Goal: Transaction & Acquisition: Purchase product/service

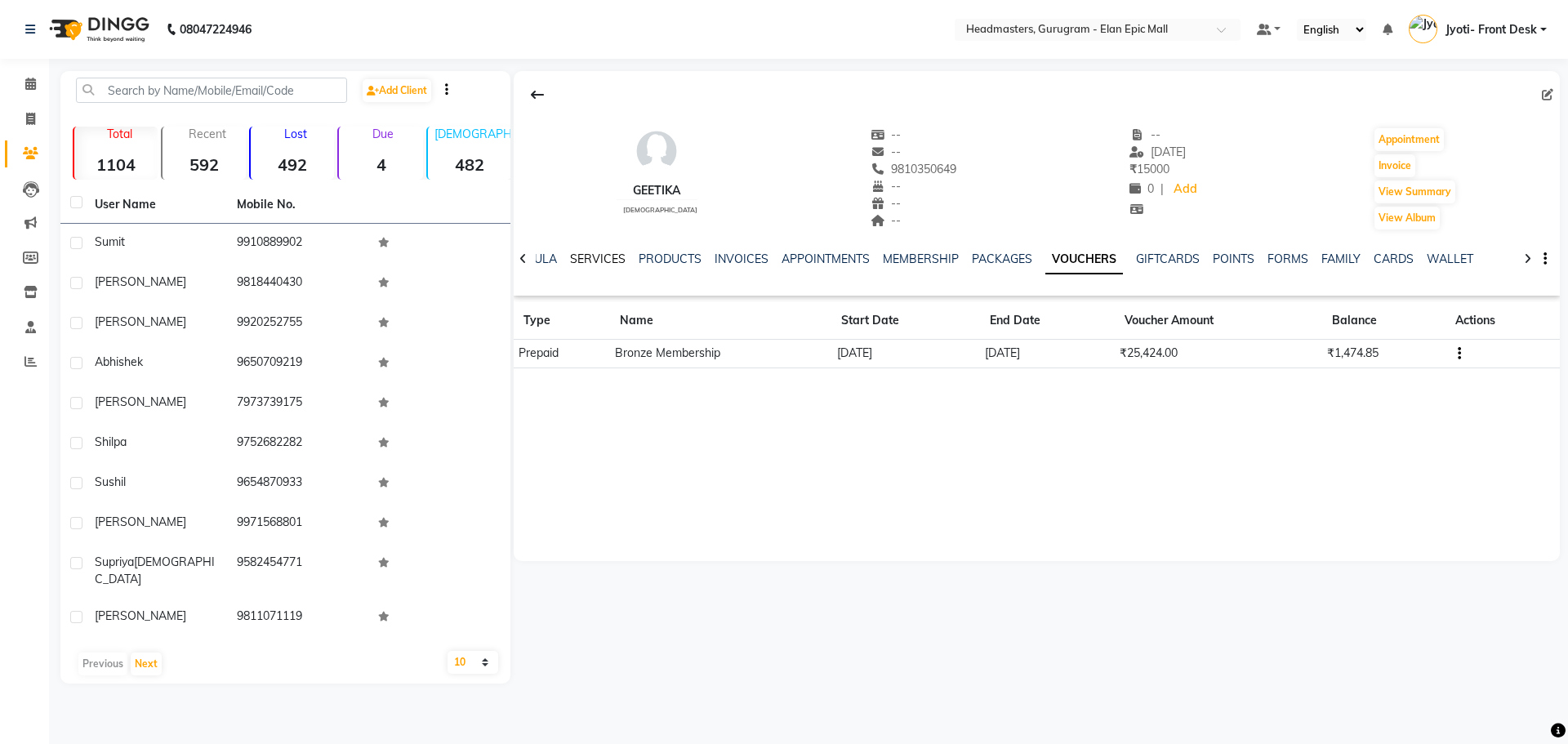
click at [580, 261] on link "SERVICES" at bounding box center [597, 258] width 56 height 15
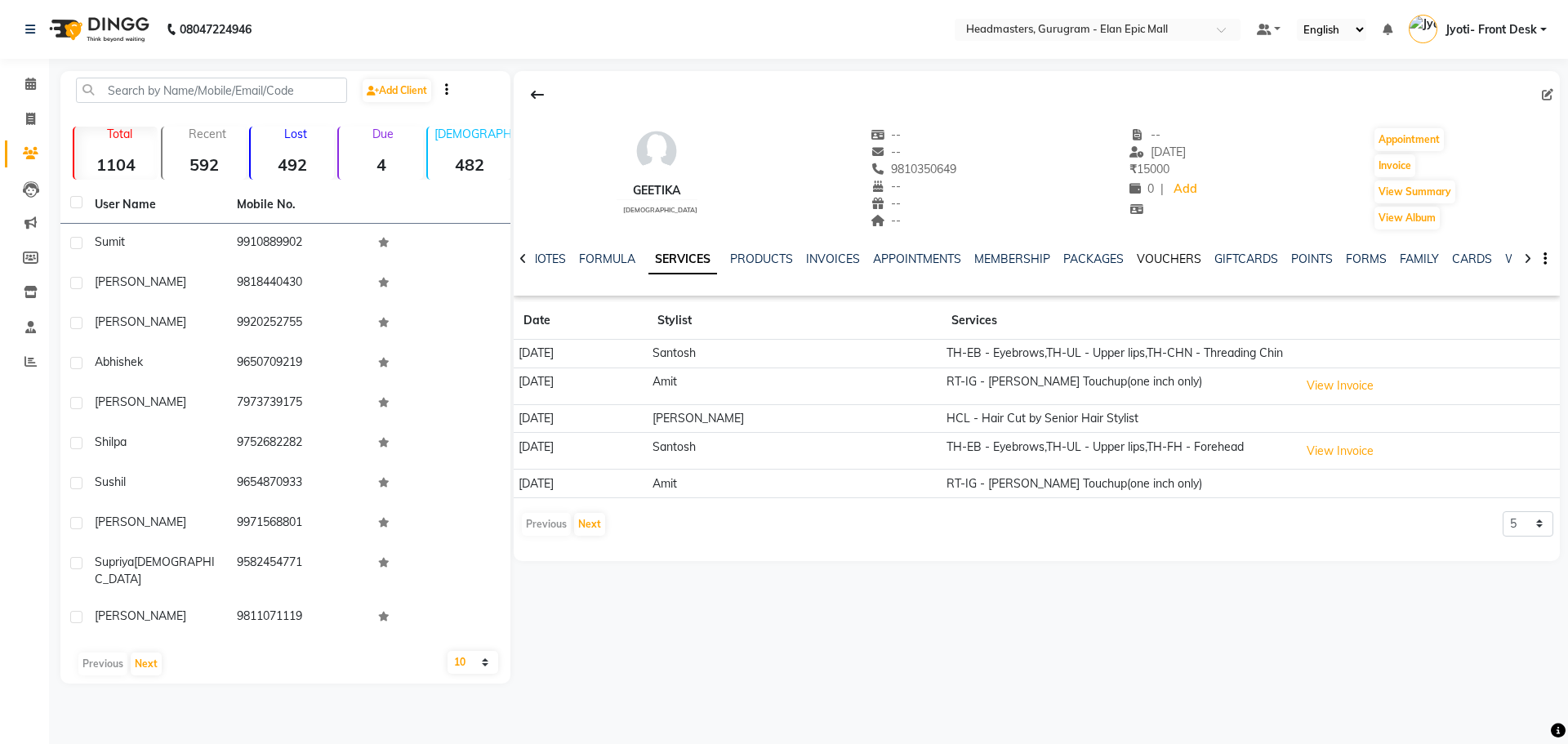
click at [1137, 251] on link "VOUCHERS" at bounding box center [1168, 258] width 64 height 15
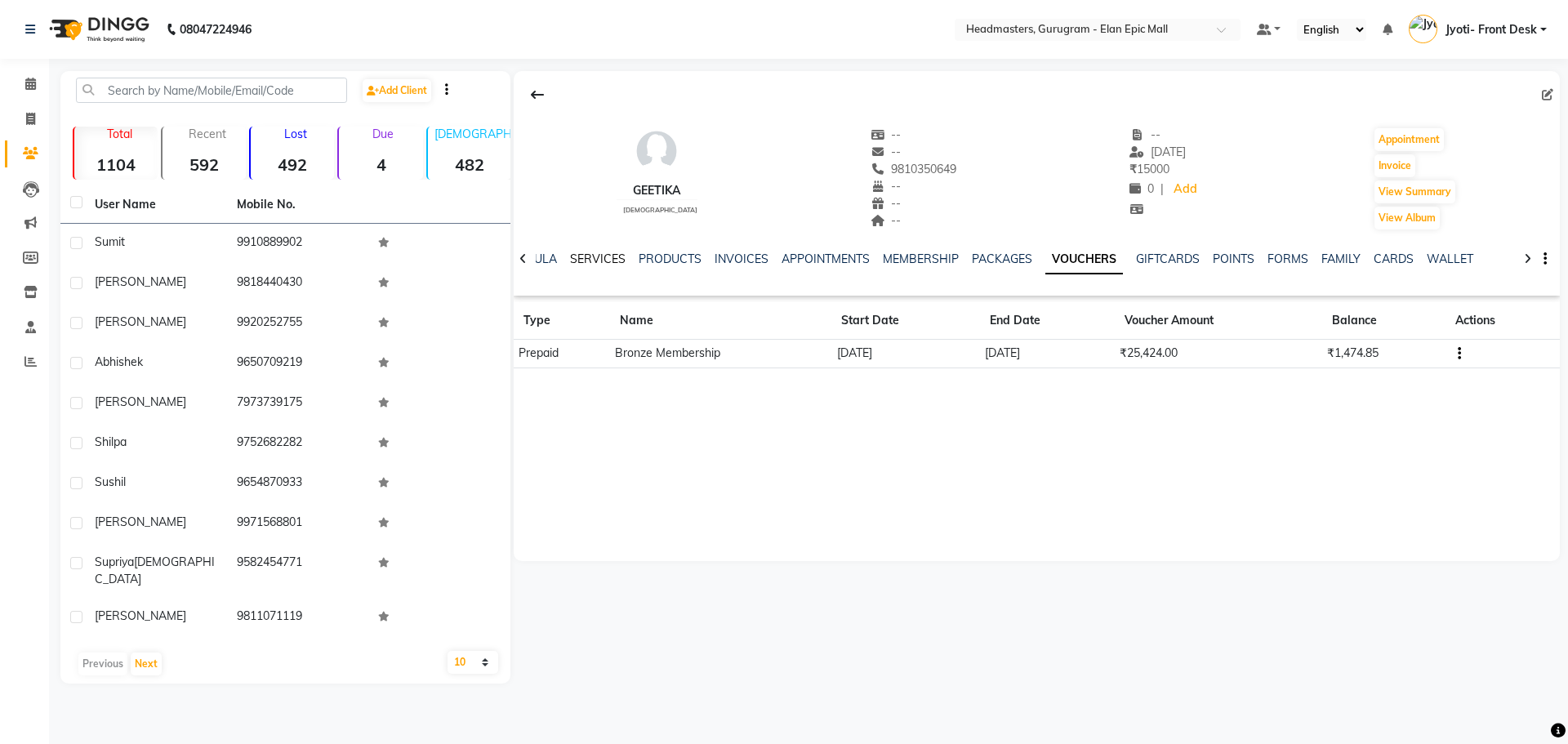
click at [616, 255] on link "SERVICES" at bounding box center [597, 258] width 56 height 15
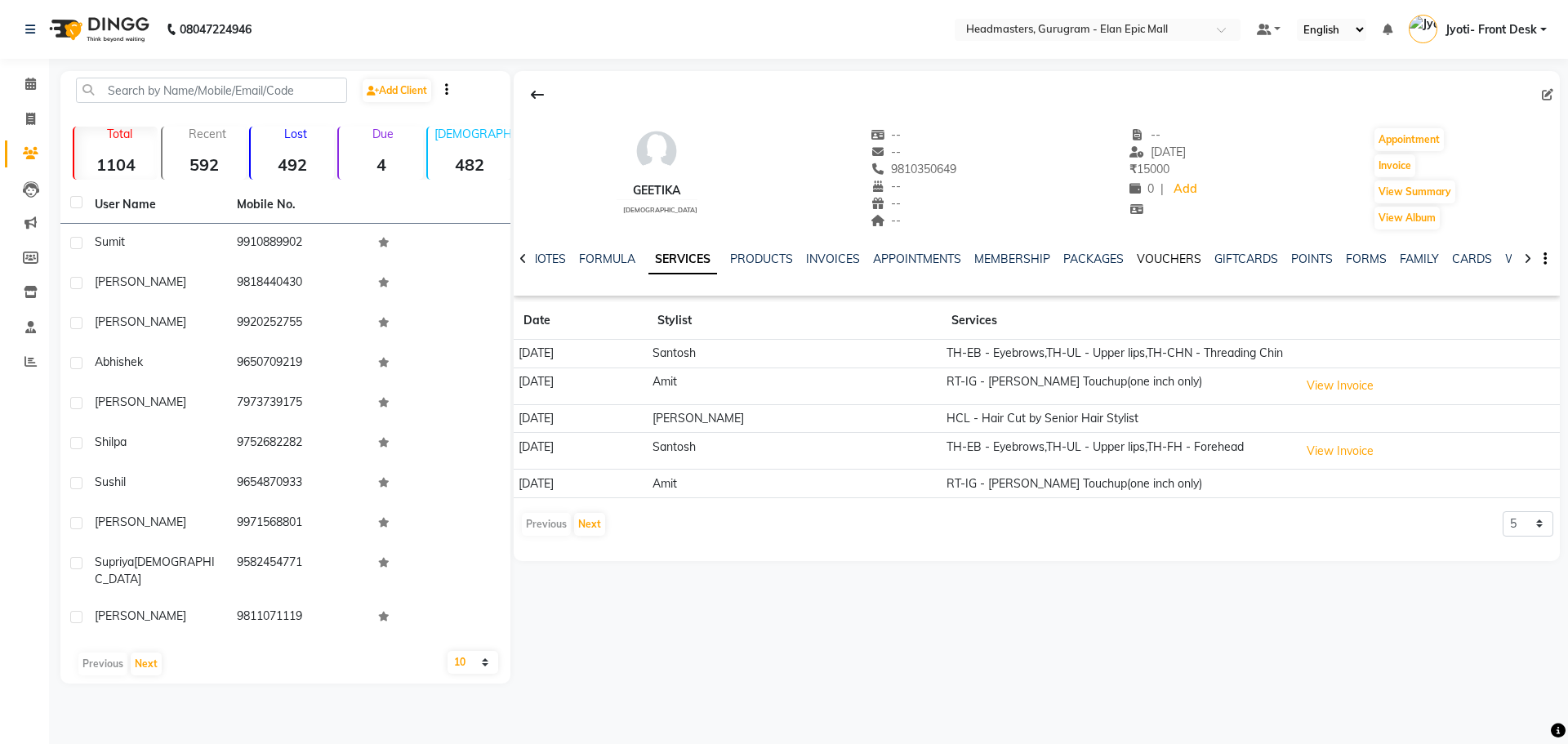
click at [1166, 258] on link "VOUCHERS" at bounding box center [1168, 258] width 64 height 15
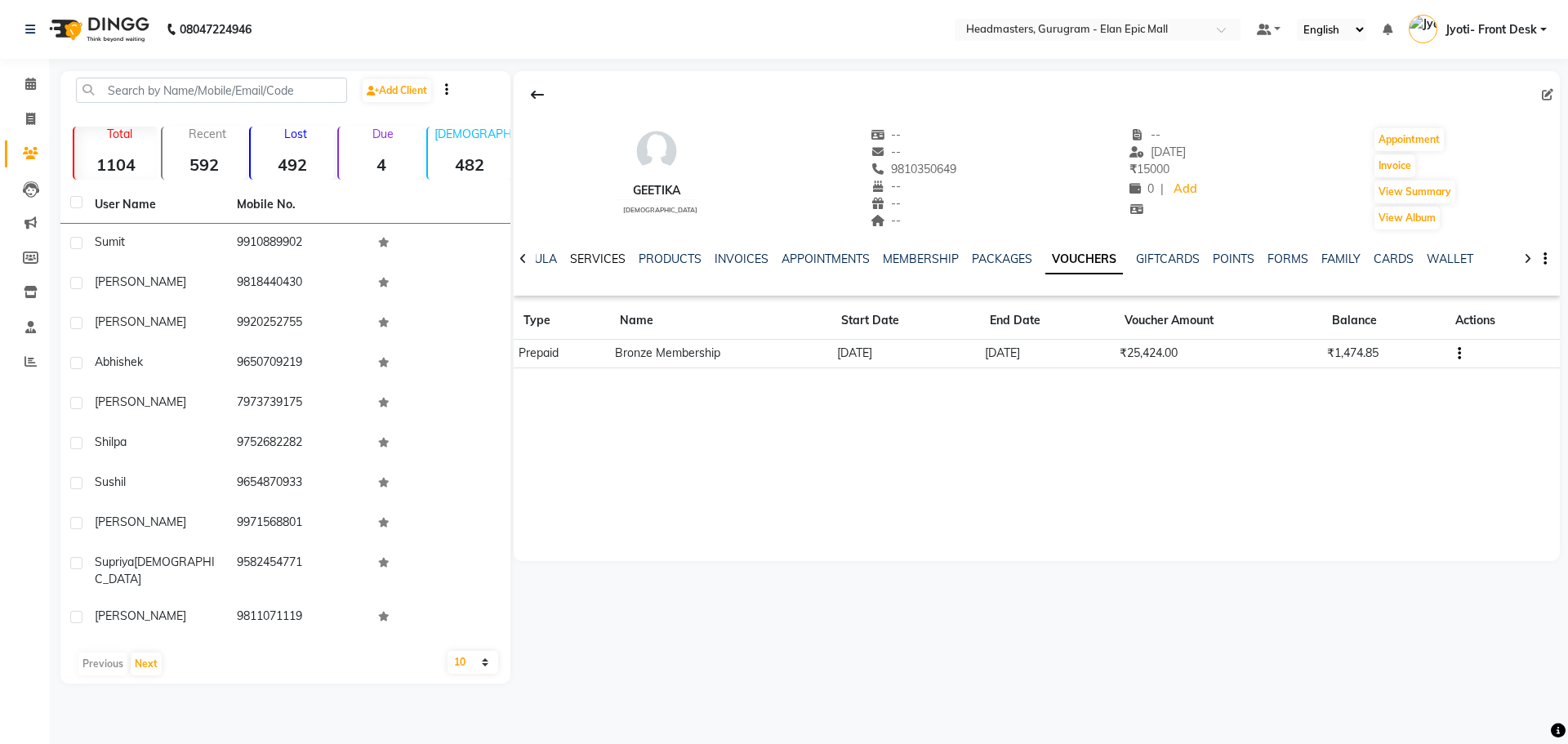
click at [603, 262] on link "SERVICES" at bounding box center [597, 258] width 56 height 15
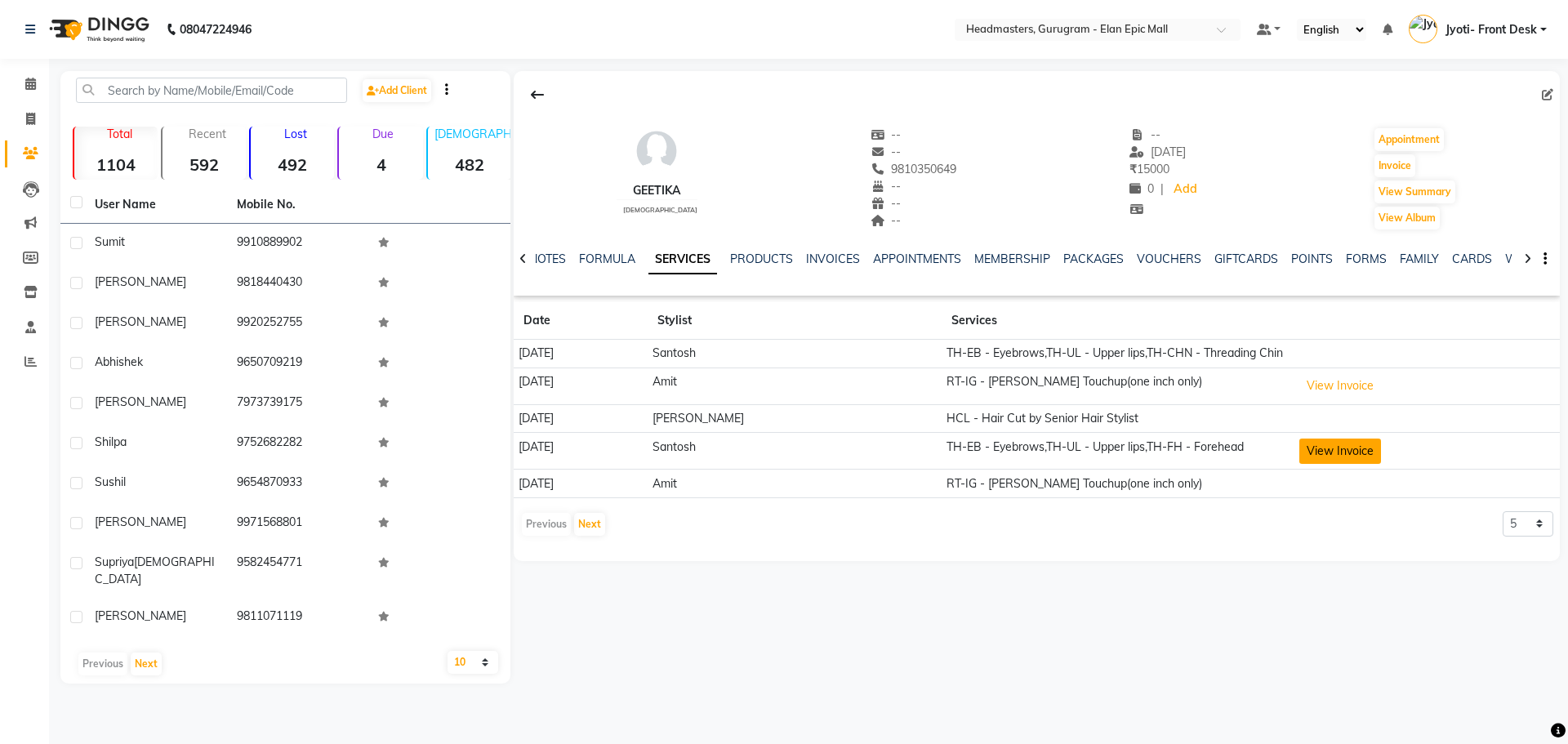
click at [1327, 460] on button "View Invoice" at bounding box center [1340, 451] width 82 height 25
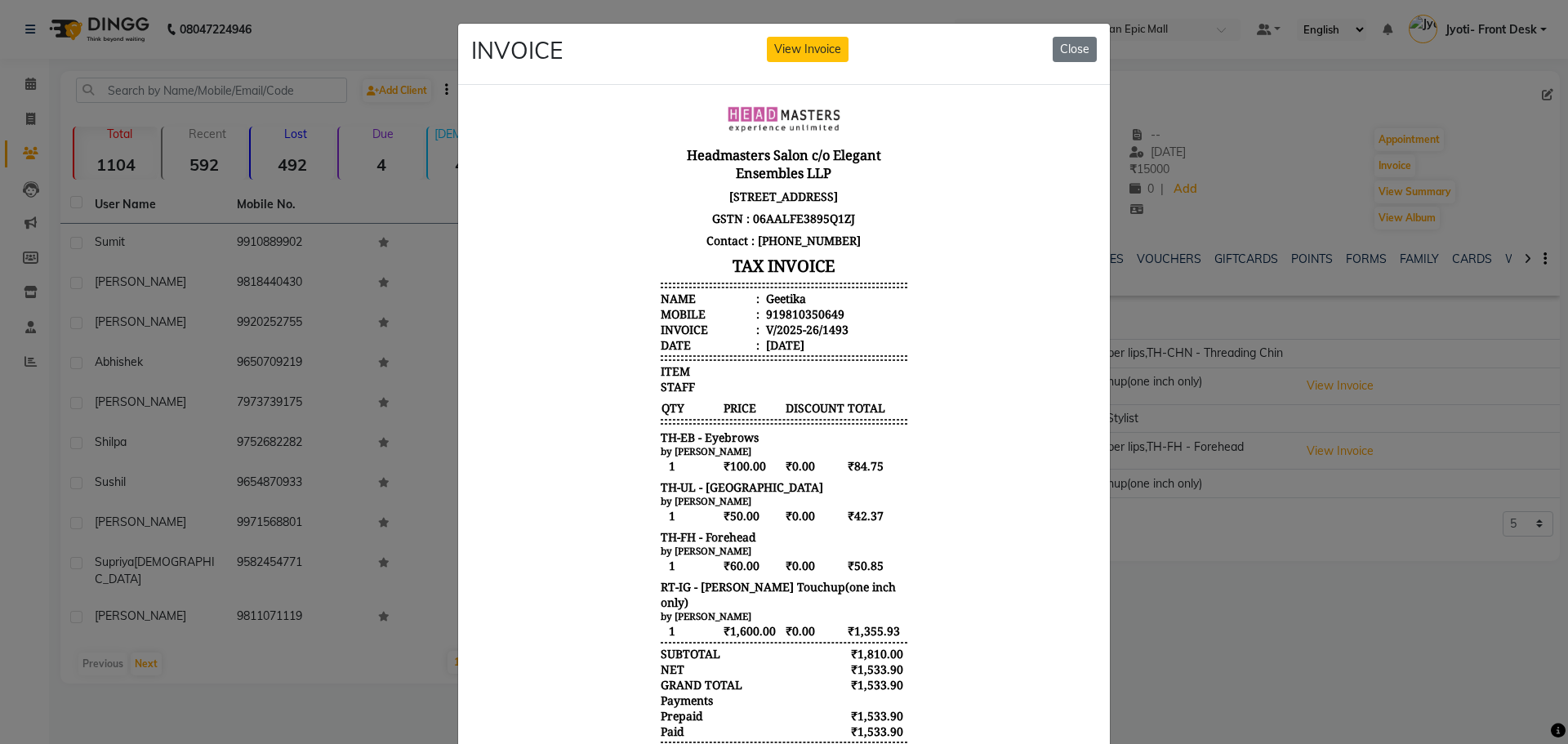
scroll to position [13, 0]
click at [1065, 43] on button "Close" at bounding box center [1074, 49] width 44 height 25
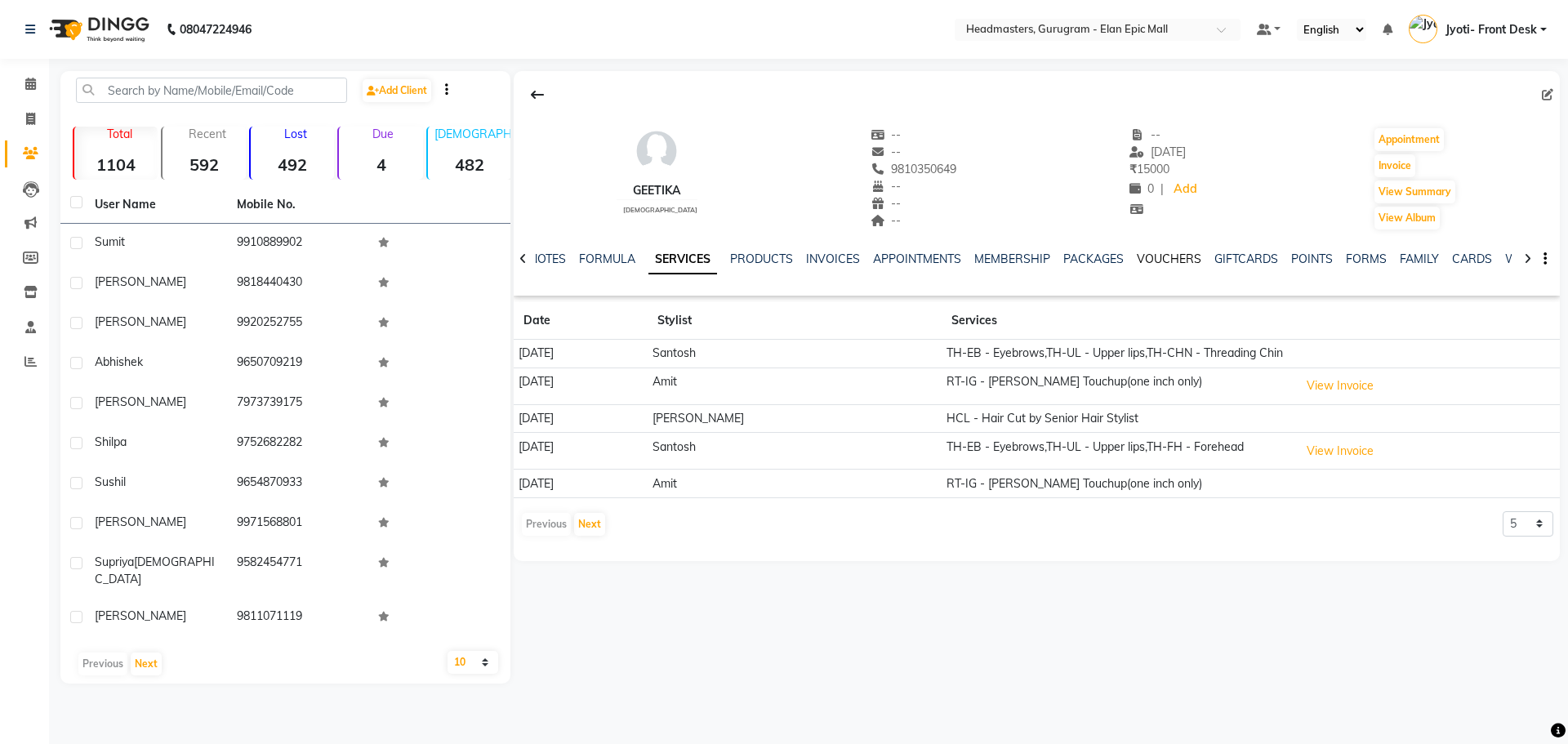
click at [1144, 260] on link "VOUCHERS" at bounding box center [1168, 258] width 64 height 15
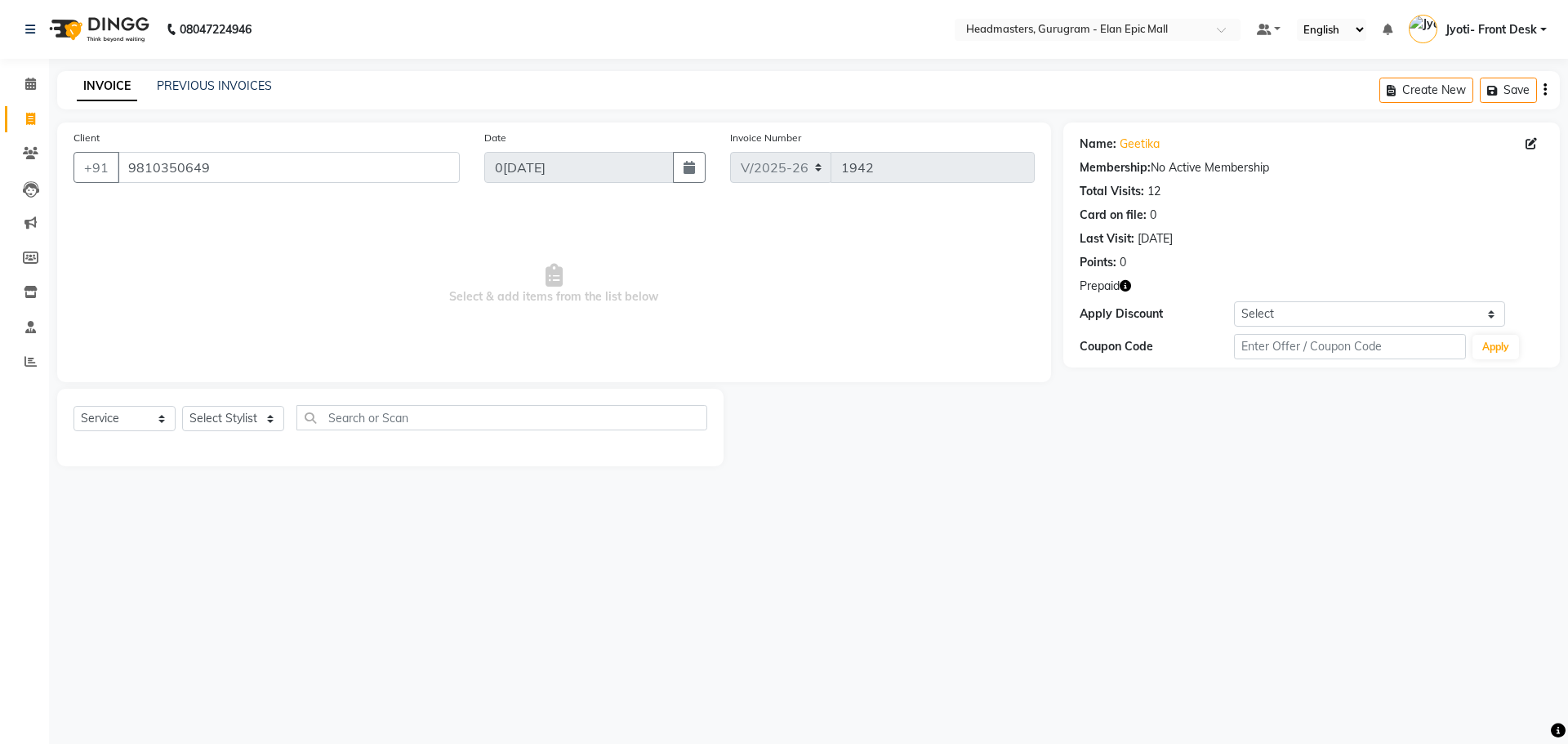
select select "service"
click at [245, 173] on input "9810350649" at bounding box center [288, 167] width 342 height 31
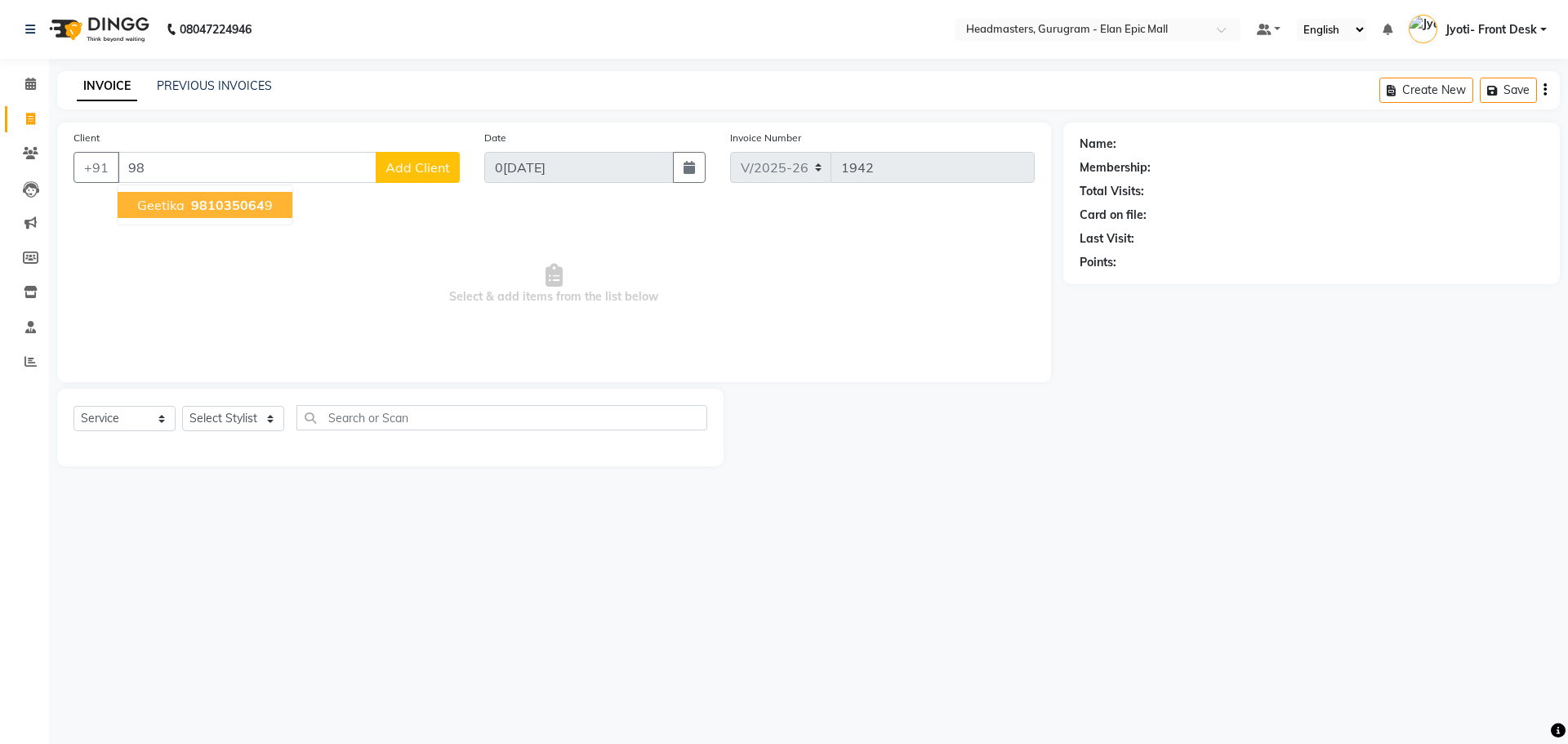
type input "9"
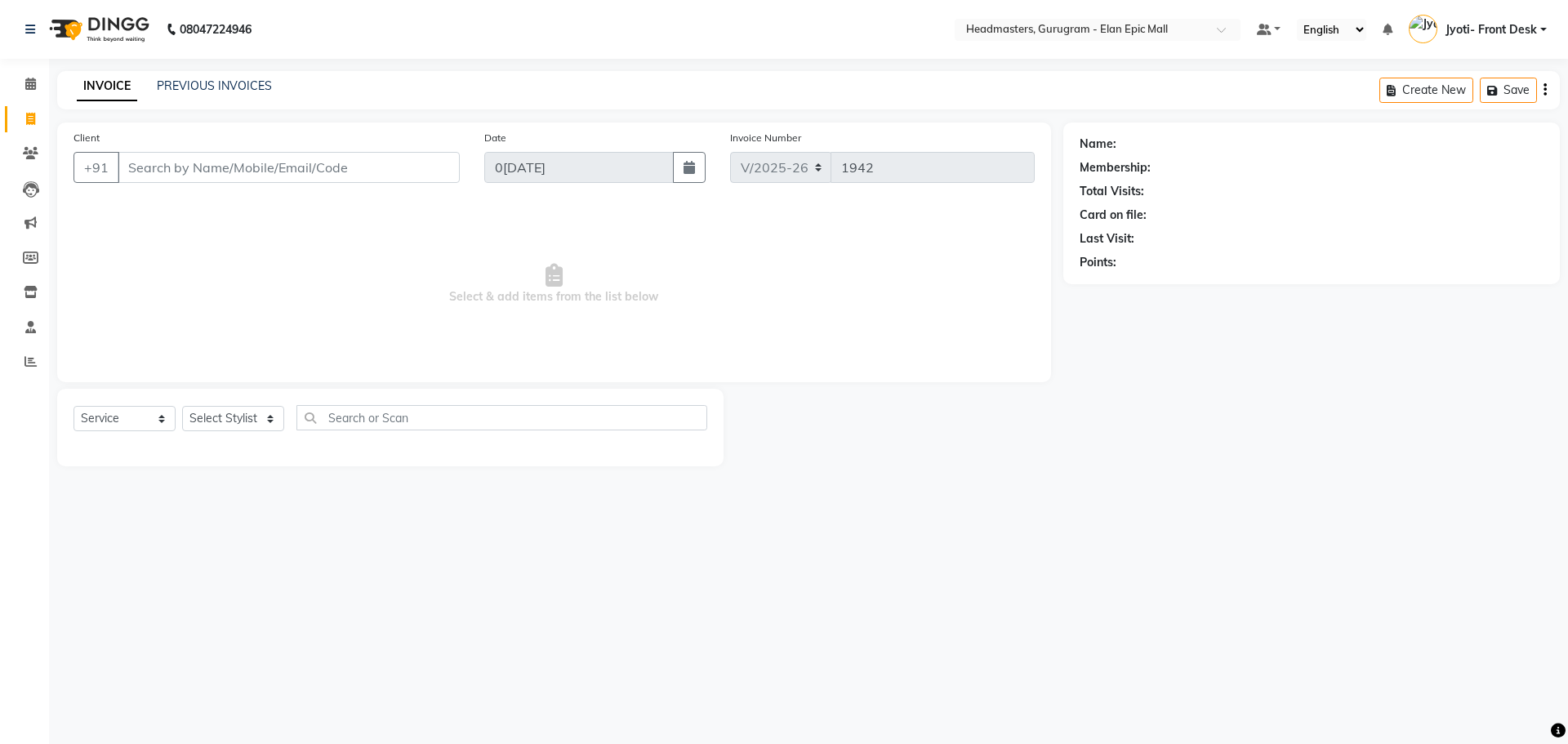
type input "S"
click at [145, 169] on input "Jashwa" at bounding box center [247, 167] width 259 height 31
click at [145, 169] on input "Jahwa" at bounding box center [247, 167] width 259 height 31
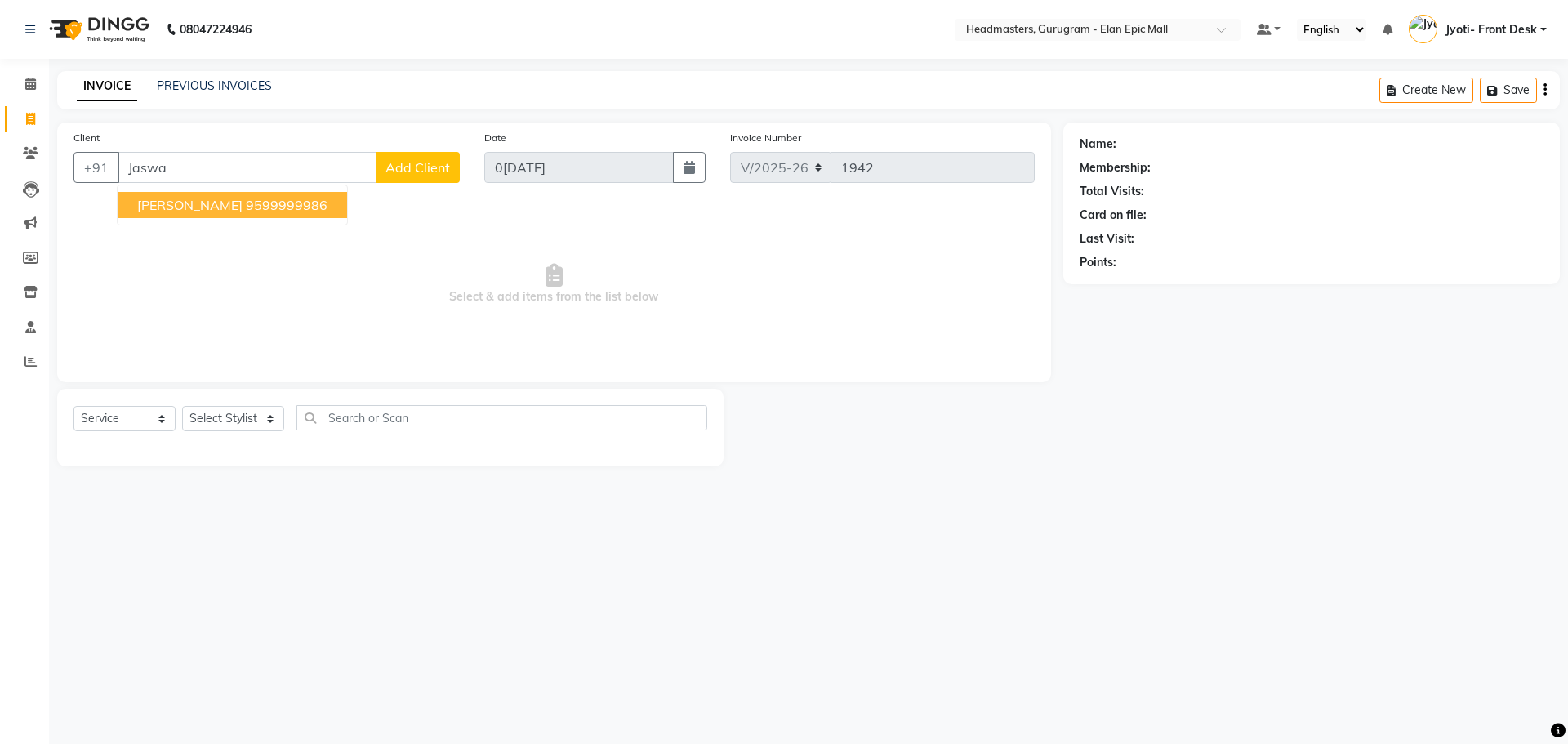
click at [245, 209] on ngb-highlight "9599999986" at bounding box center [286, 204] width 82 height 16
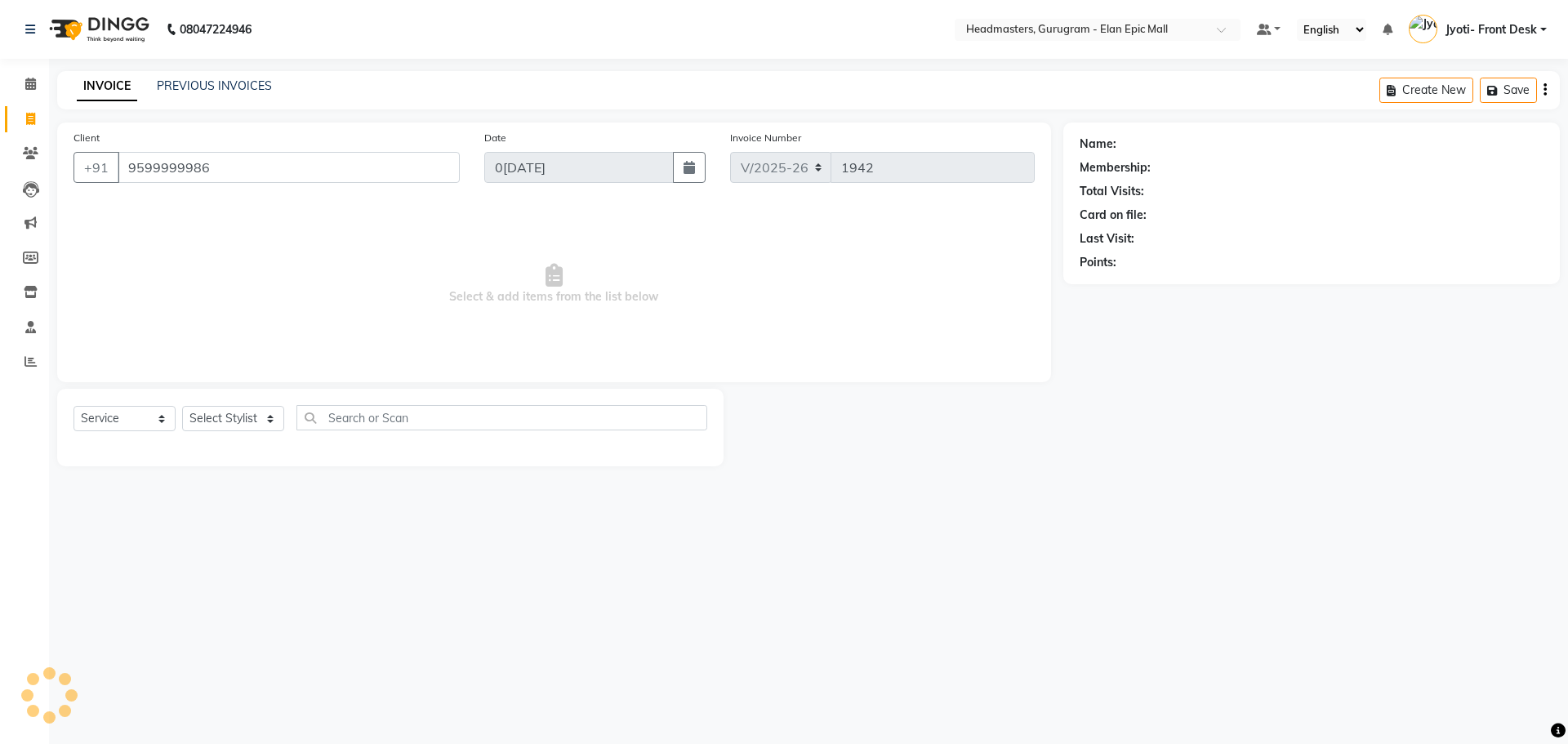
type input "9599999986"
click at [243, 427] on select "Select Stylist Alex Amit Ankul Arun Bipan Brijesh Chetan Deepanshi Headmasters …" at bounding box center [233, 418] width 102 height 25
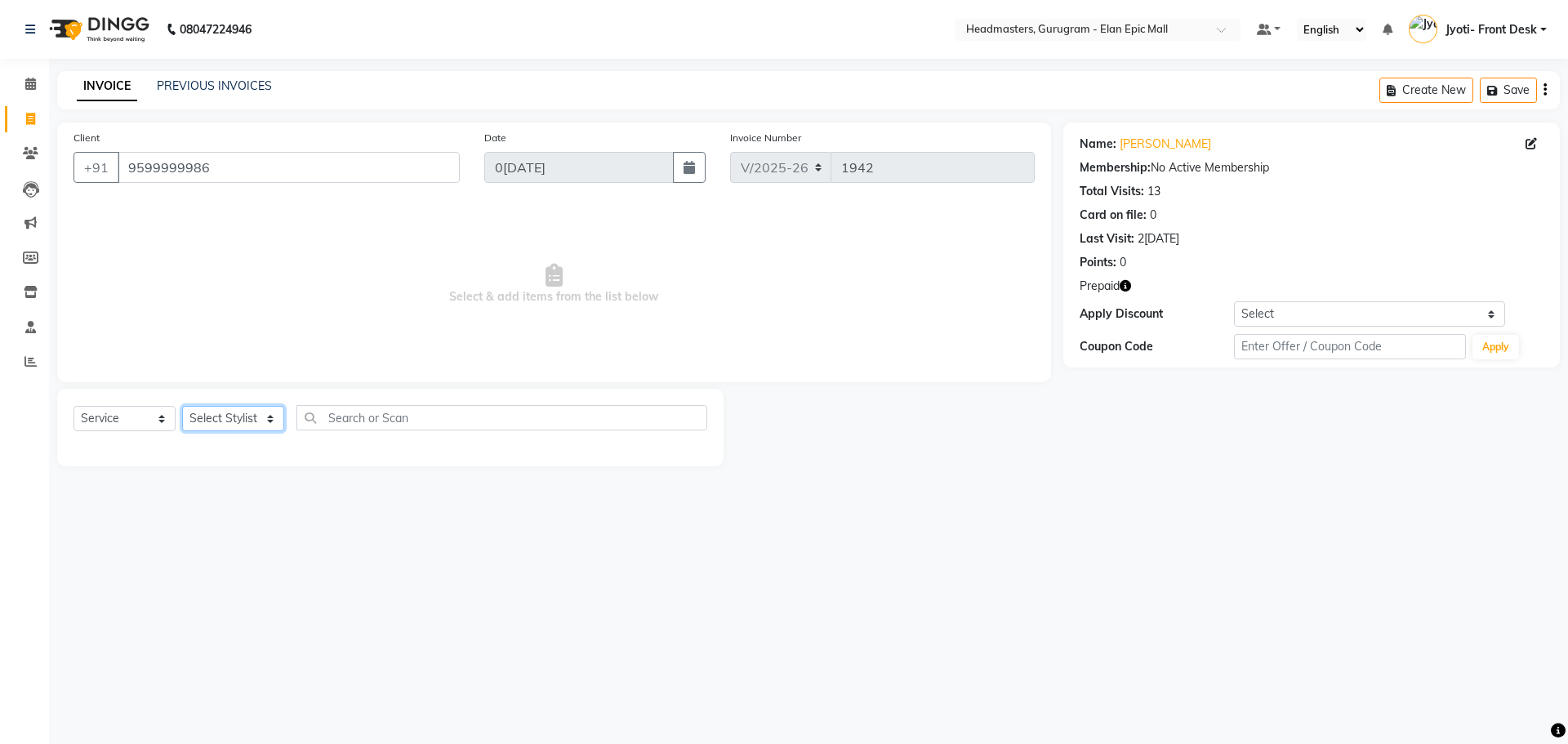
select select "88838"
click at [182, 406] on select "Select Stylist Alex Amit Ankul Arun Bipan Brijesh Chetan Deepanshi Headmasters …" at bounding box center [233, 418] width 102 height 25
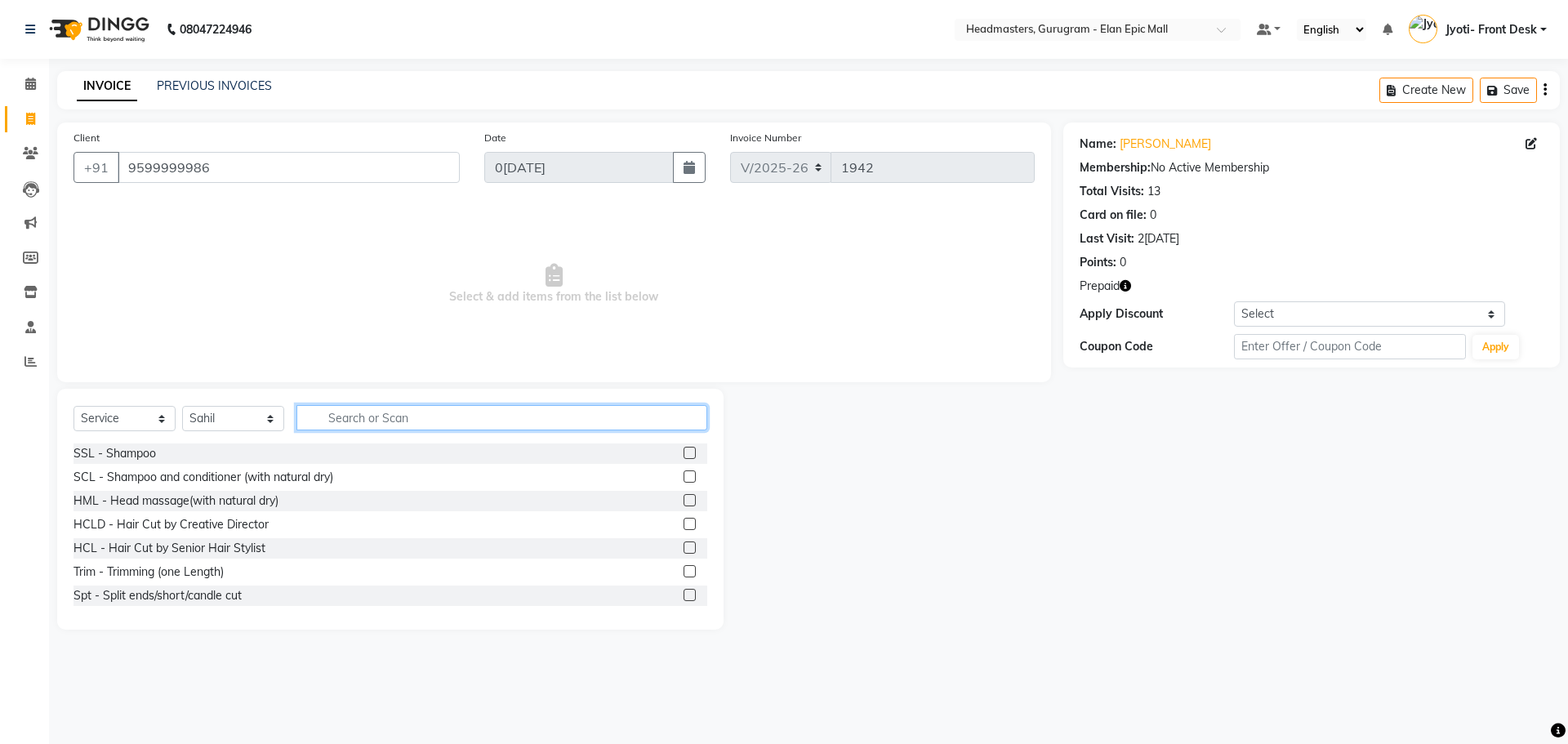
click at [371, 415] on input "text" at bounding box center [501, 417] width 411 height 25
type input "Hair cut"
click at [683, 524] on label at bounding box center [689, 523] width 12 height 12
click at [683, 524] on input "checkbox" at bounding box center [688, 524] width 10 height 10
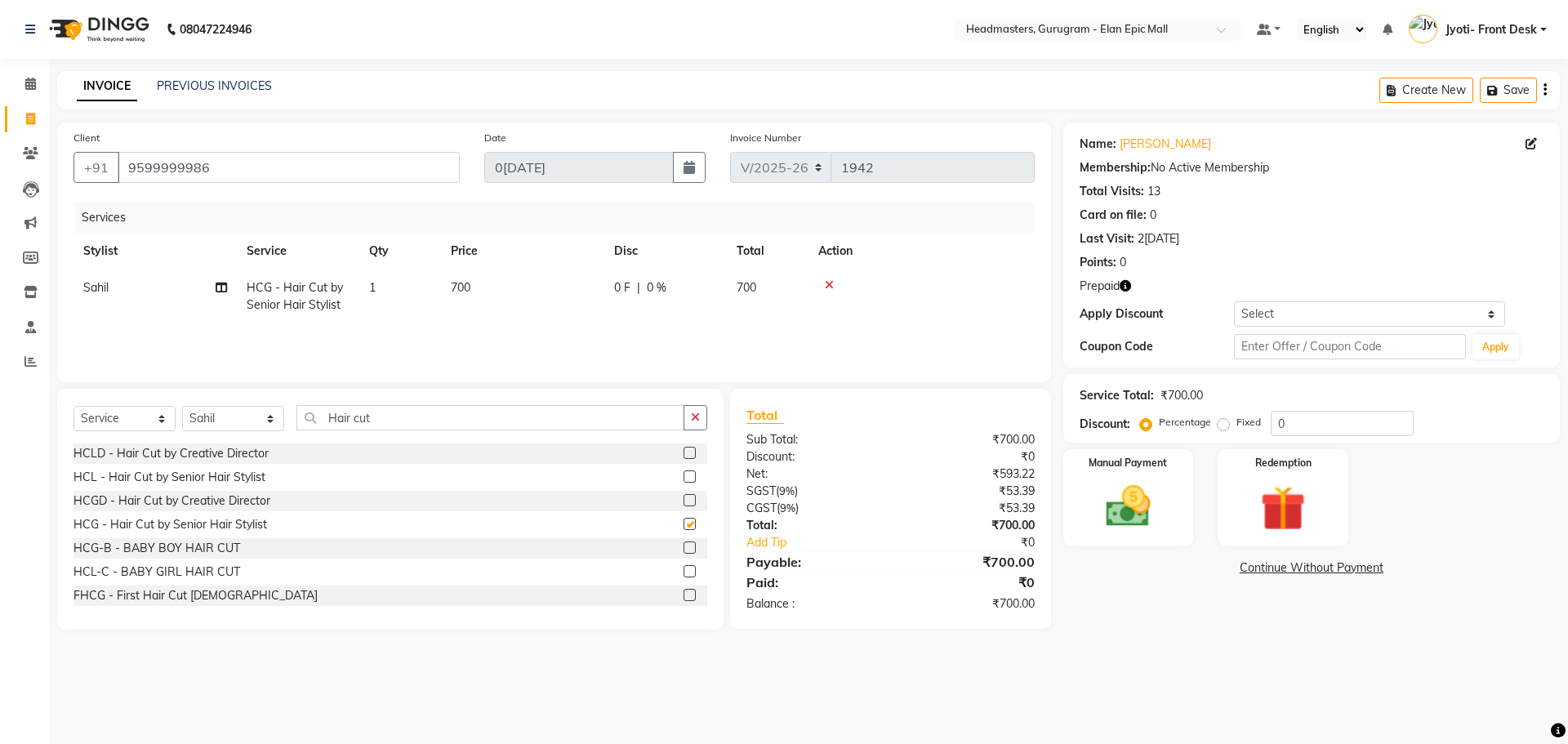
checkbox input "false"
click at [472, 280] on td "700" at bounding box center [523, 296] width 163 height 54
select select "88838"
click at [542, 292] on input "700" at bounding box center [599, 291] width 143 height 25
type input "600"
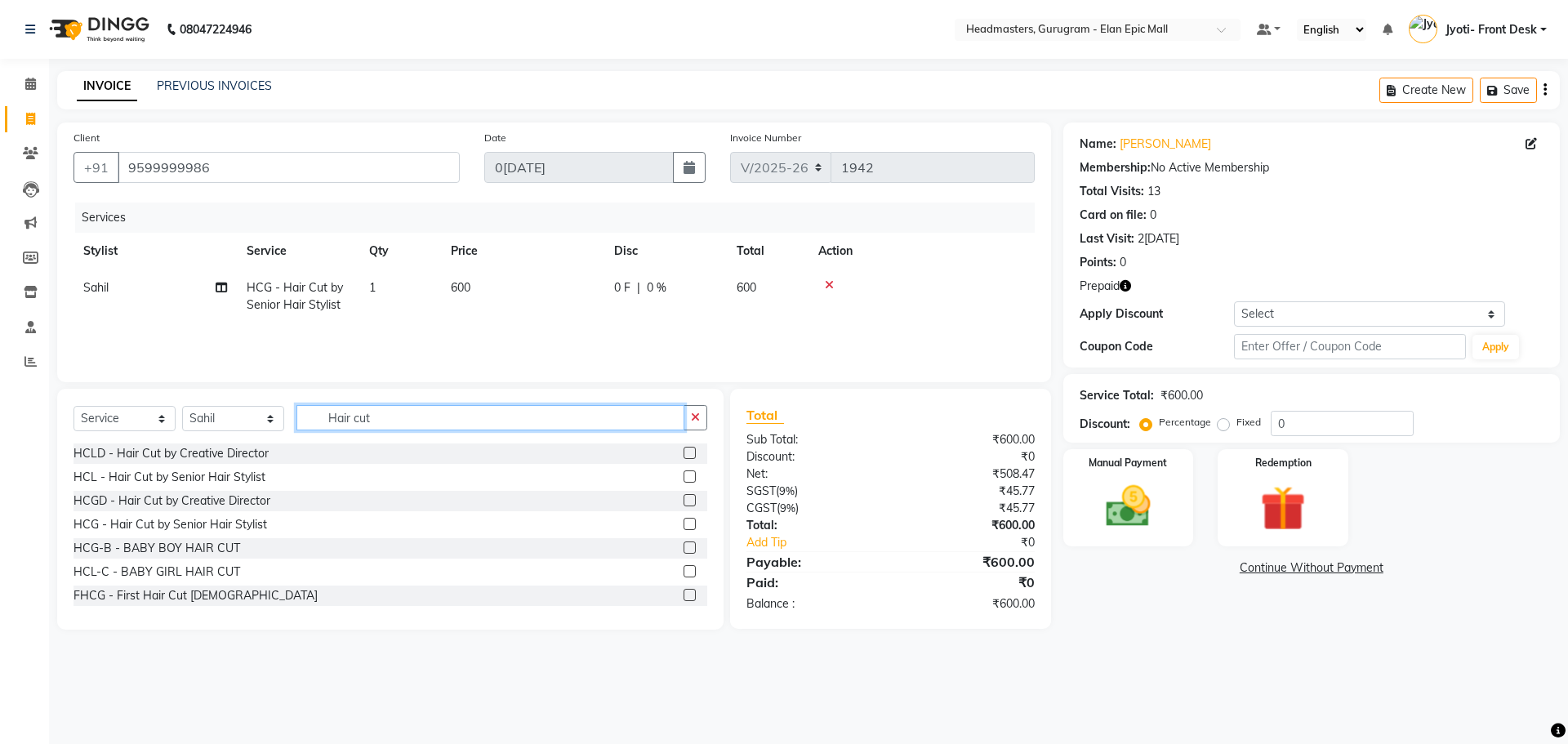
click at [394, 408] on input "Hair cut" at bounding box center [490, 417] width 388 height 25
type input "H"
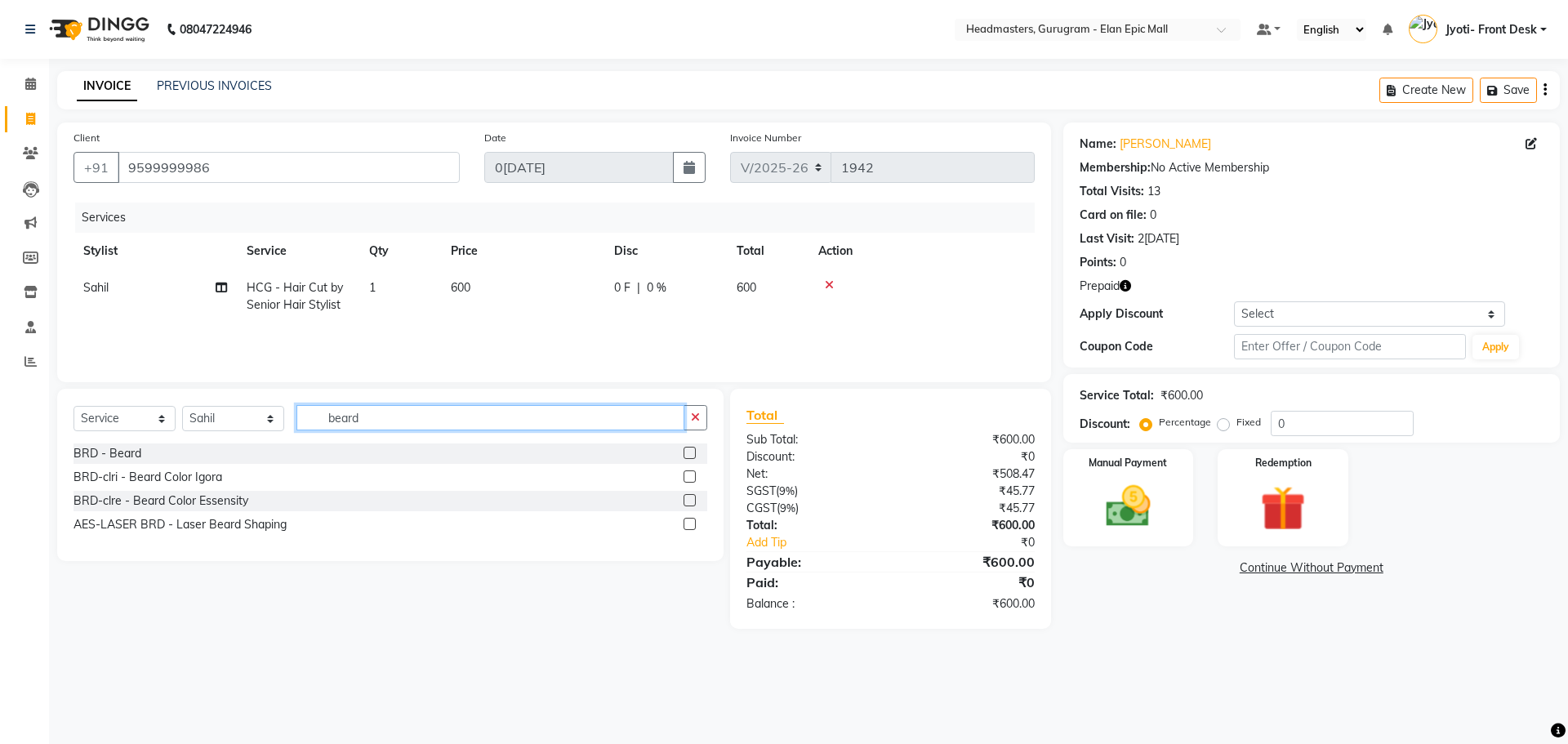
type input "beard"
click at [693, 448] on label at bounding box center [689, 452] width 12 height 12
click at [693, 448] on input "checkbox" at bounding box center [688, 453] width 10 height 10
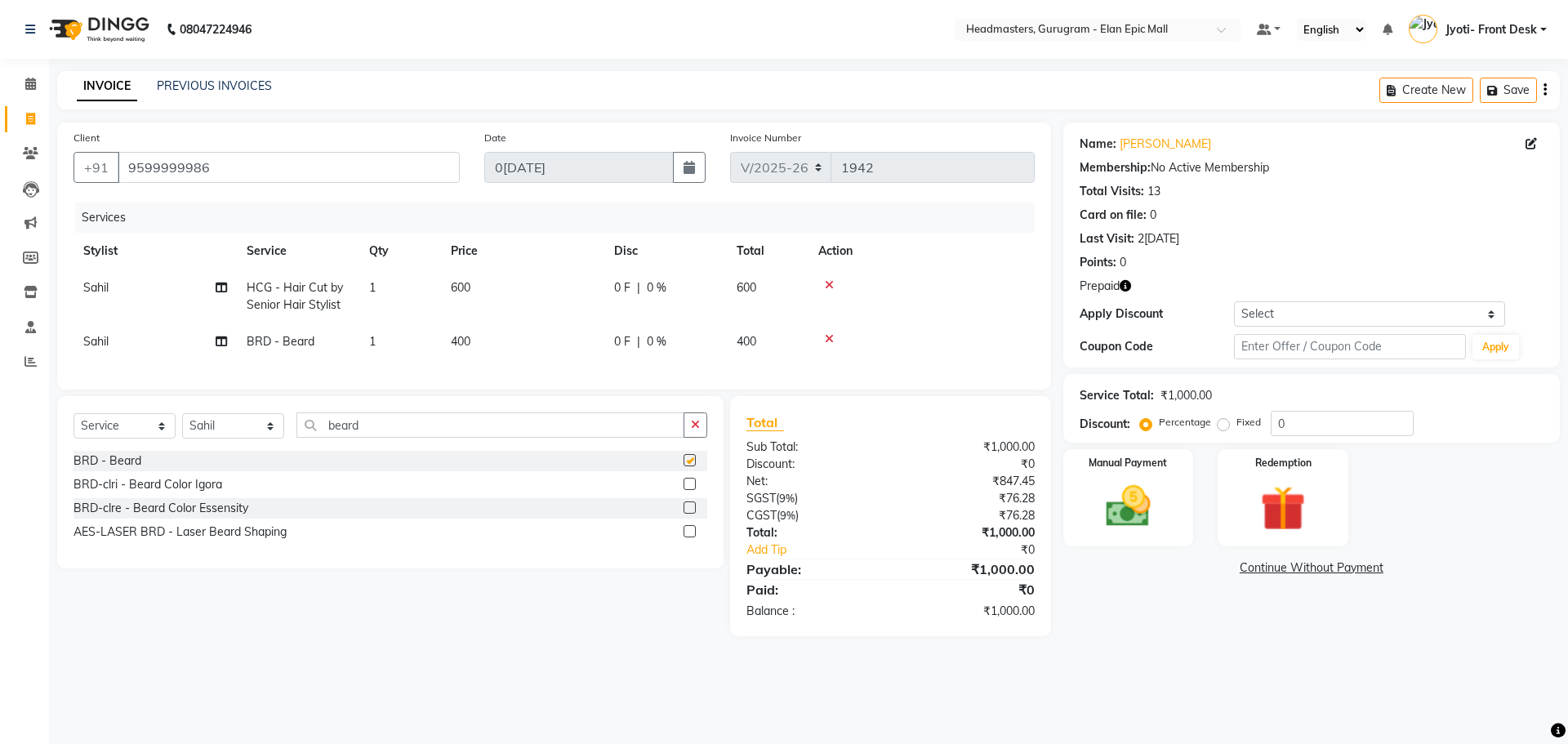
checkbox input "false"
click at [400, 437] on input "beard" at bounding box center [490, 424] width 388 height 25
type input "b"
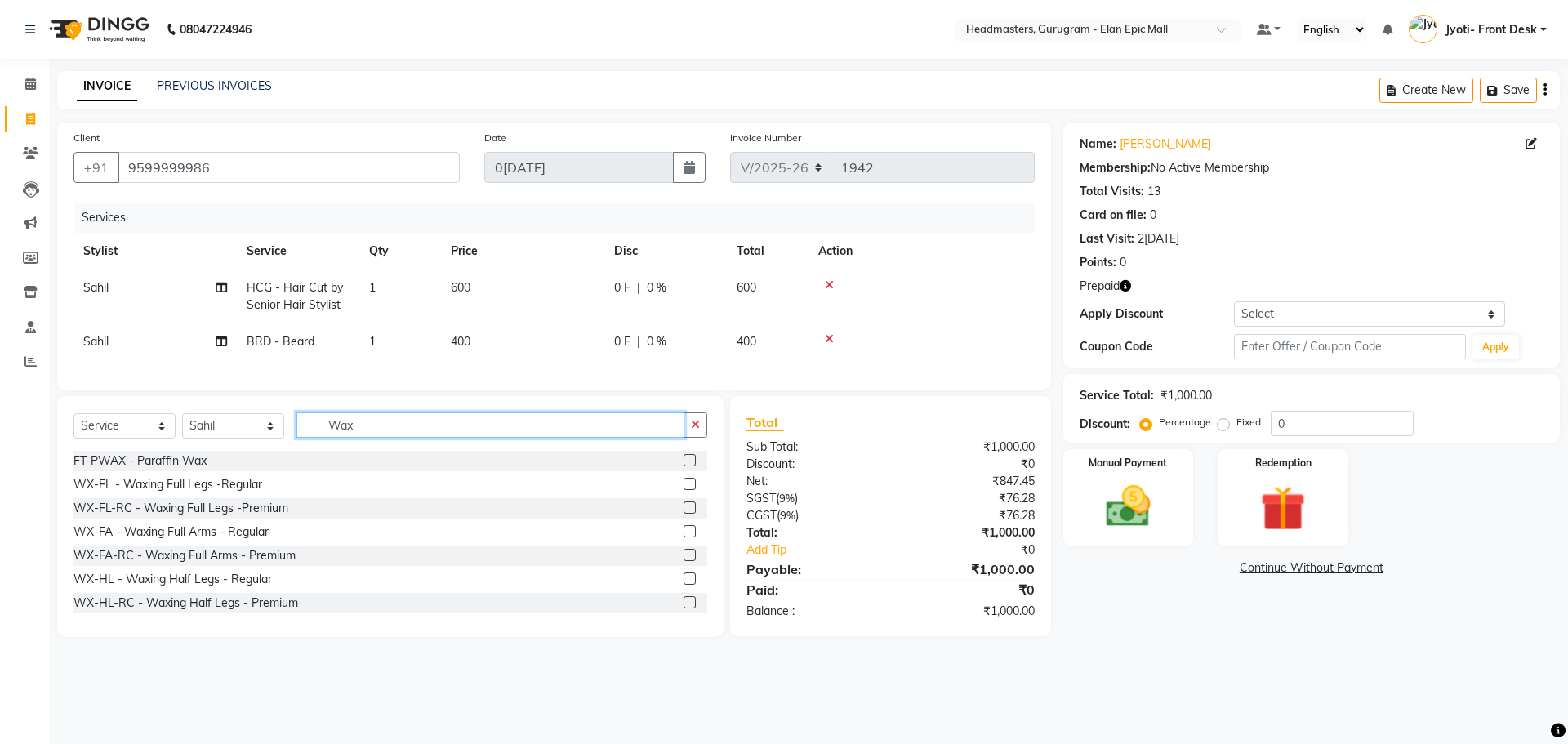
type input "Wax"
click at [683, 466] on label at bounding box center [689, 460] width 12 height 12
click at [683, 466] on input "checkbox" at bounding box center [688, 461] width 10 height 10
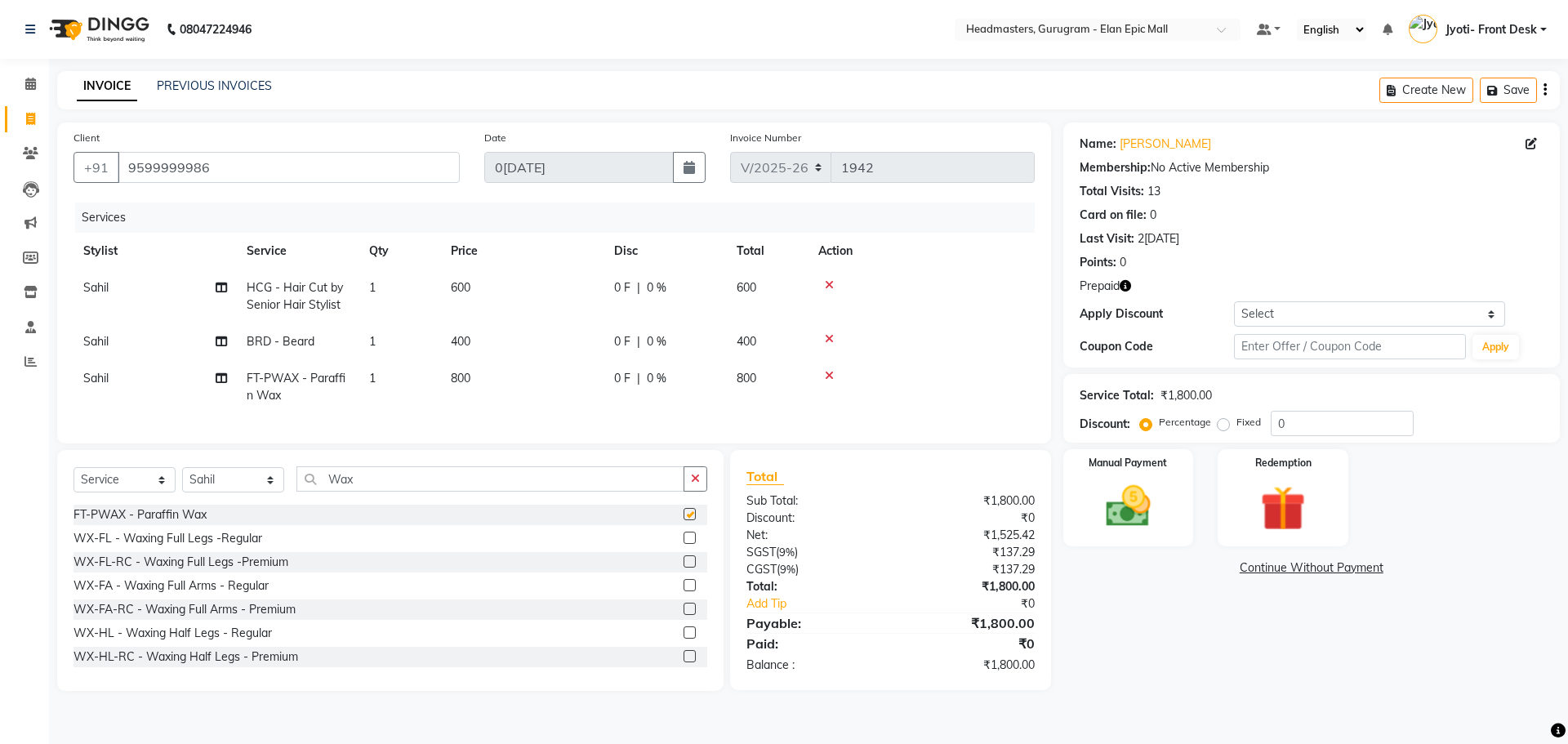
checkbox input "false"
click at [470, 383] on span "800" at bounding box center [460, 378] width 20 height 15
select select "88838"
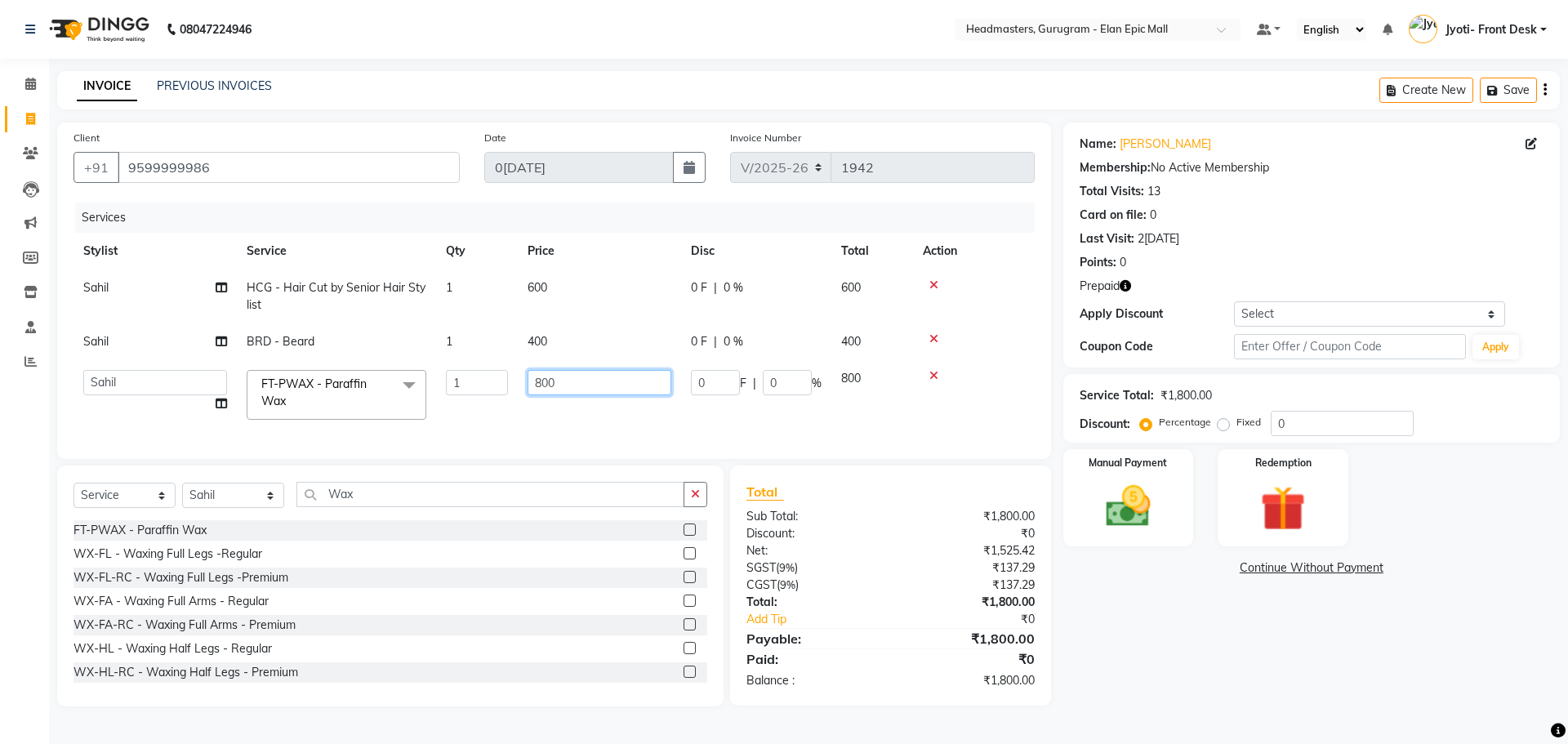
click at [552, 382] on input "800" at bounding box center [599, 382] width 143 height 25
click at [550, 382] on input "800" at bounding box center [599, 382] width 143 height 25
type input "300"
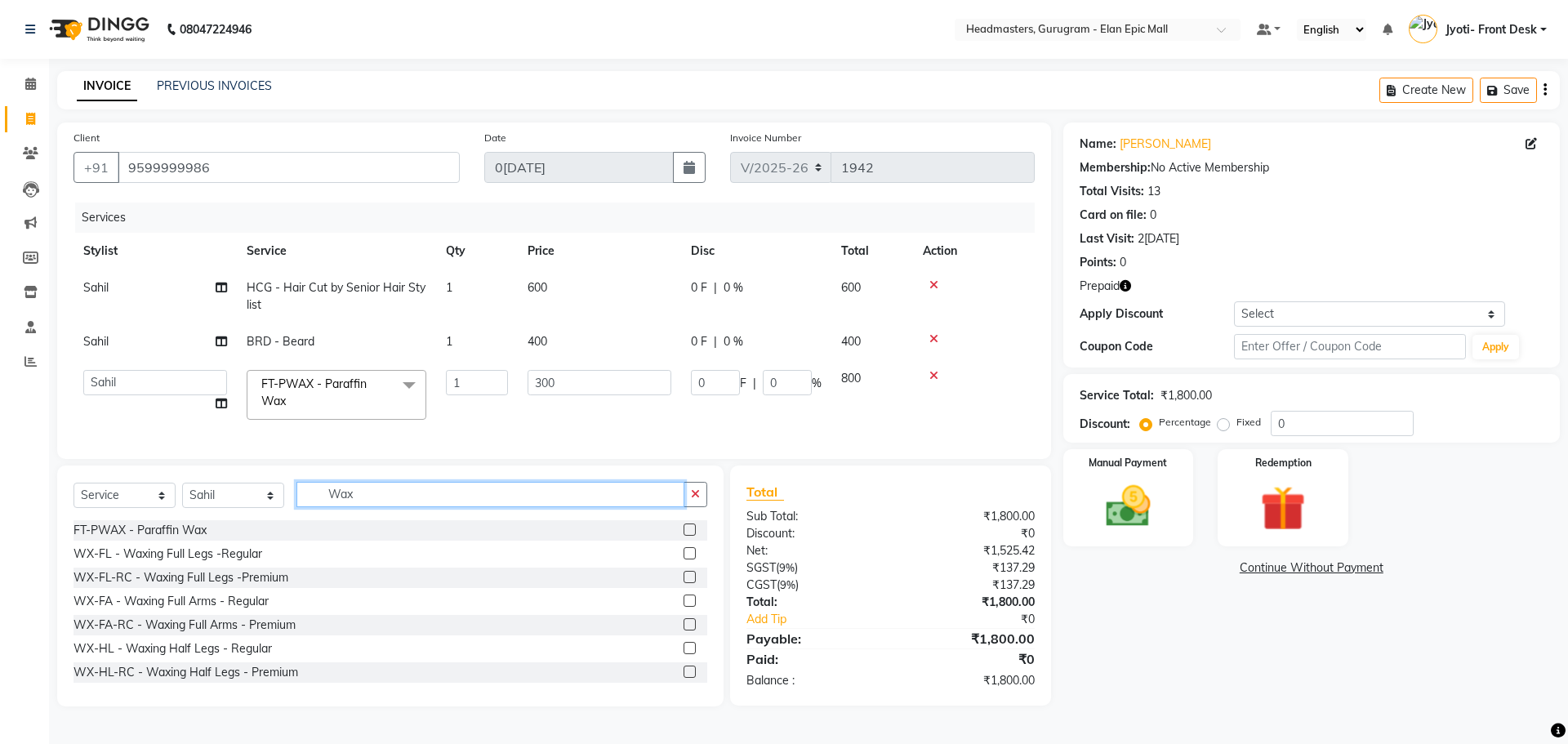
click at [475, 507] on div "Select Service Product Membership Package Voucher Prepaid Gift Card Select Styl…" at bounding box center [390, 500] width 633 height 39
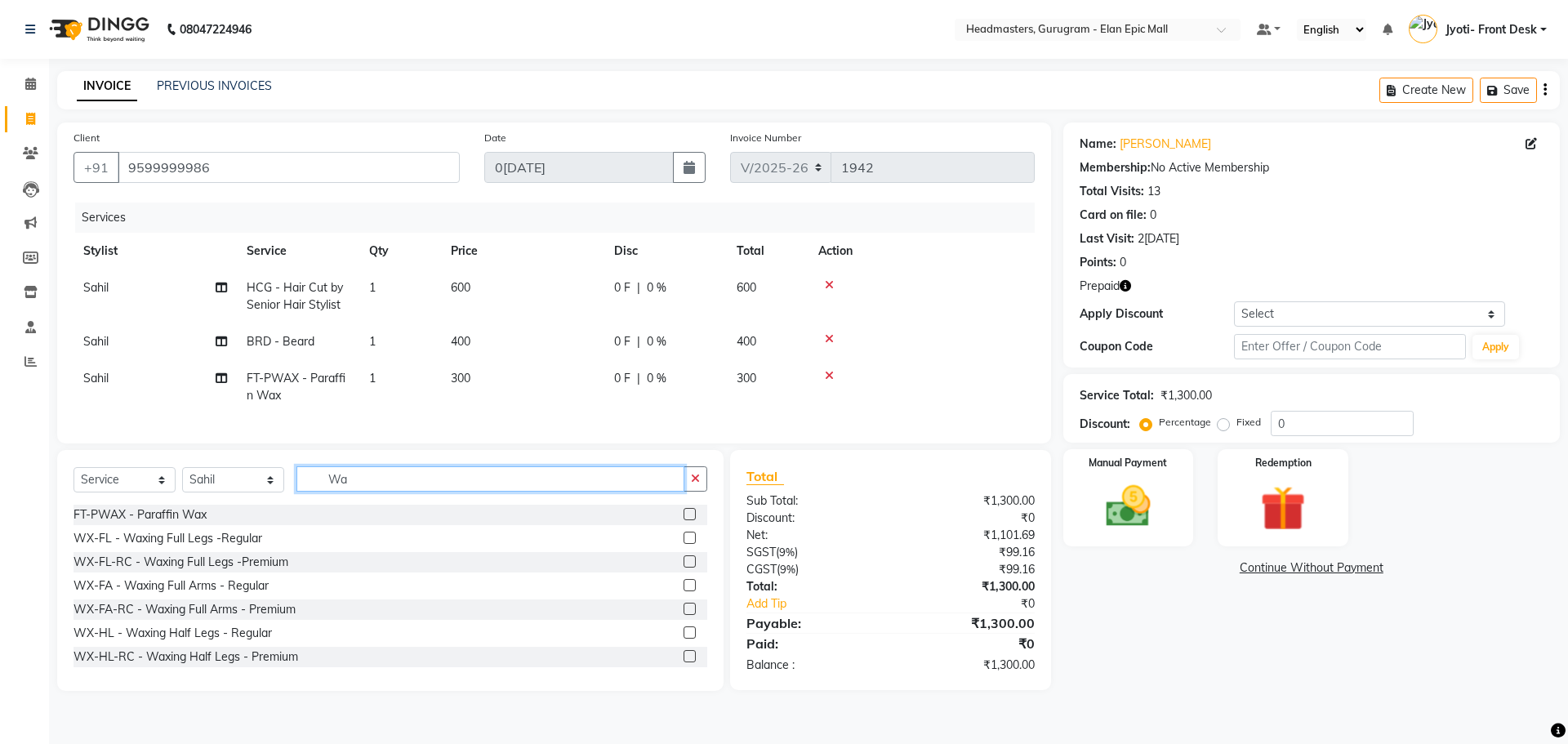
type input "W"
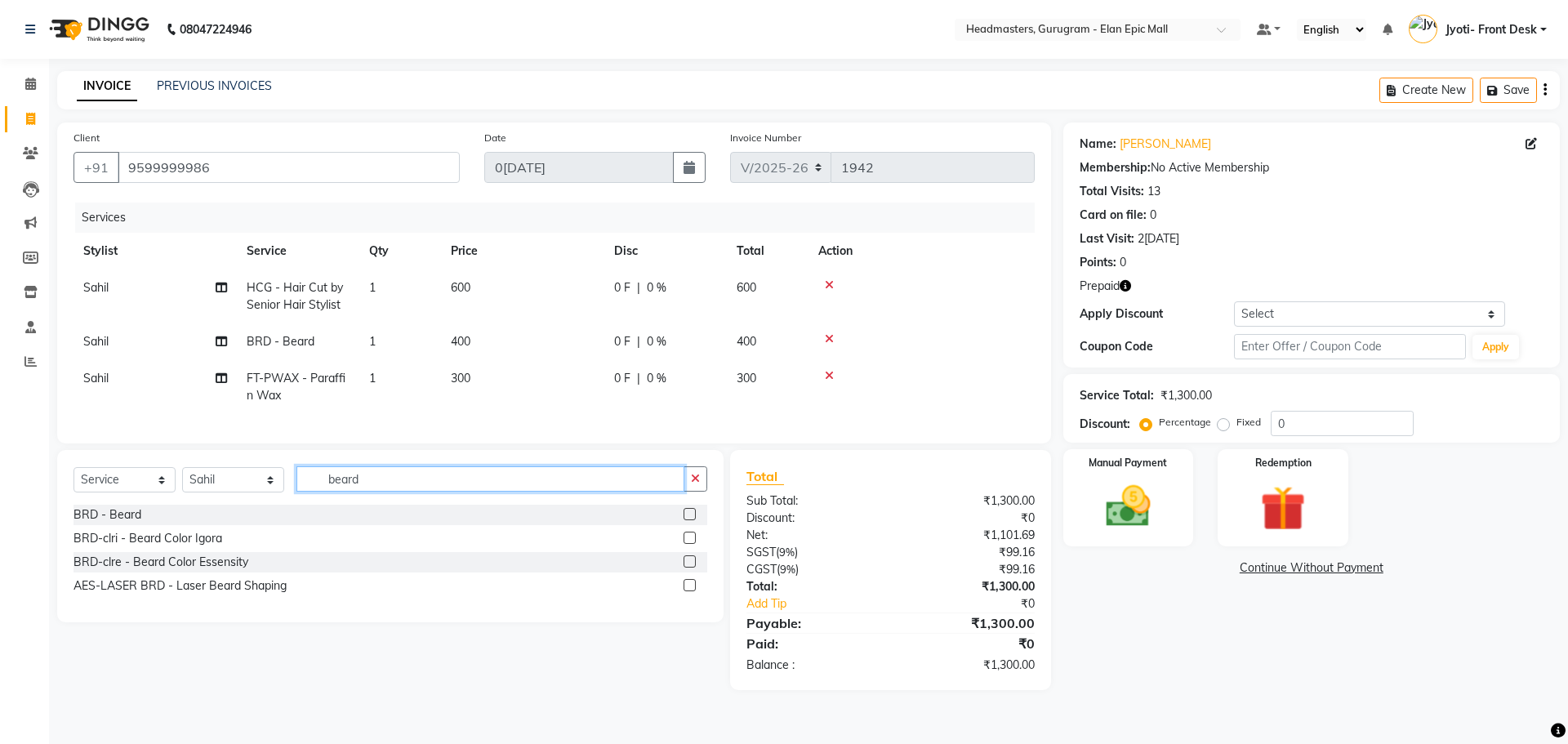
type input "beard"
click at [692, 539] on div "BRD - Beard BRD-clri - Beard Color Igora BRD-clre - Beard Color Essensity AES-L…" at bounding box center [390, 552] width 633 height 94
click at [691, 544] on label at bounding box center [689, 537] width 12 height 12
click at [691, 544] on input "checkbox" at bounding box center [688, 538] width 10 height 10
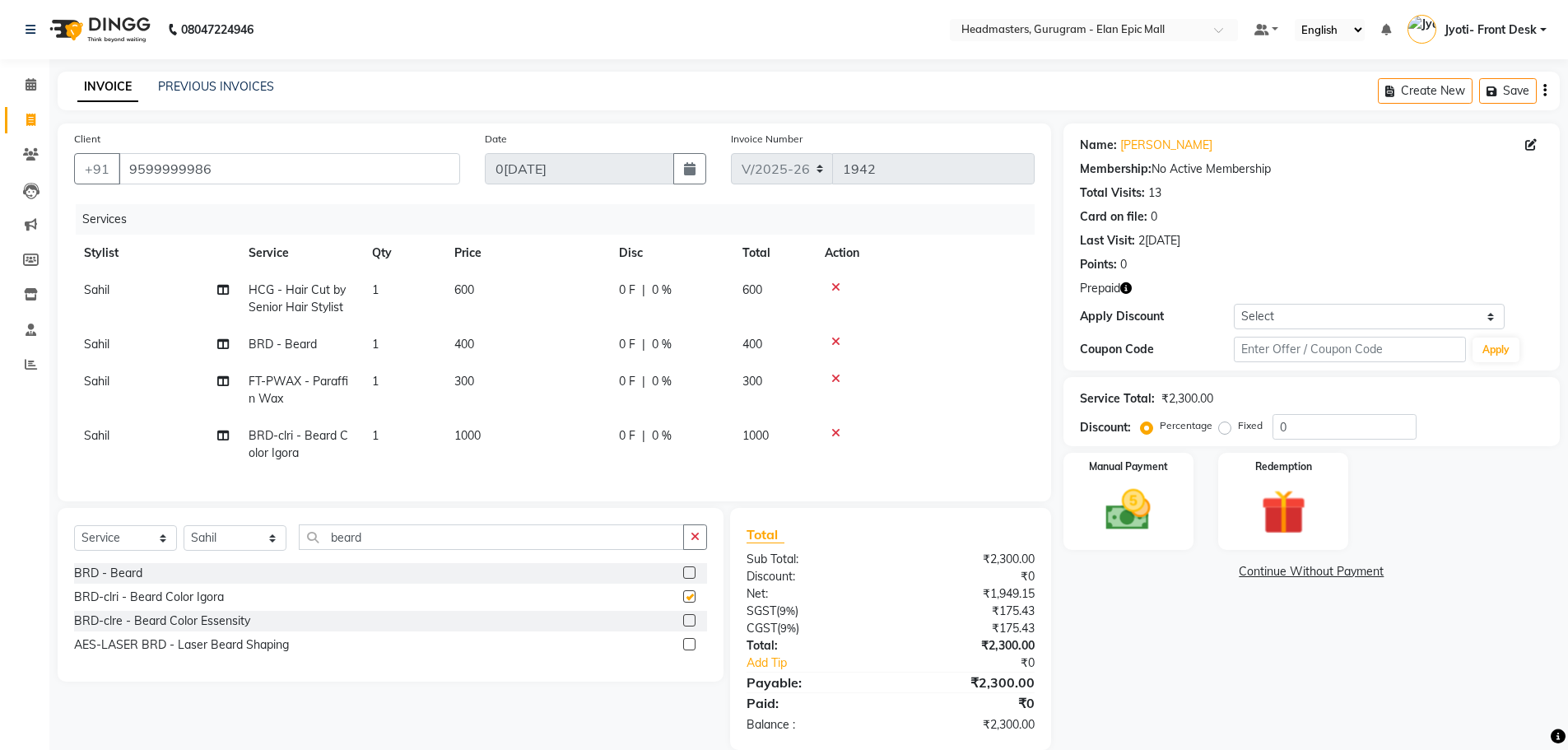
checkbox input "false"
click at [444, 542] on input "beard" at bounding box center [491, 536] width 385 height 25
type input "b"
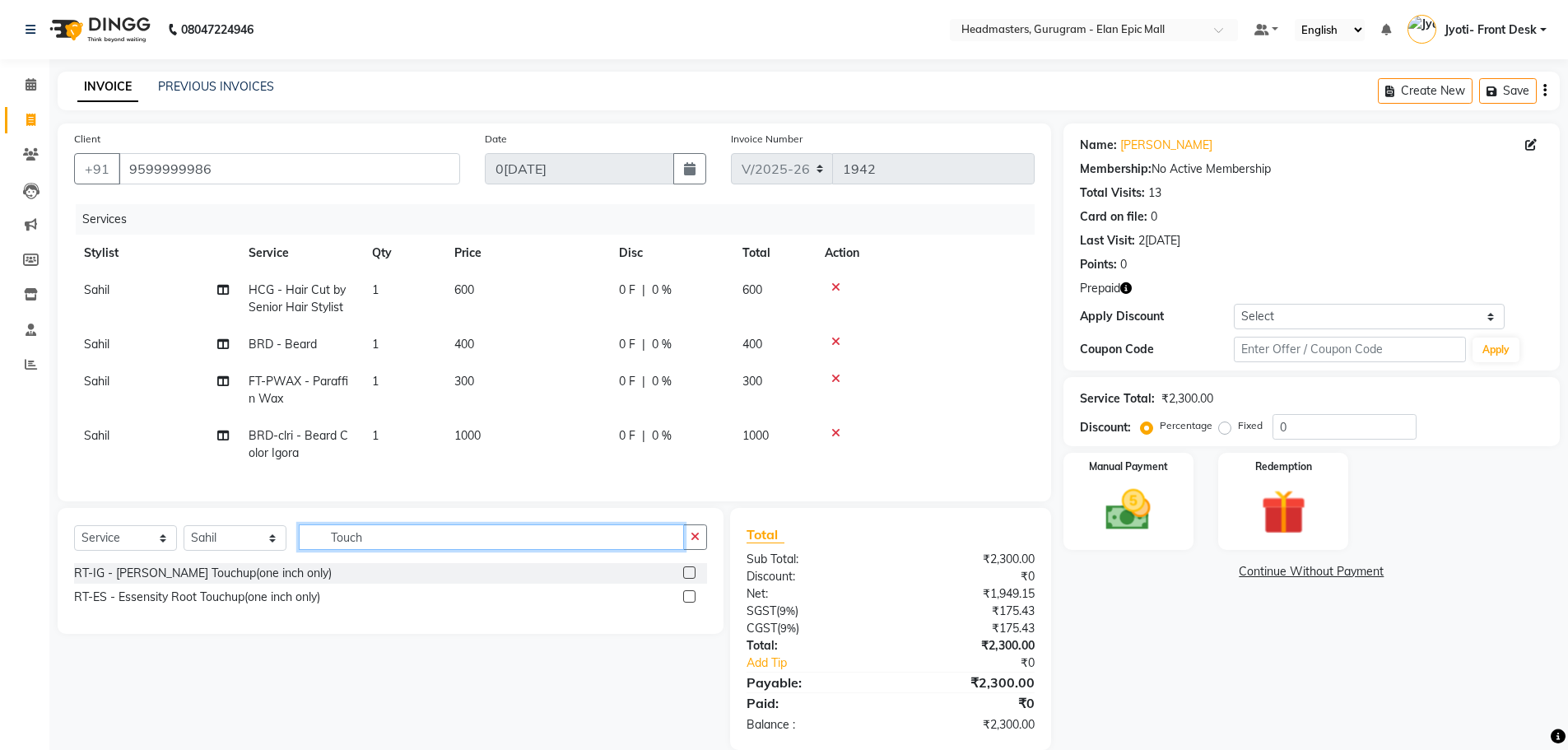
type input "Touch"
click at [688, 579] on label at bounding box center [690, 573] width 12 height 12
click at [688, 579] on input "checkbox" at bounding box center [689, 573] width 10 height 10
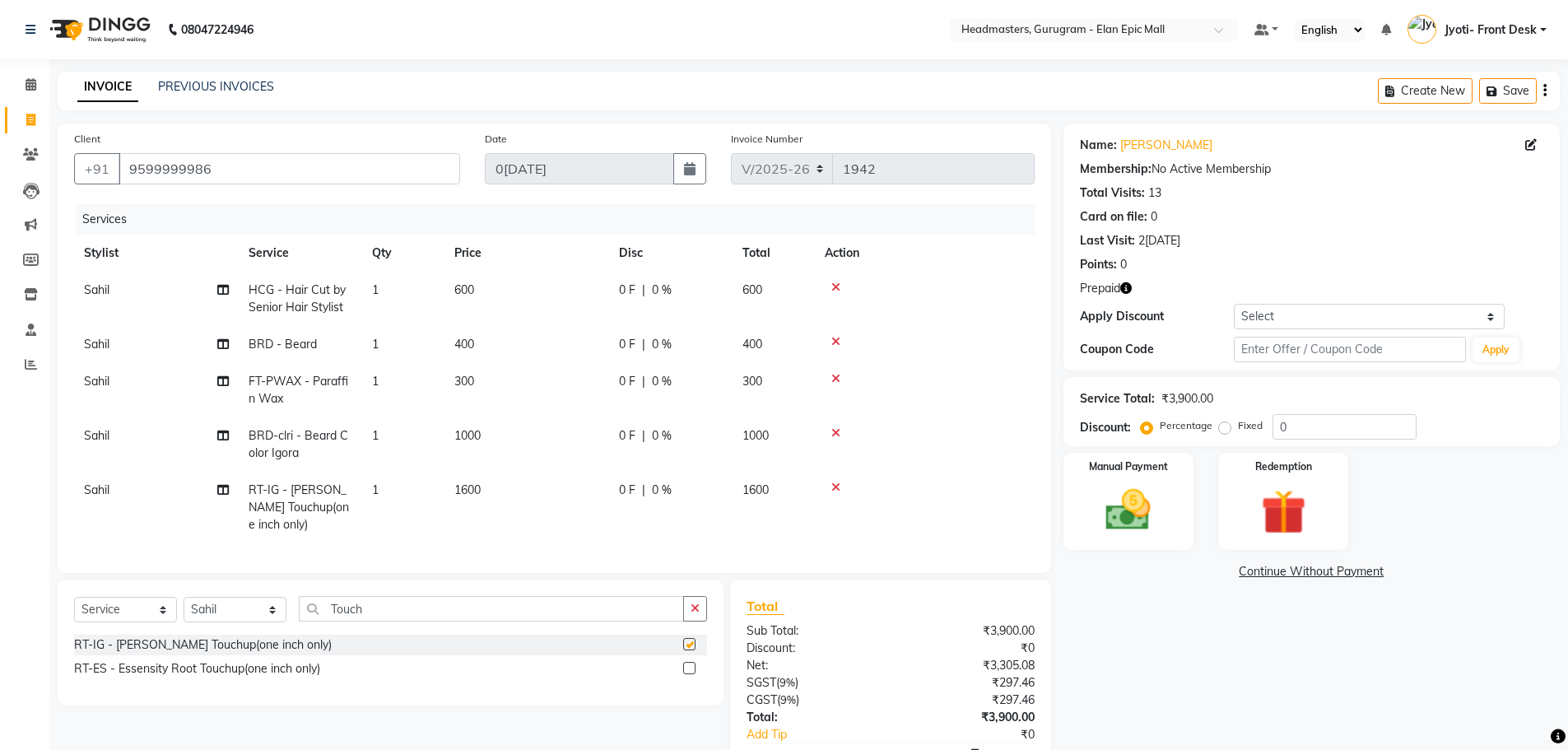
checkbox input "false"
click at [470, 480] on td "1600" at bounding box center [527, 507] width 164 height 72
select select "88838"
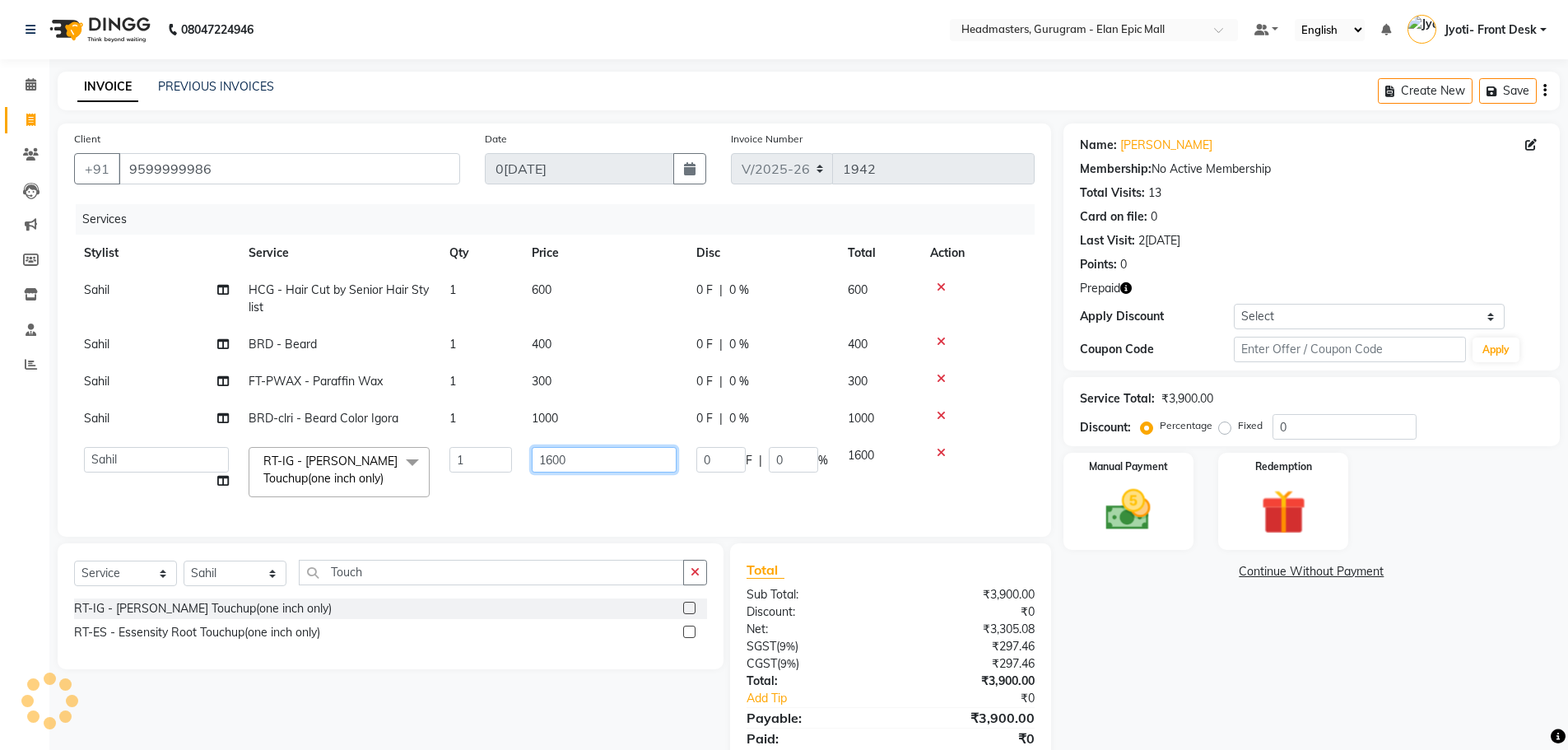
click at [553, 461] on input "1600" at bounding box center [604, 459] width 145 height 25
type input "1400"
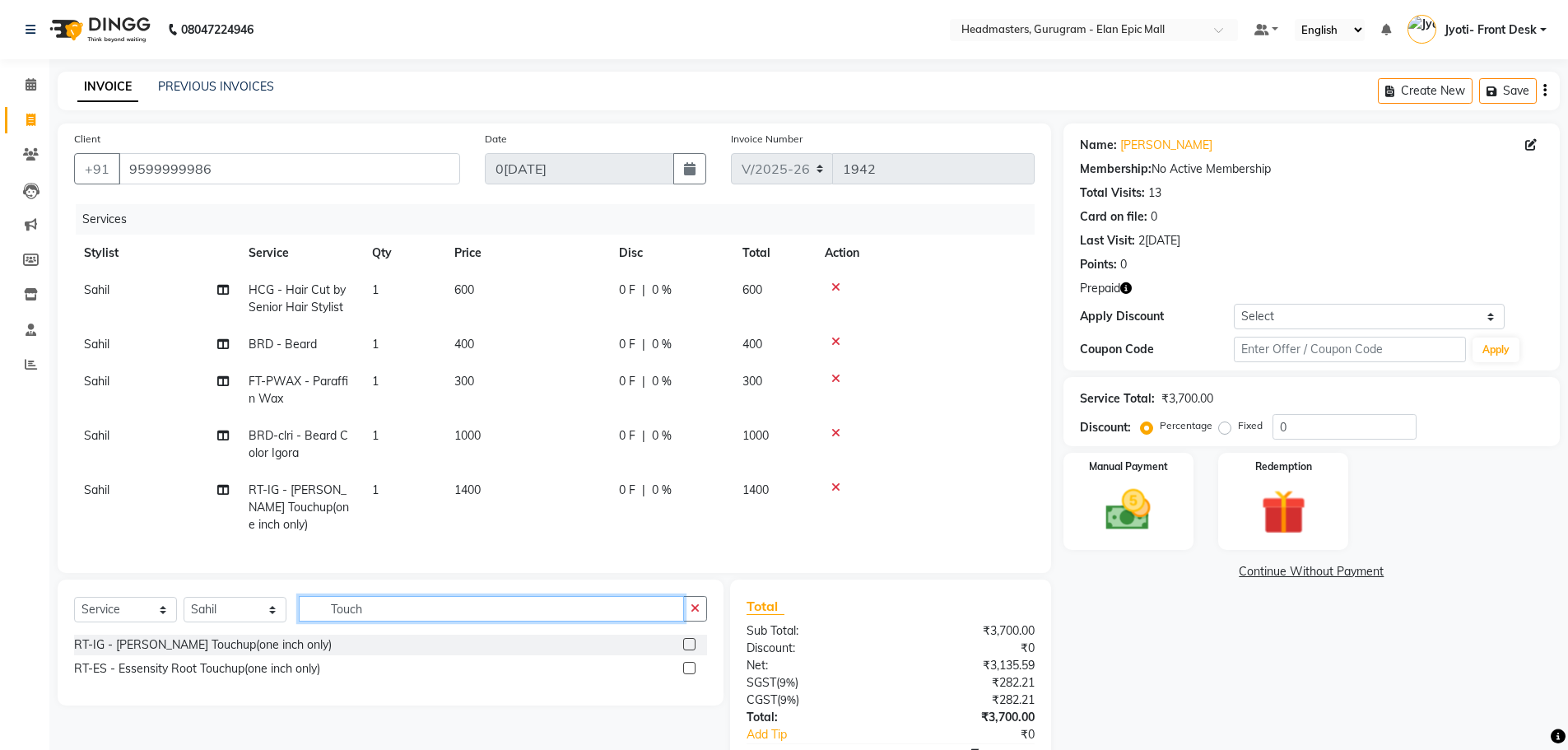
click at [435, 593] on div "Select Service Product Membership Package Voucher Prepaid Gift Card Select Styl…" at bounding box center [391, 643] width 666 height 126
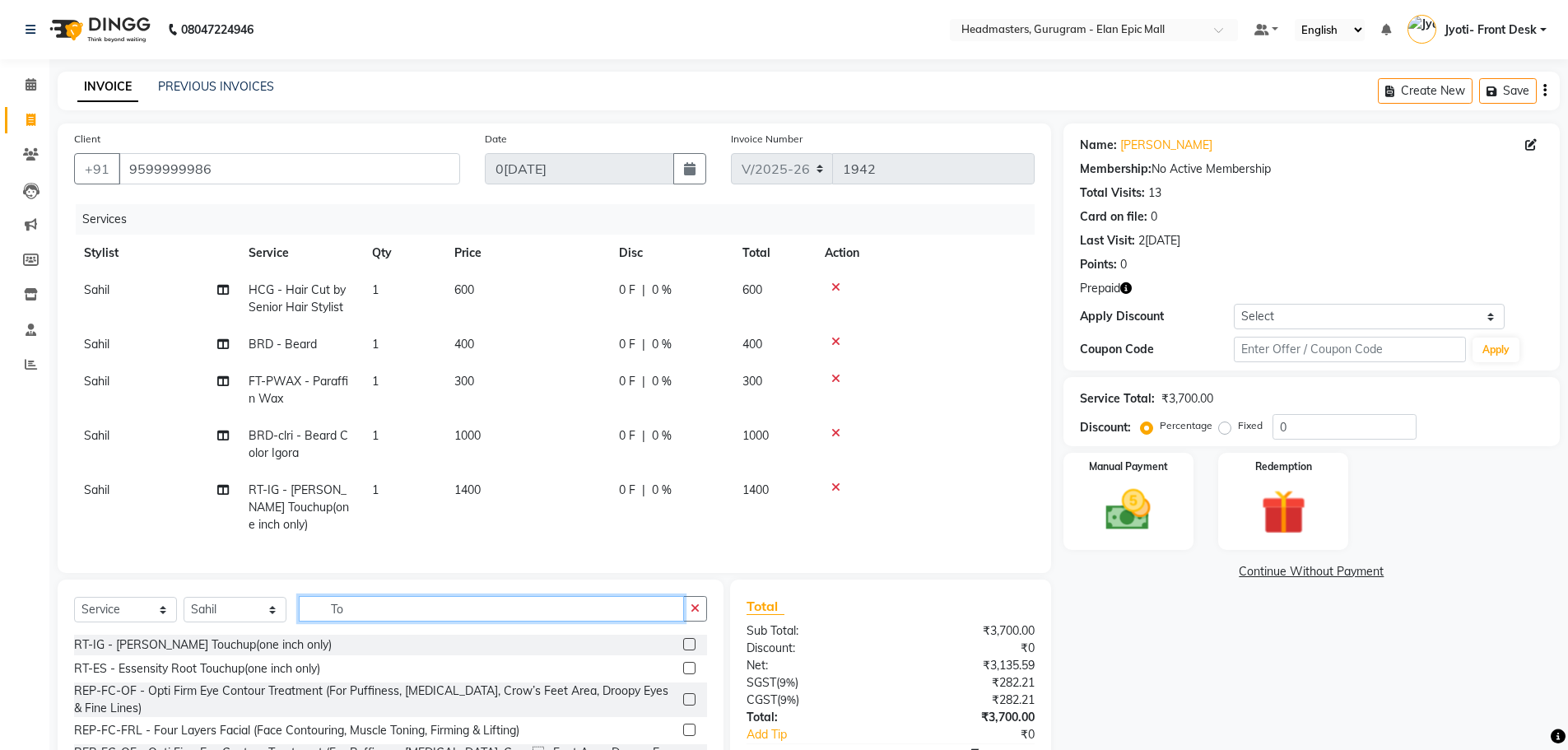
type input "T"
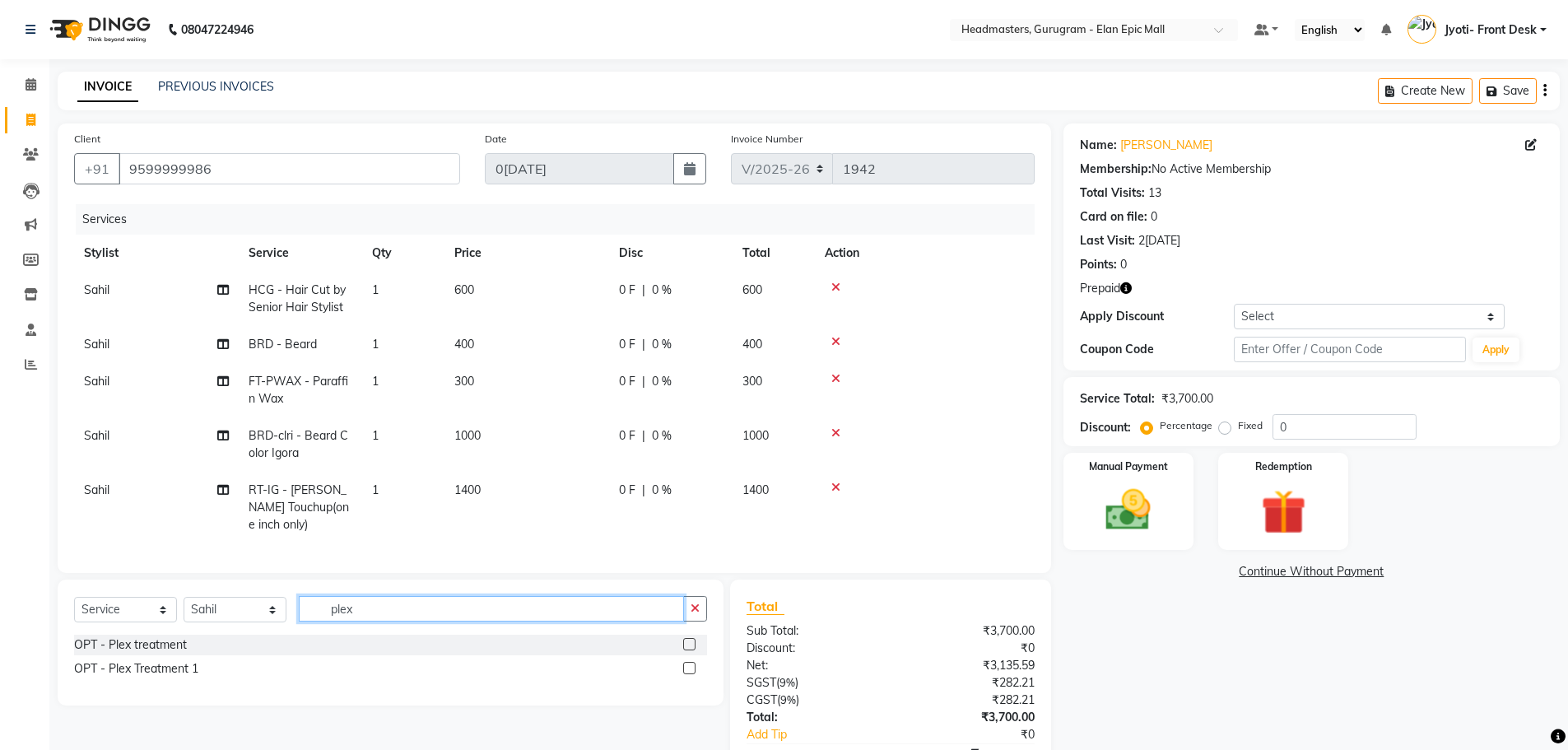
type input "plex"
click at [684, 651] on label at bounding box center [690, 644] width 12 height 12
click at [684, 651] on input "checkbox" at bounding box center [689, 644] width 10 height 10
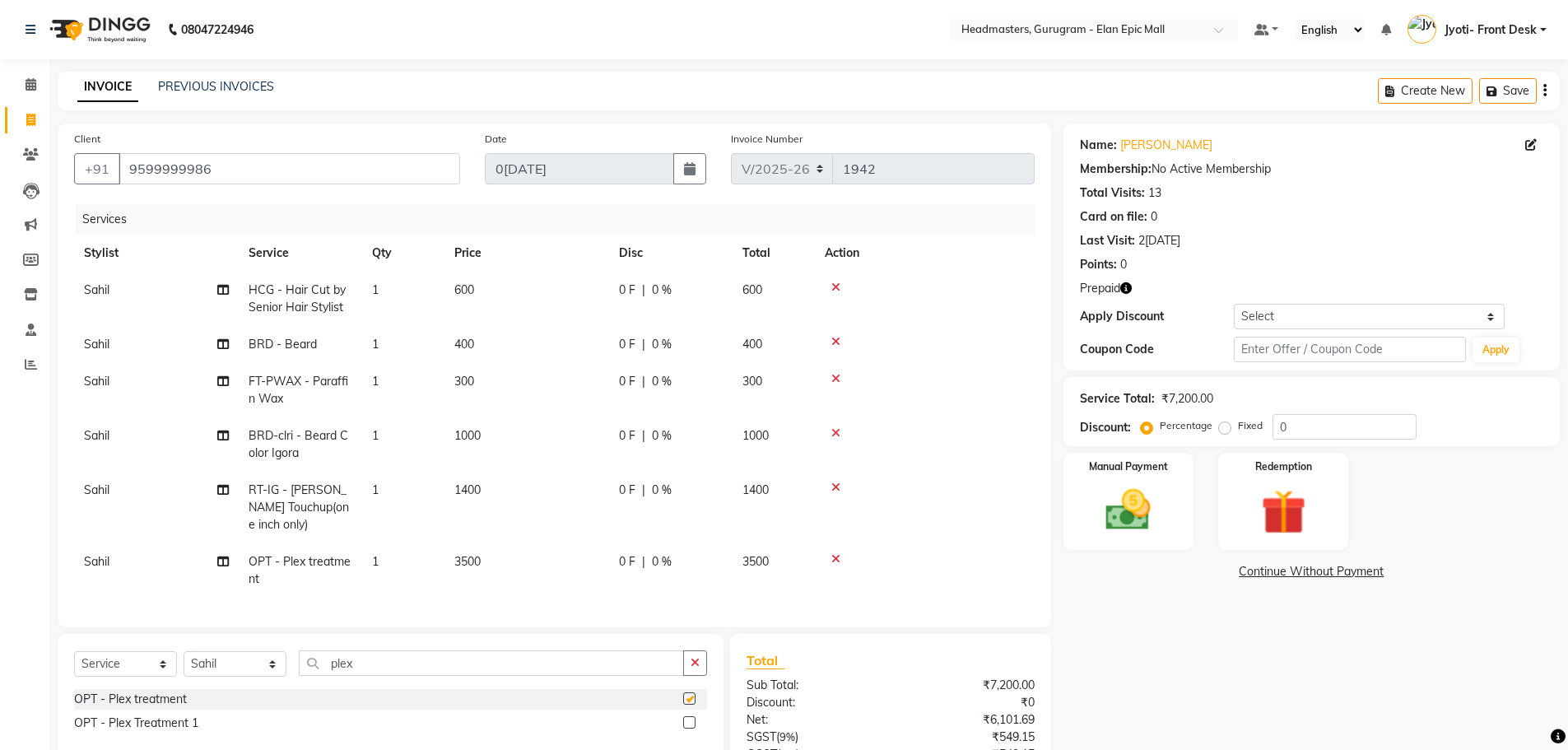
checkbox input "false"
click at [451, 570] on td "3500" at bounding box center [527, 570] width 164 height 54
select select "88838"
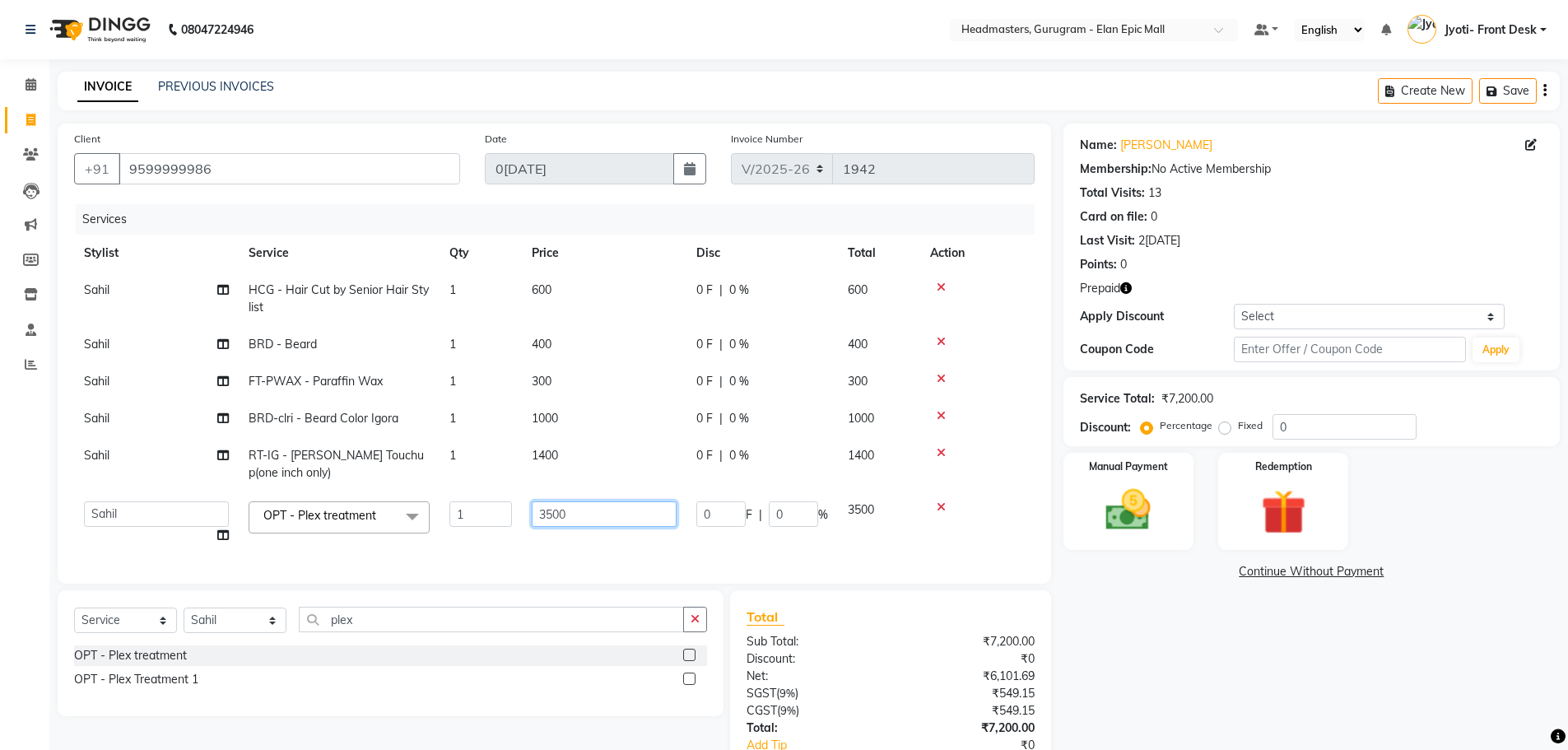
click at [554, 517] on input "3500" at bounding box center [604, 513] width 145 height 25
type input "1500"
click at [1239, 665] on div "Name: Jaswant Membership: No Active Membership Total Visits: 13 Card on file: 0…" at bounding box center [1318, 478] width 509 height 708
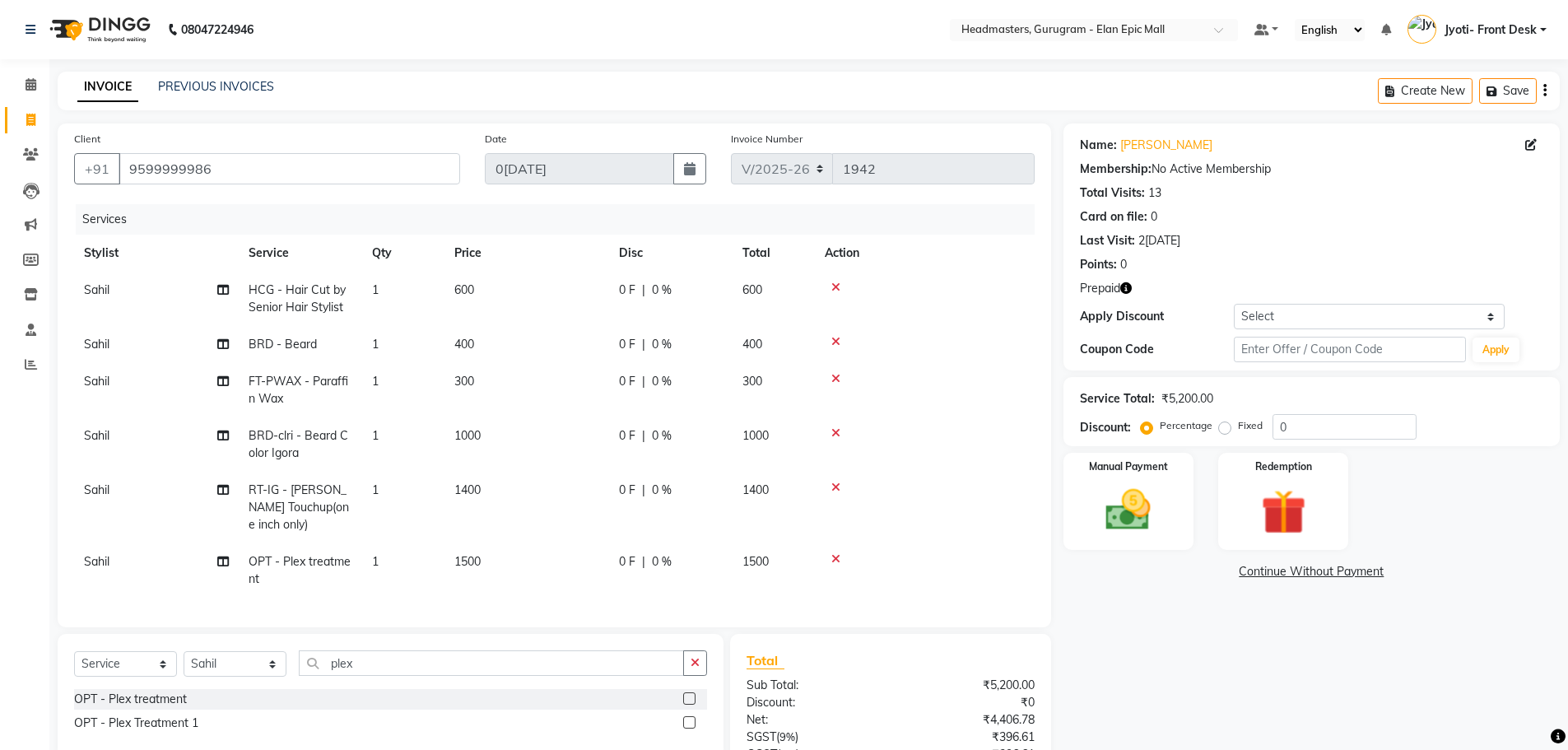
scroll to position [156, 0]
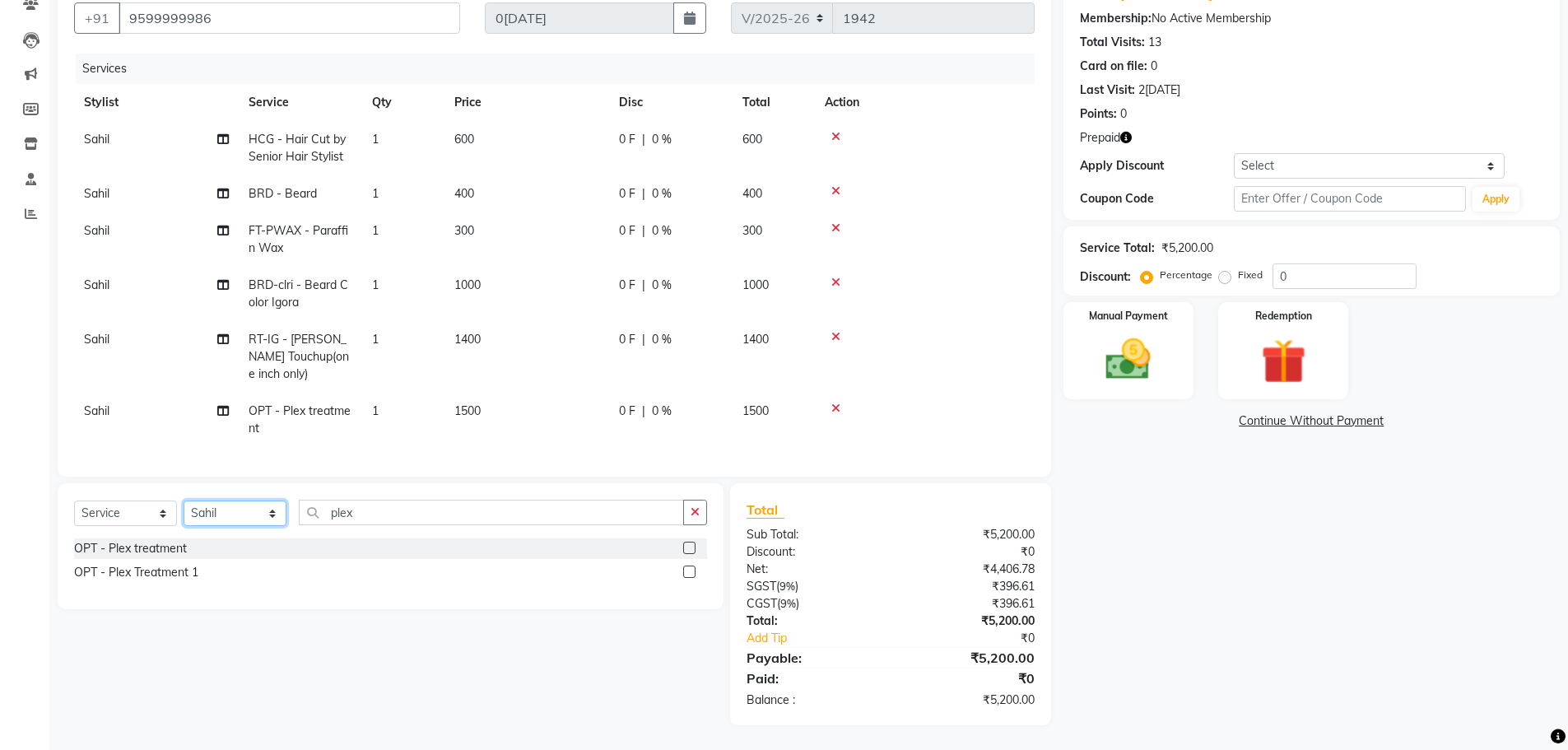
click at [240, 510] on select "Select Stylist Alex Amit Ankul Arun Bipan Brijesh Chetan Deepanshi Headmasters …" at bounding box center [235, 512] width 103 height 25
select select "88166"
click at [183, 500] on select "Select Stylist Alex Amit Ankul Arun Bipan Brijesh Chetan Deepanshi Headmasters …" at bounding box center [235, 512] width 103 height 25
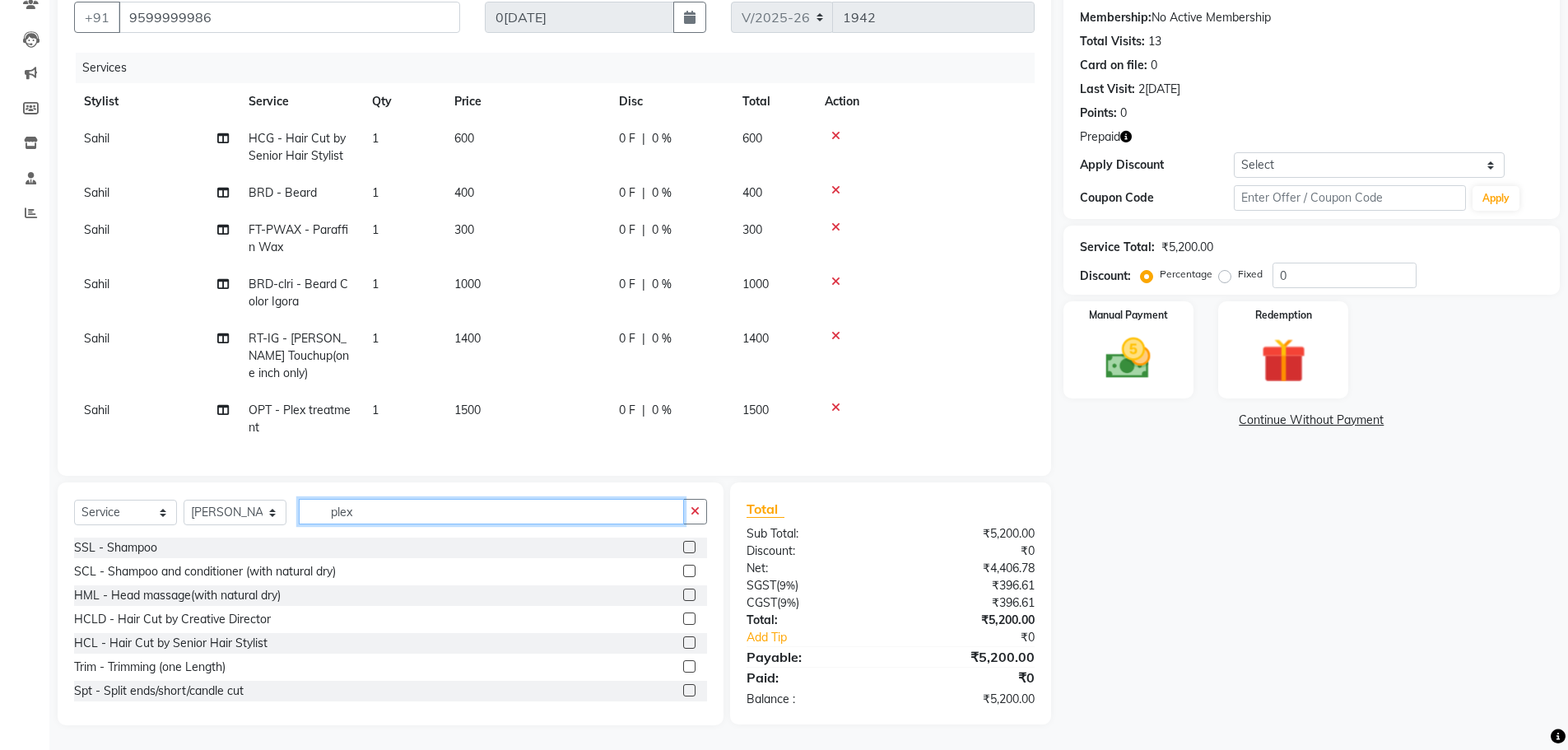
click at [436, 516] on input "plex" at bounding box center [491, 511] width 385 height 25
type input "p"
type input "a"
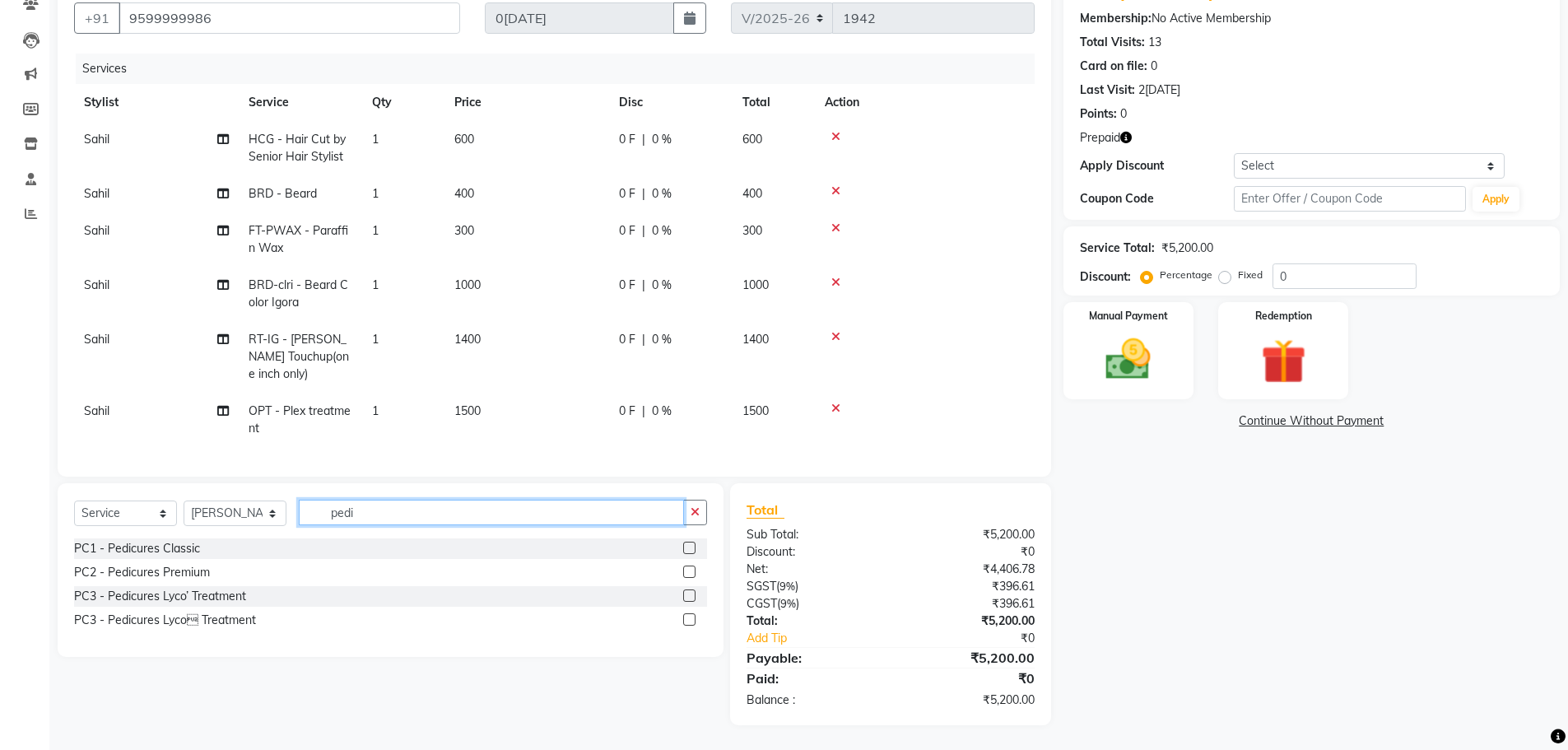
type input "pedi"
click at [688, 570] on label at bounding box center [690, 572] width 12 height 12
click at [688, 570] on input "checkbox" at bounding box center [689, 573] width 10 height 10
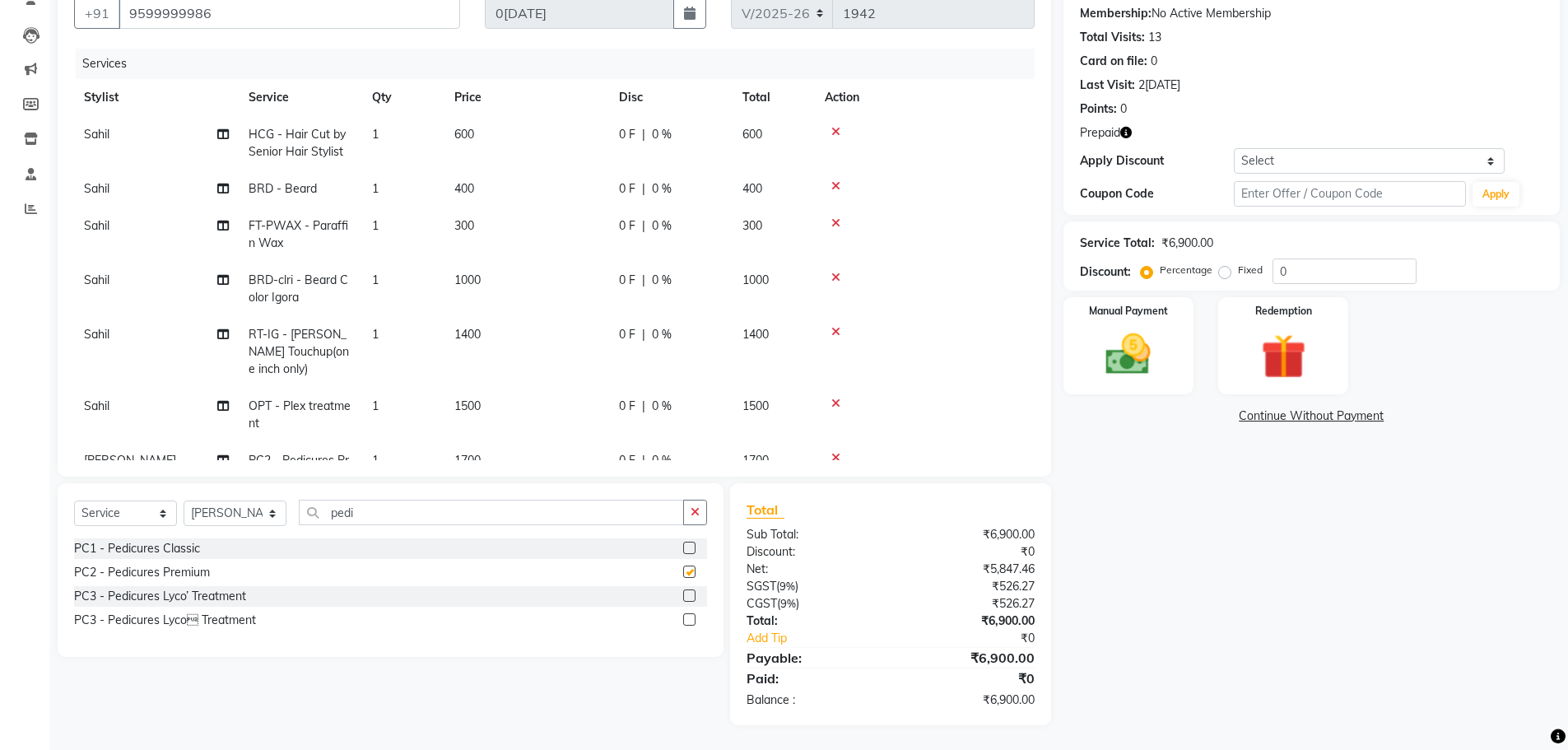
checkbox input "false"
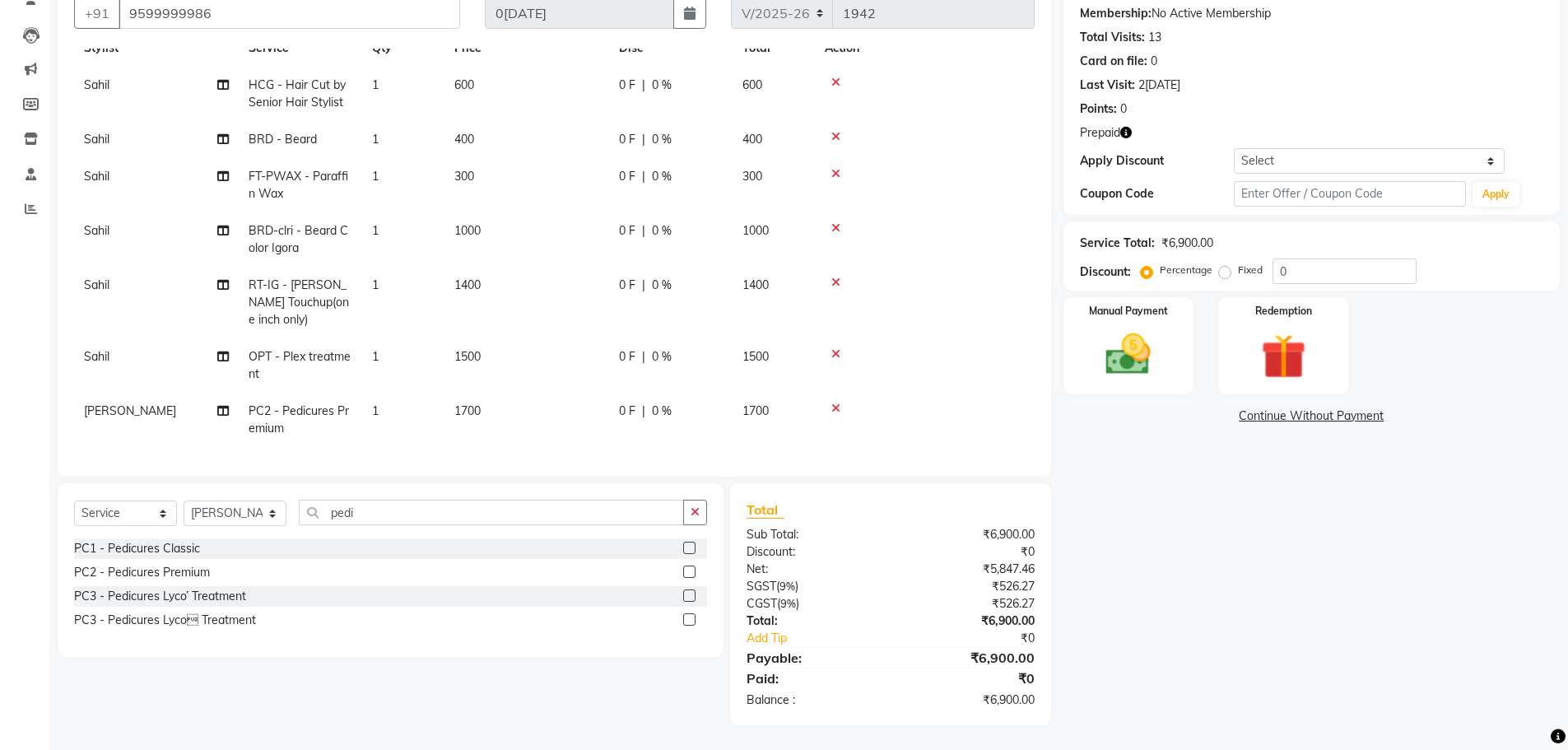
click at [464, 403] on span "1700" at bounding box center [467, 410] width 26 height 15
select select "88166"
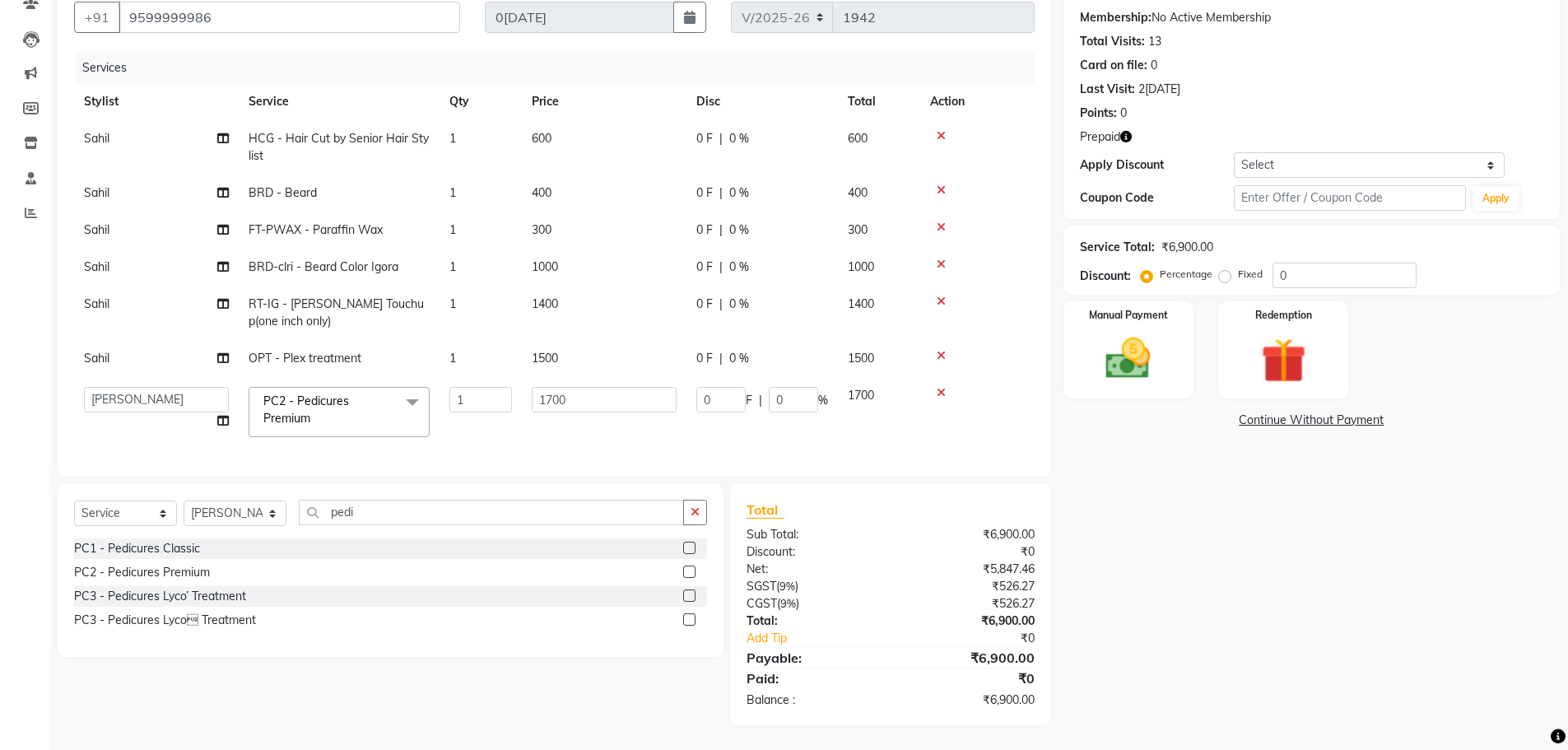
scroll to position [151, 0]
click at [554, 397] on input "1700" at bounding box center [604, 399] width 145 height 25
type input "2000"
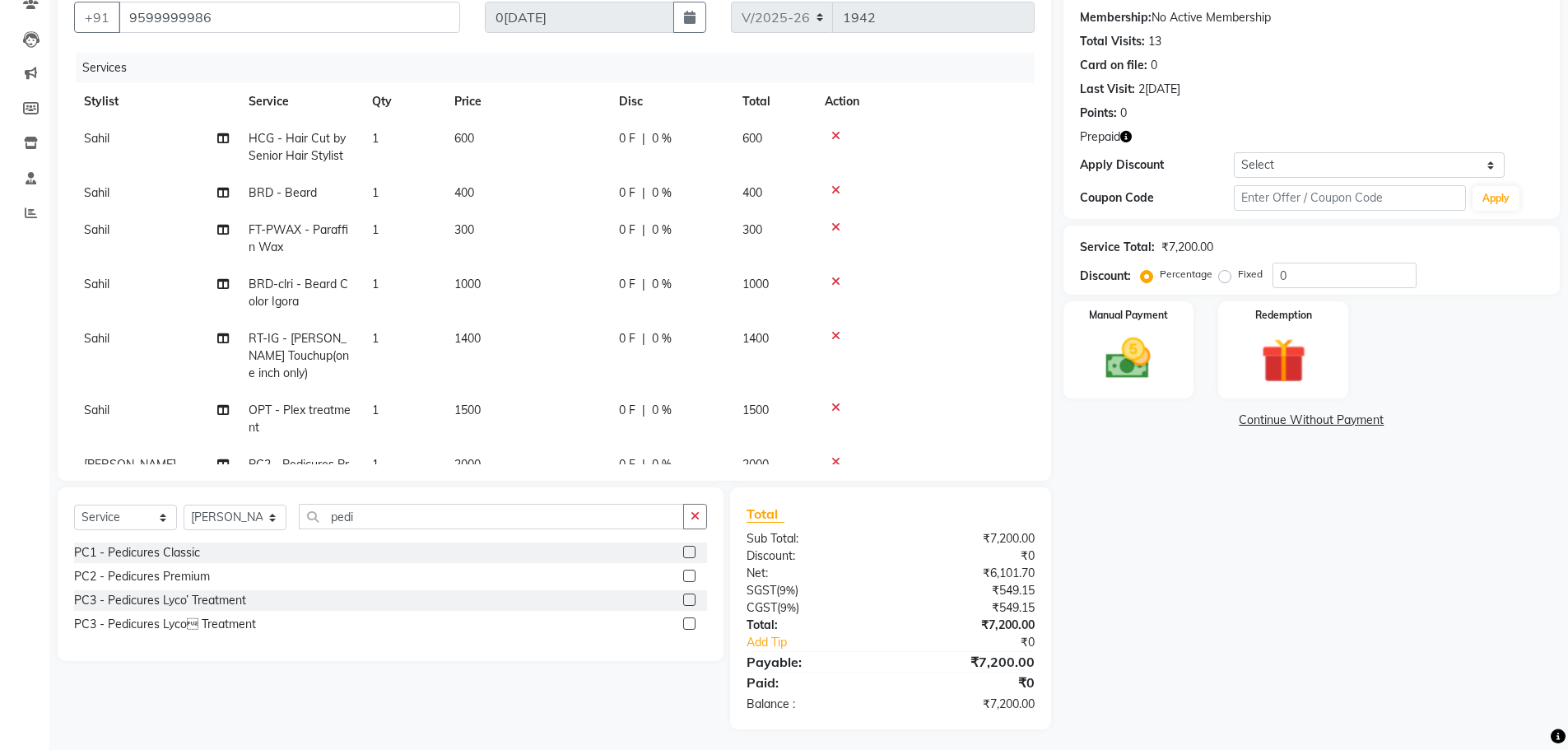
click at [1250, 549] on div "Name: Jaswant Membership: No Active Membership Total Visits: 13 Card on file: 0…" at bounding box center [1318, 350] width 509 height 757
click at [1256, 364] on img at bounding box center [1284, 361] width 76 height 59
click at [1365, 426] on span "Prepaid 1" at bounding box center [1359, 423] width 54 height 19
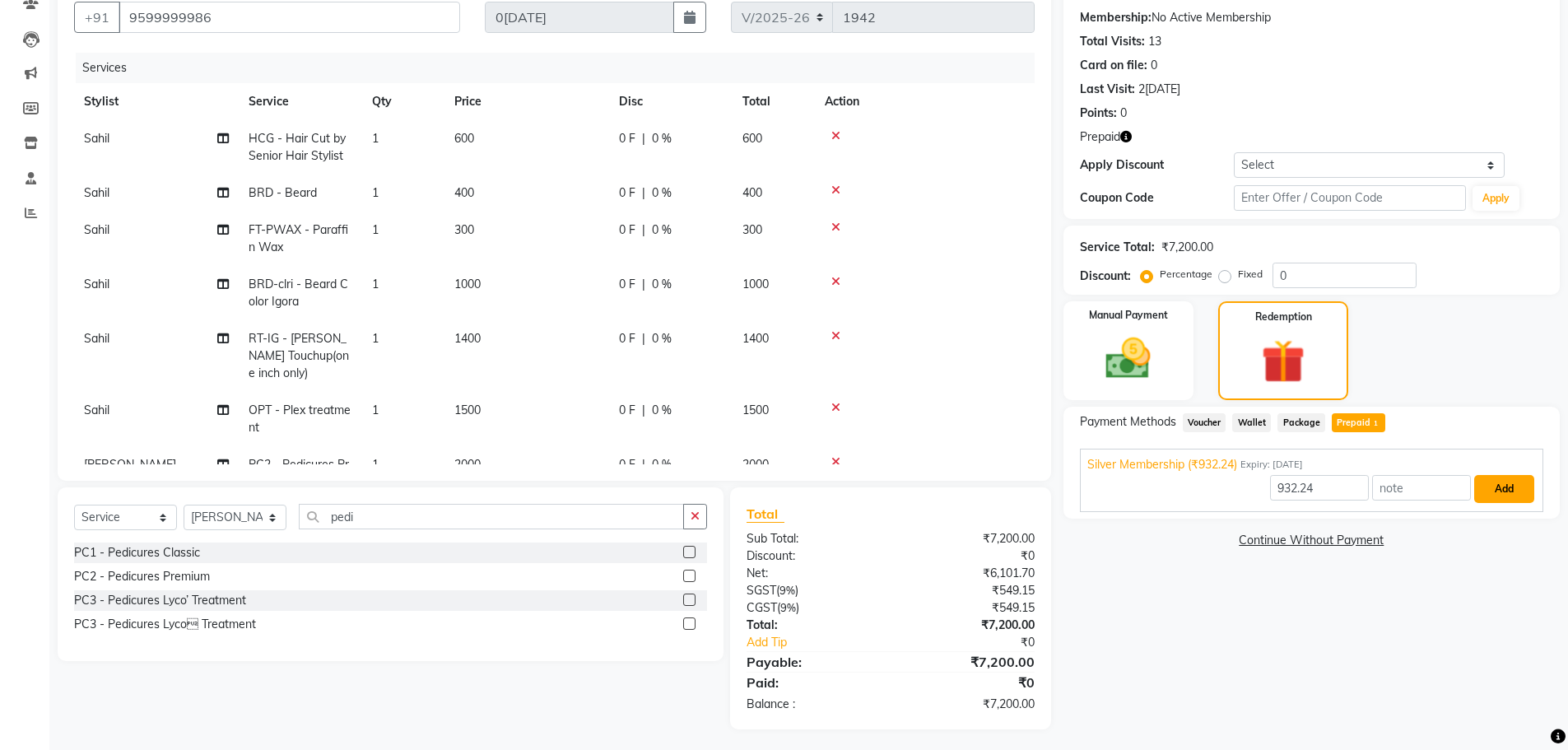
click at [1496, 491] on button "Add" at bounding box center [1504, 489] width 60 height 28
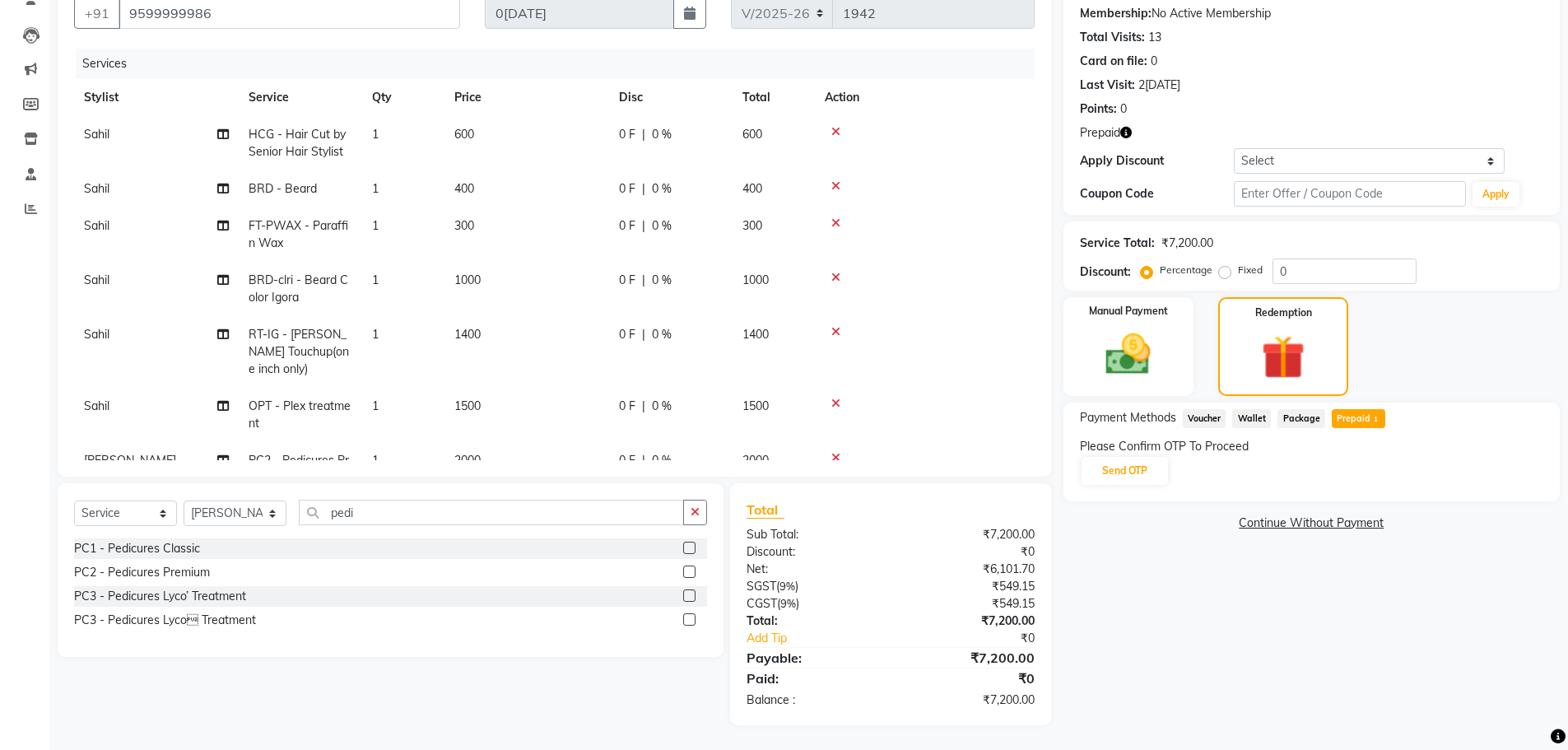
scroll to position [0, 0]
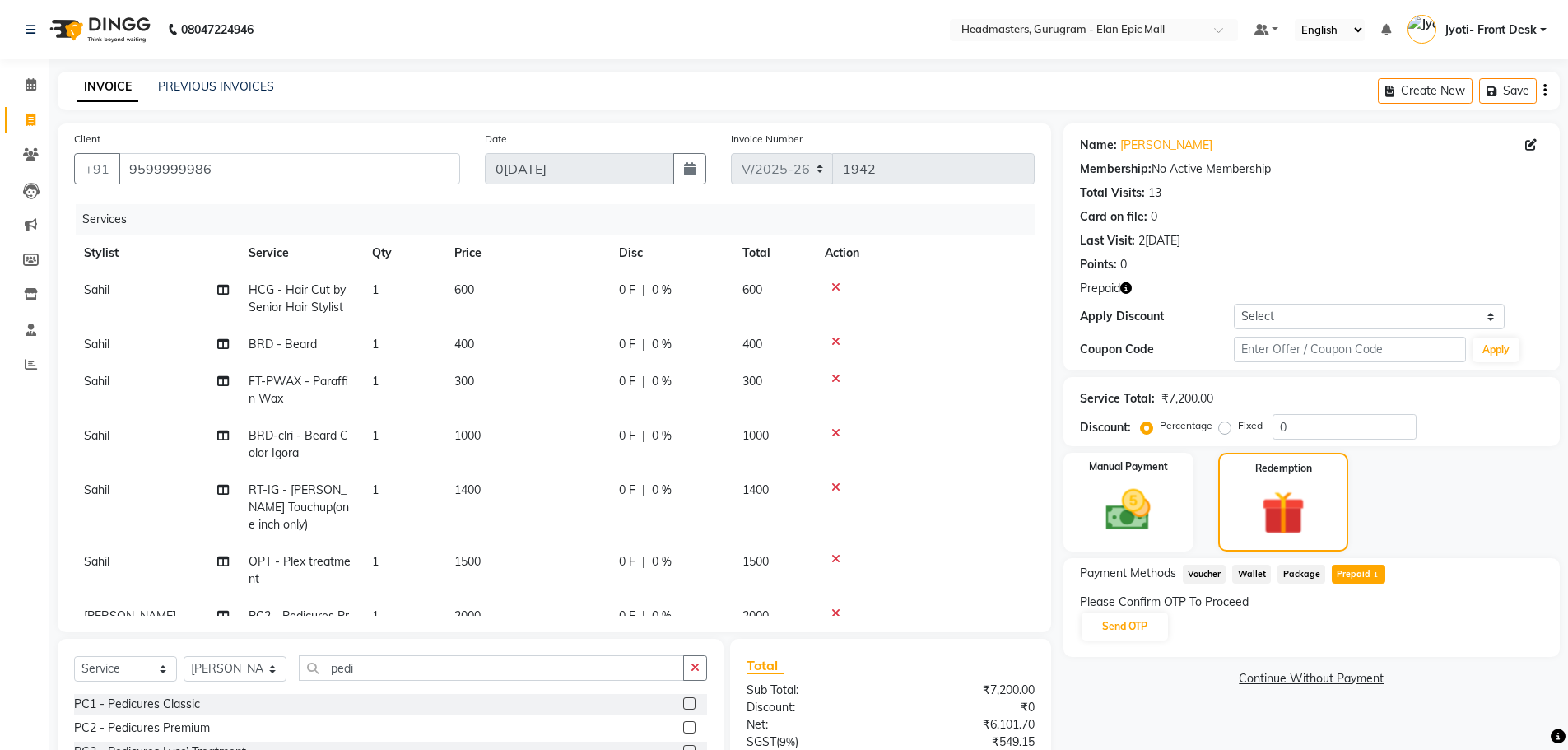
click at [473, 430] on span "1000" at bounding box center [467, 435] width 26 height 15
select select "88838"
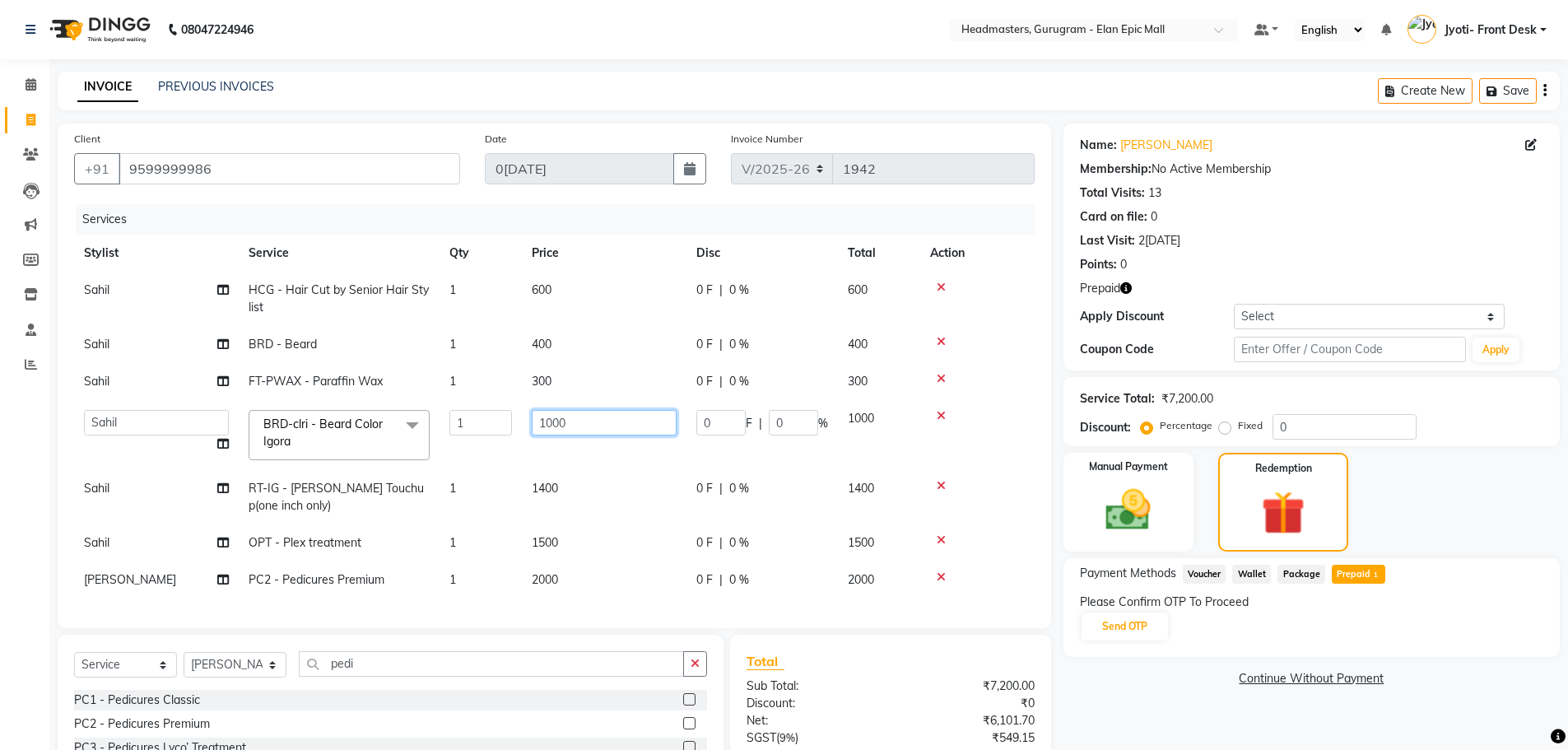
click at [550, 423] on input "1000" at bounding box center [604, 422] width 145 height 25
type input "800"
click at [1141, 669] on div "Name: Jaswant Membership: No Active Membership Total Visits: 13 Card on file: 0…" at bounding box center [1318, 500] width 509 height 753
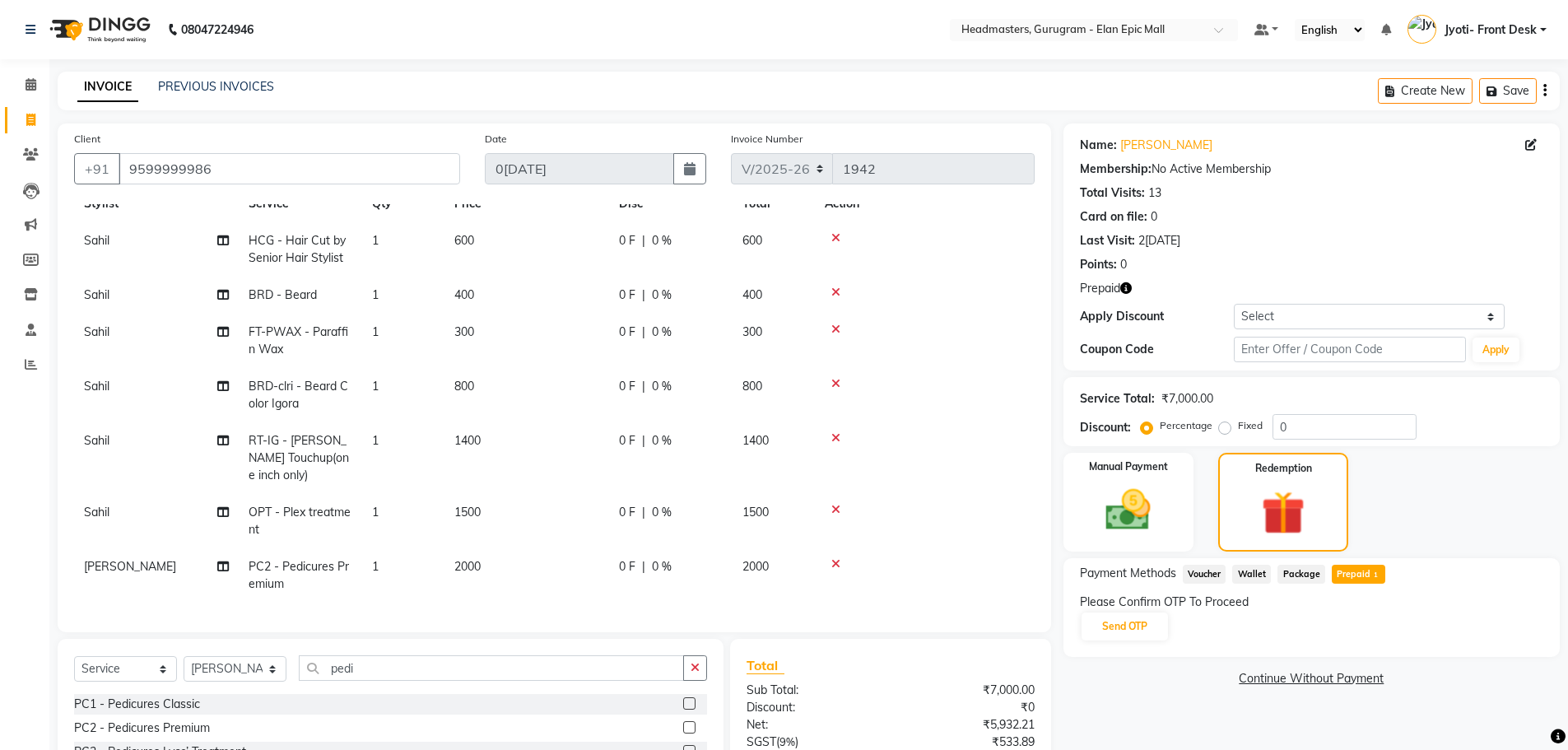
scroll to position [156, 0]
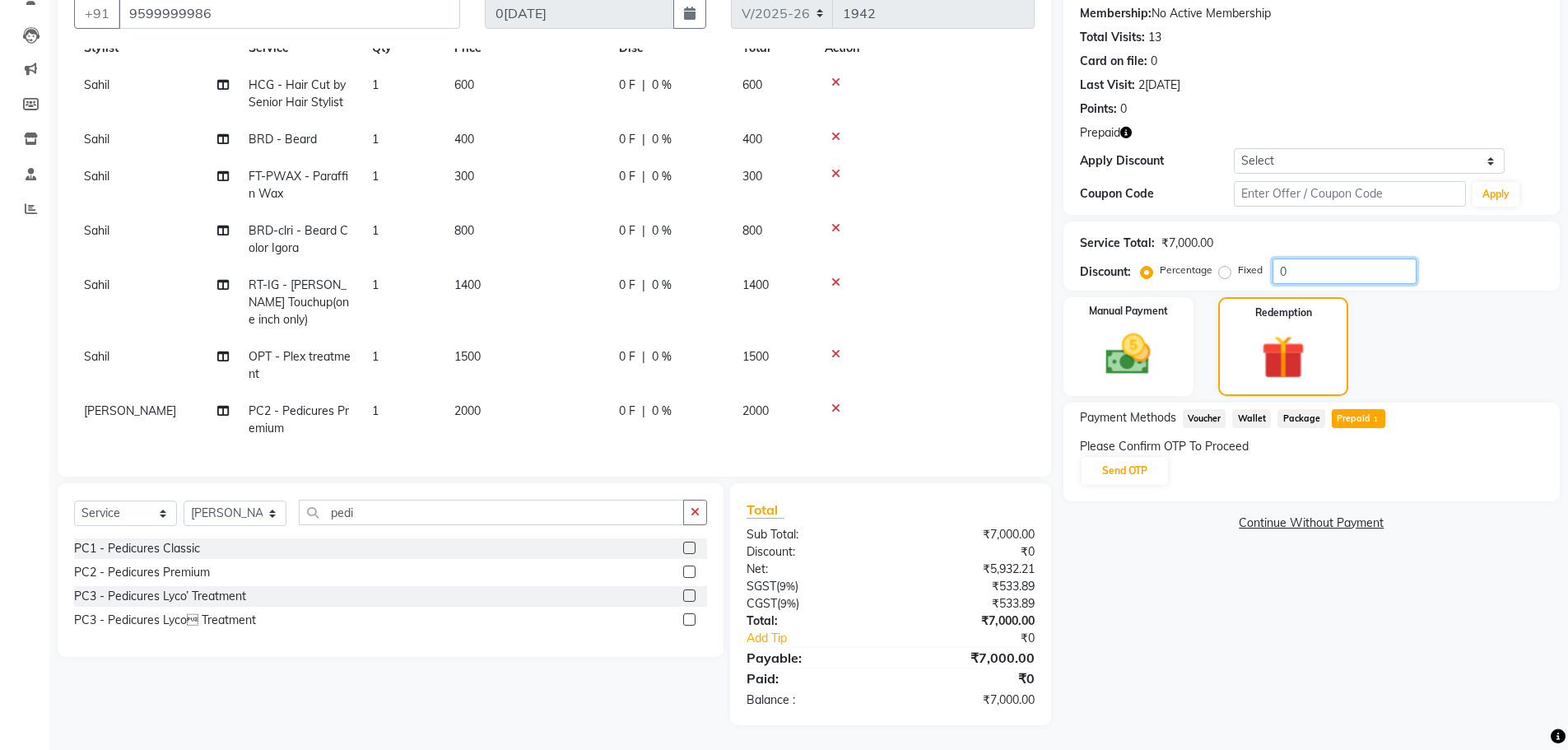
click at [1324, 271] on input "0" at bounding box center [1345, 271] width 144 height 25
type input "15"
click at [1161, 609] on div "Name: Jaswant Membership: No Active Membership Total Visits: 13 Card on file: 0…" at bounding box center [1318, 346] width 509 height 757
click at [1128, 362] on img at bounding box center [1129, 355] width 76 height 54
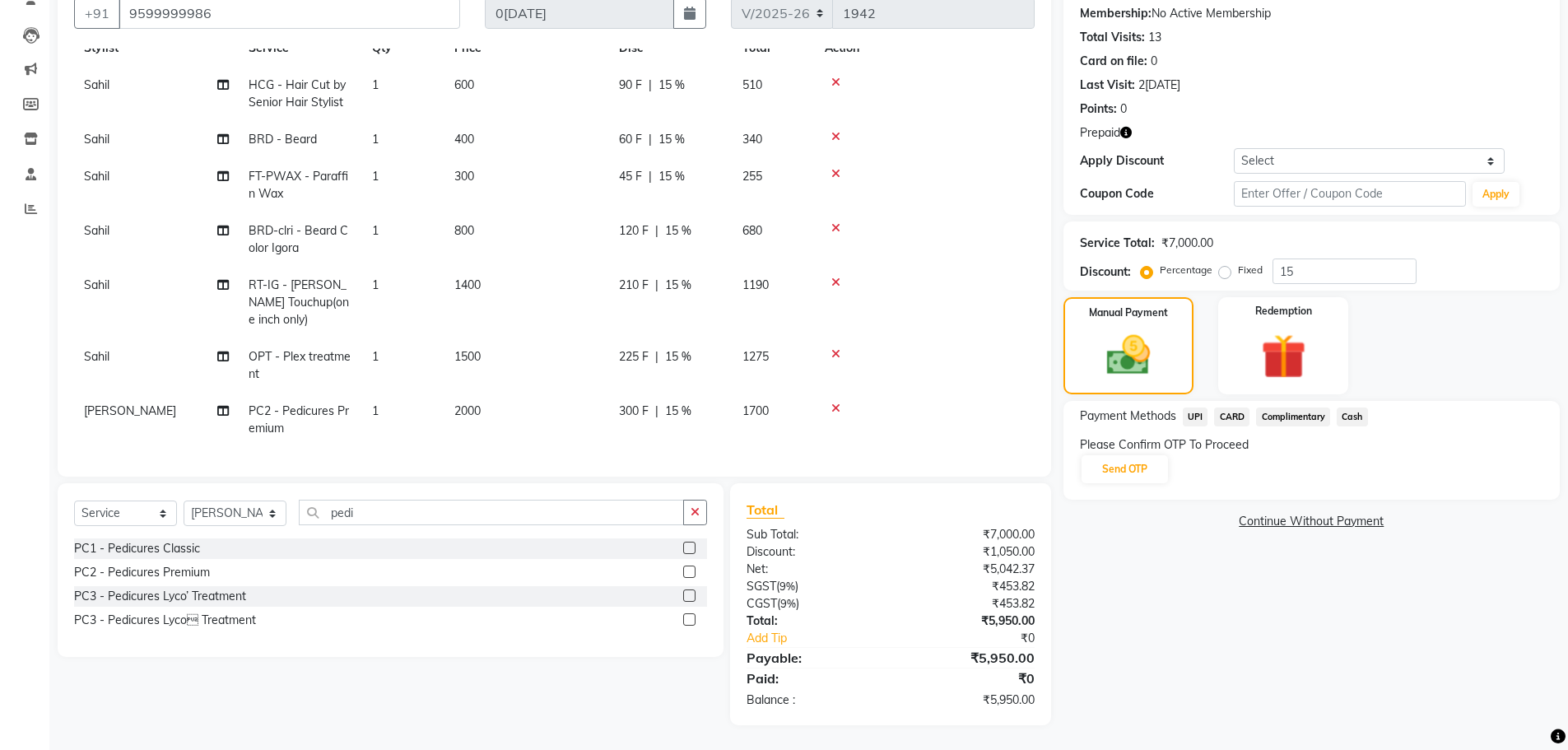
click at [1235, 413] on span "CARD" at bounding box center [1231, 417] width 35 height 19
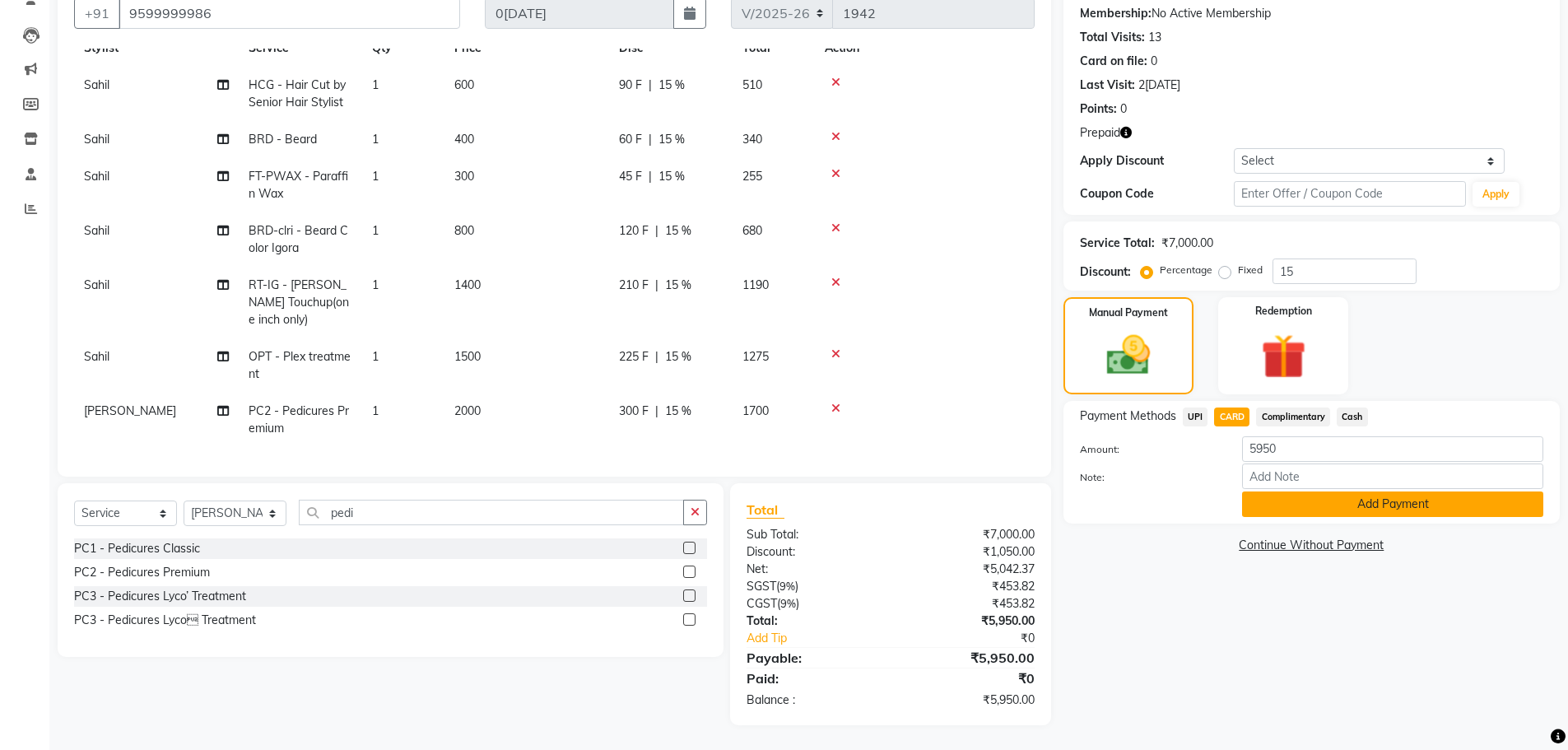
click at [1296, 497] on button "Add Payment" at bounding box center [1393, 503] width 301 height 25
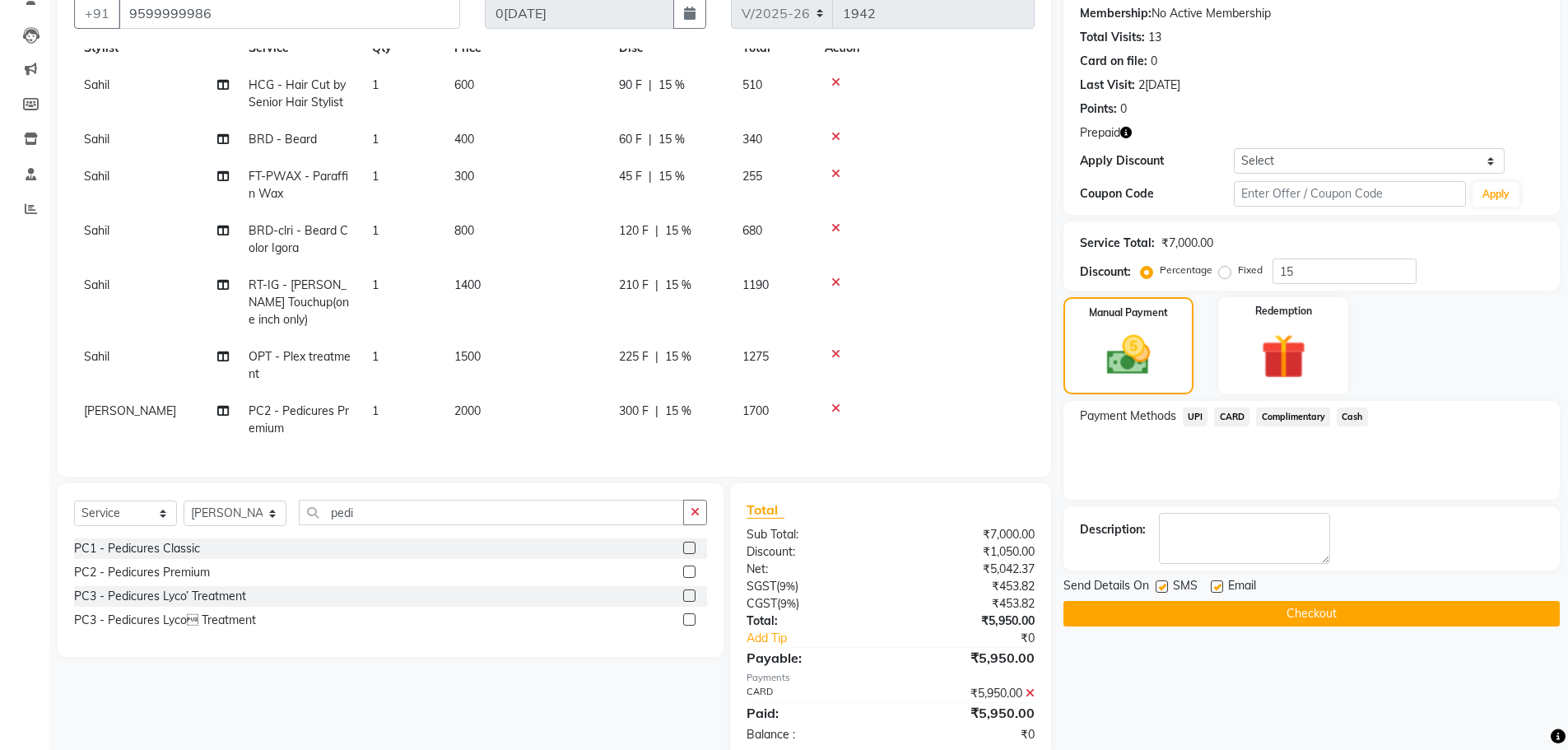
scroll to position [190, 0]
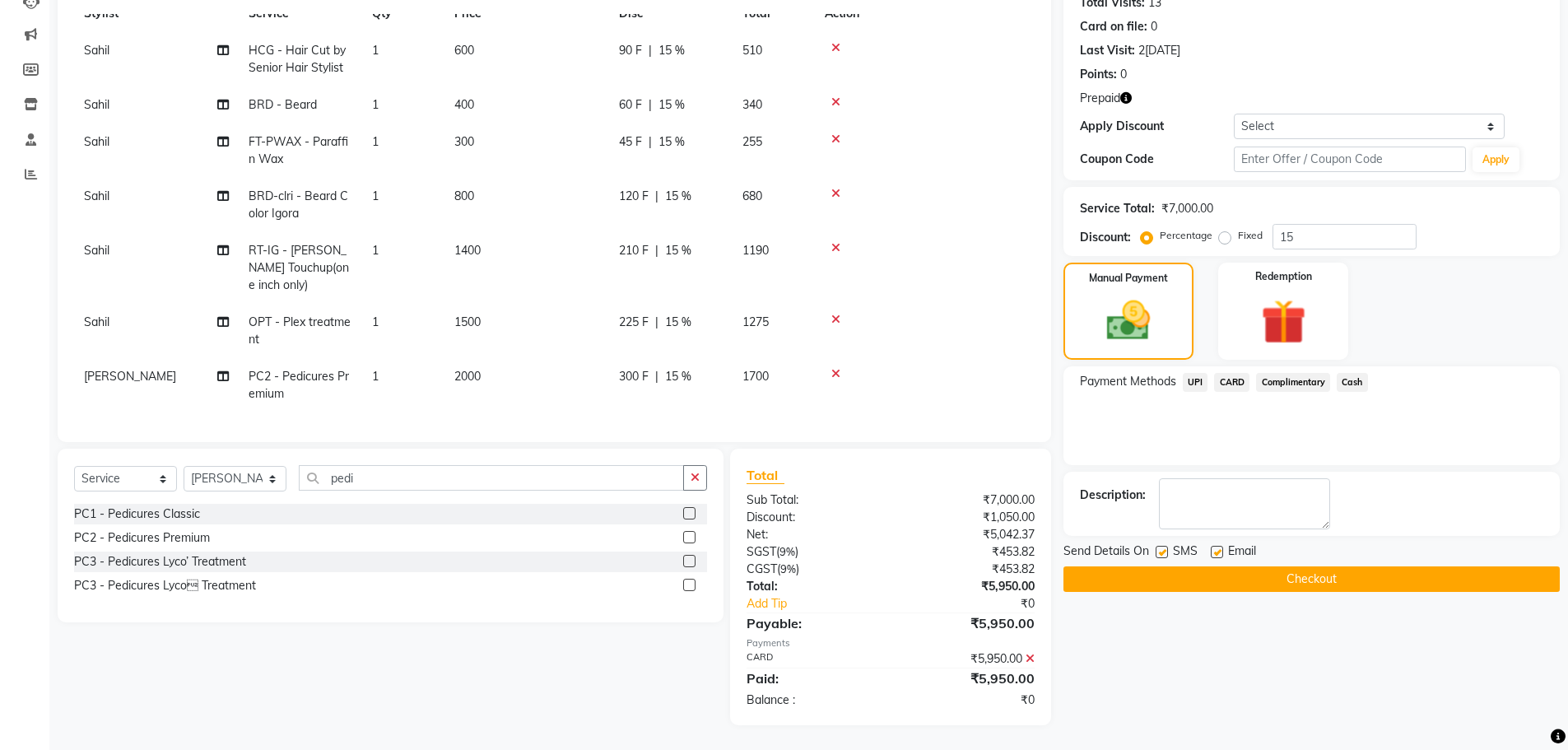
click at [1272, 573] on button "Checkout" at bounding box center [1312, 579] width 497 height 25
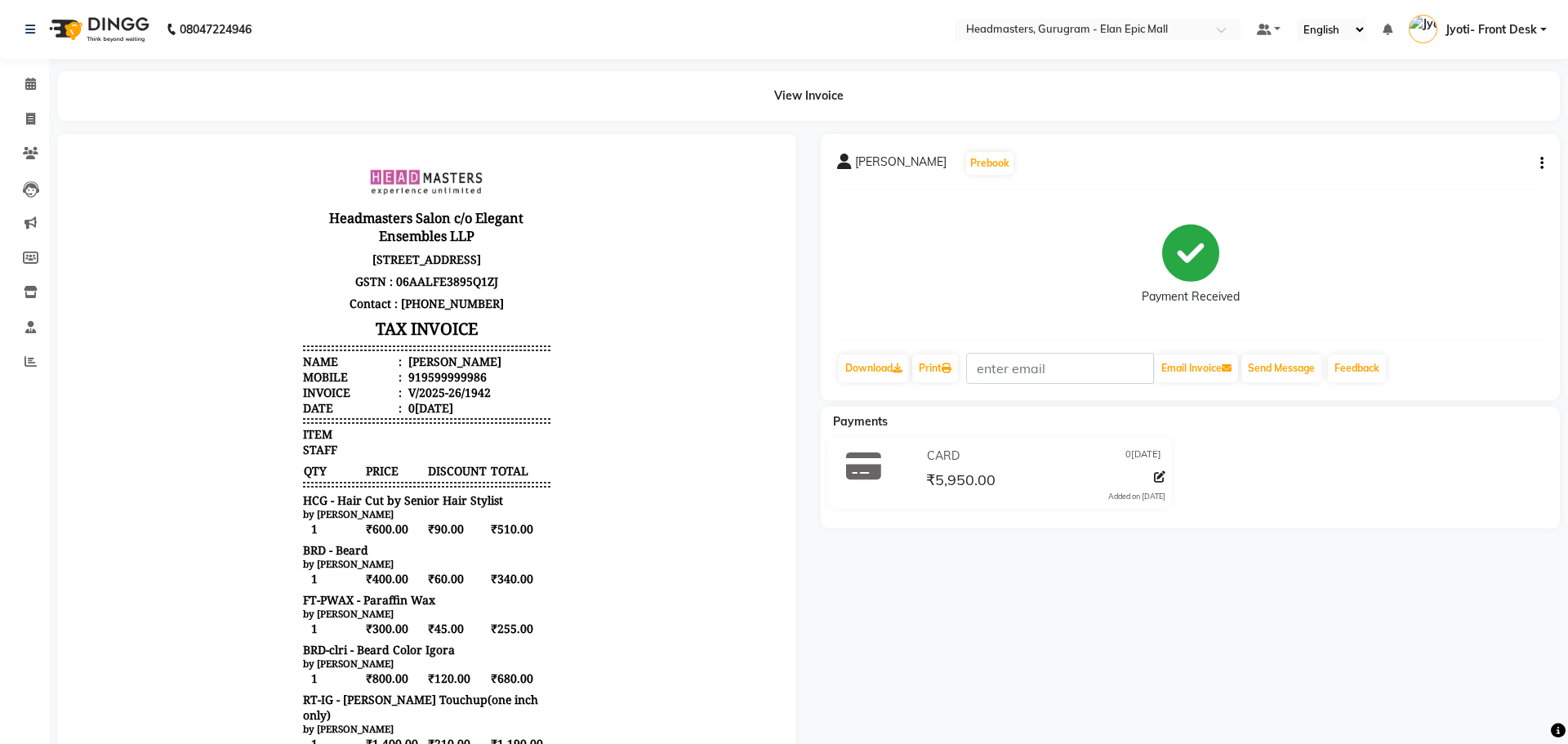
select select "service"
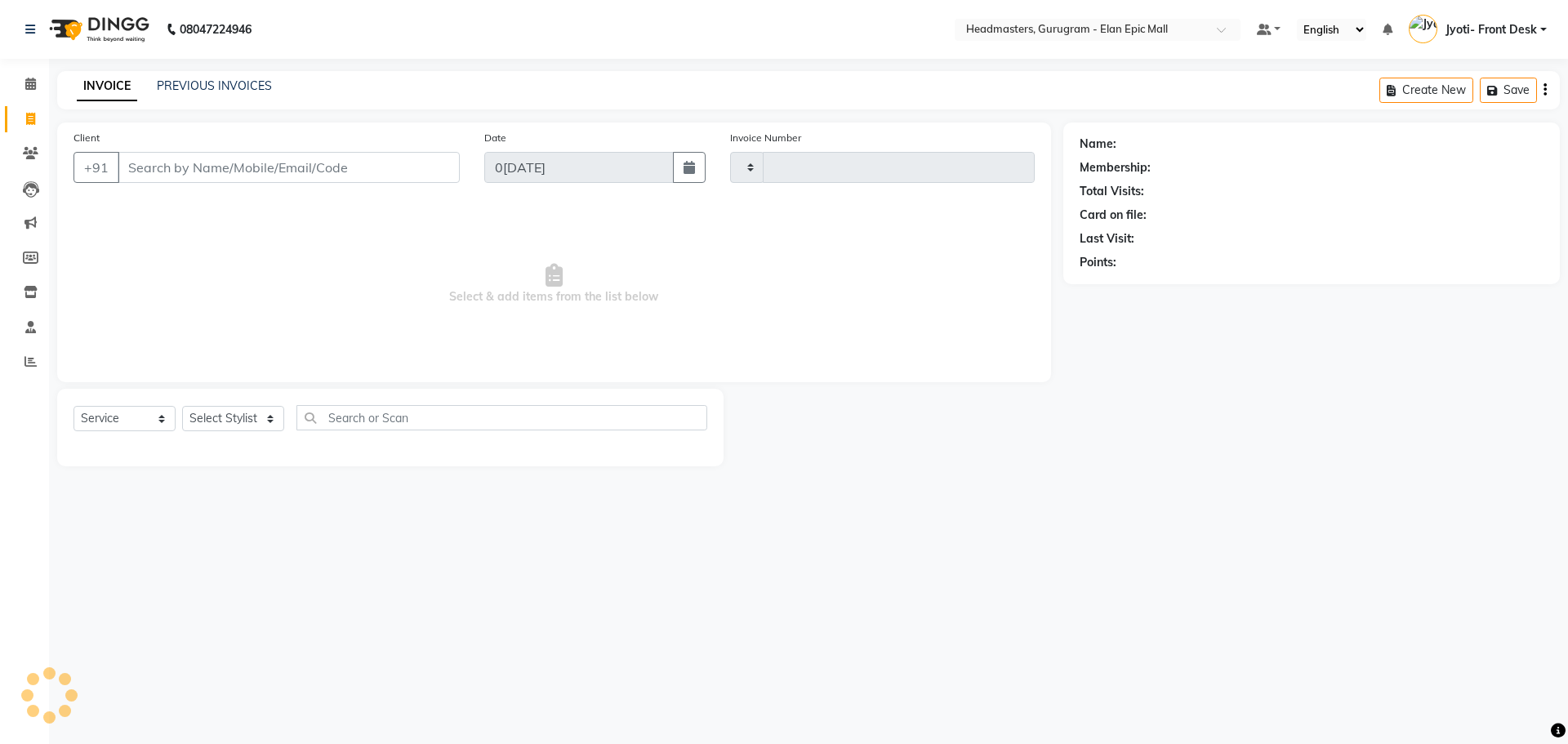
type input "1943"
select select "7499"
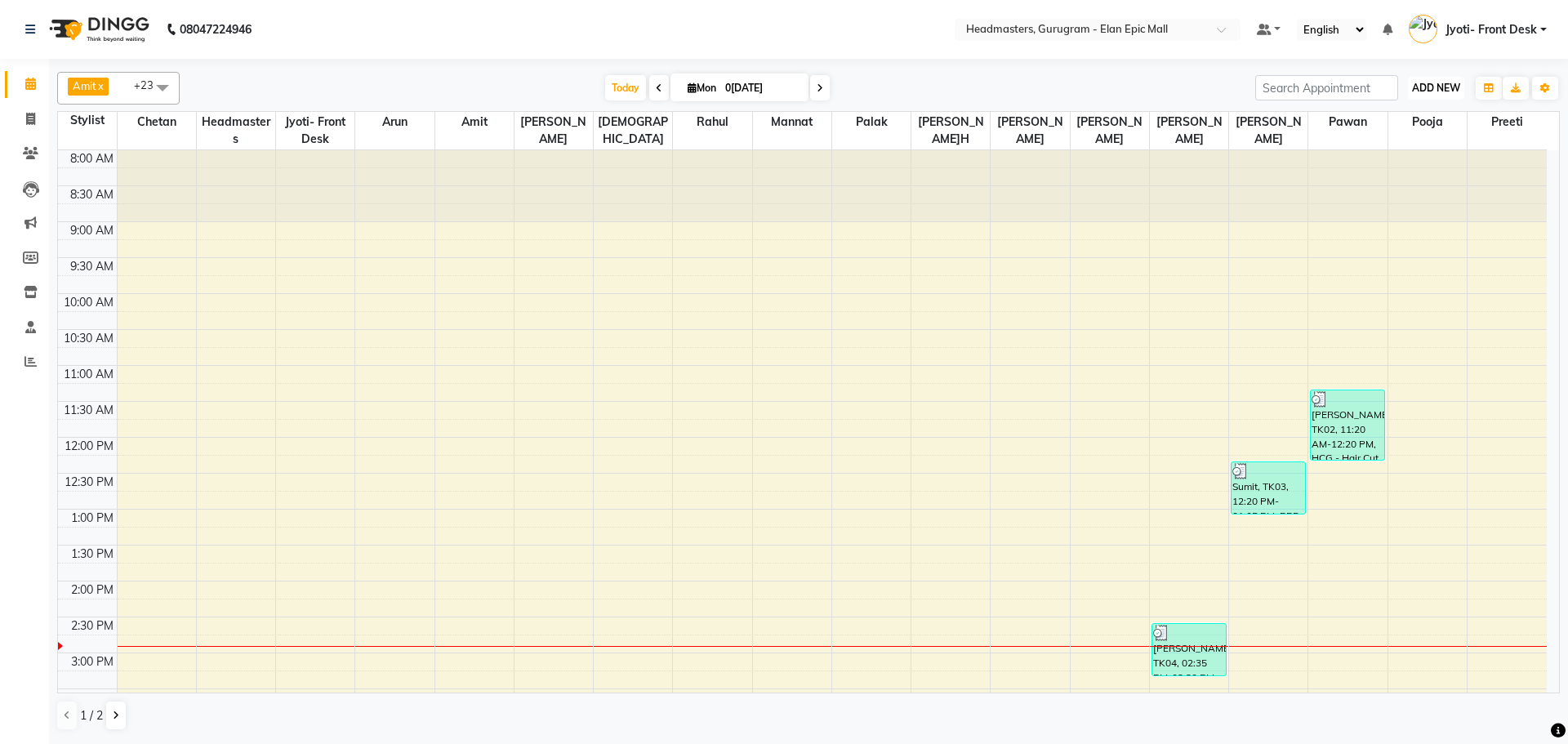
click at [1454, 82] on span "ADD NEW" at bounding box center [1436, 88] width 48 height 12
click at [1412, 135] on link "Add Invoice" at bounding box center [1399, 140] width 129 height 21
select select "service"
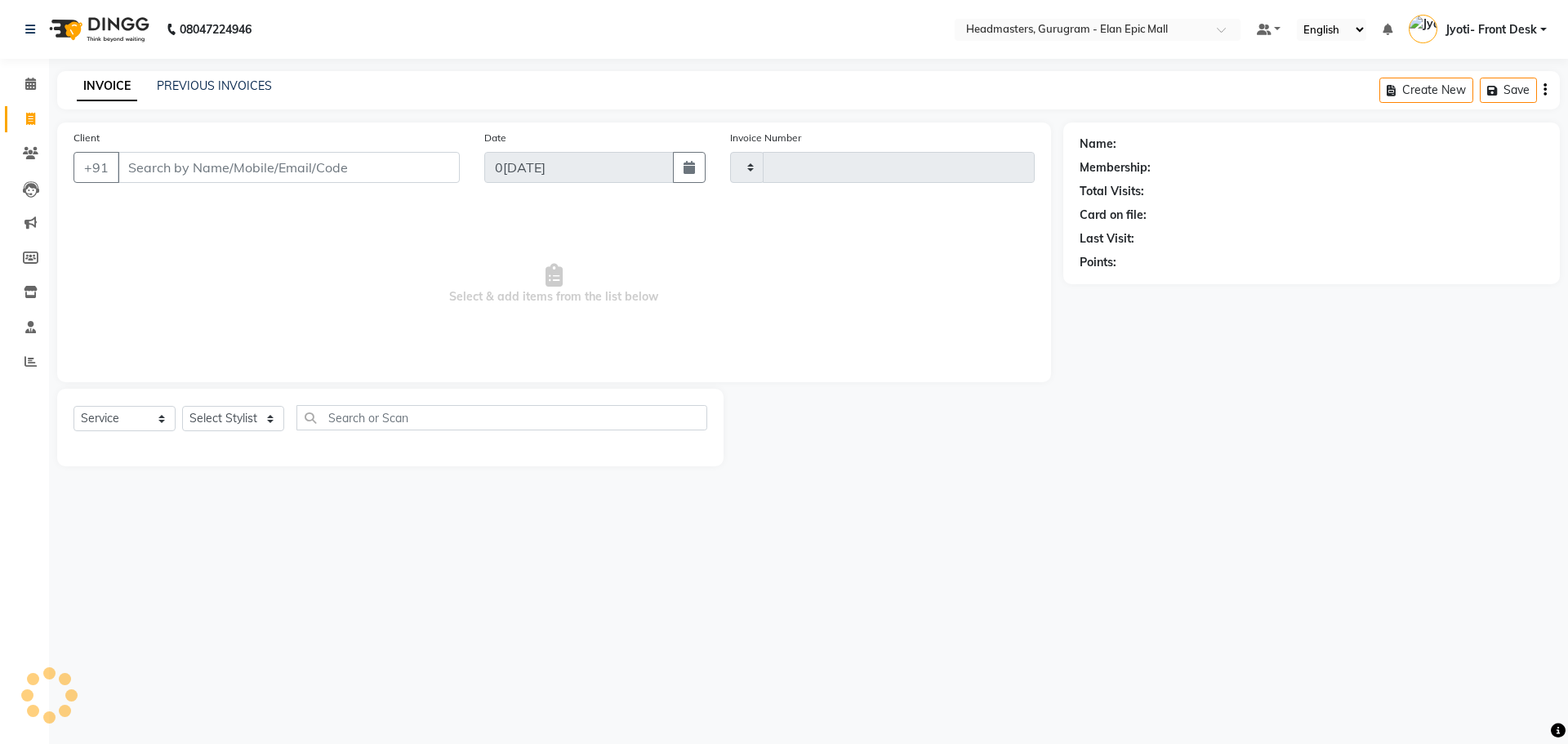
type input "1943"
select select "7499"
click at [245, 409] on select "Select Stylist Alex Amit Ankul Arun Bipan Brijesh Chetan Deepanshi Headmasters …" at bounding box center [233, 418] width 102 height 25
click at [356, 178] on input "Client" at bounding box center [288, 167] width 342 height 31
type input "7838596460"
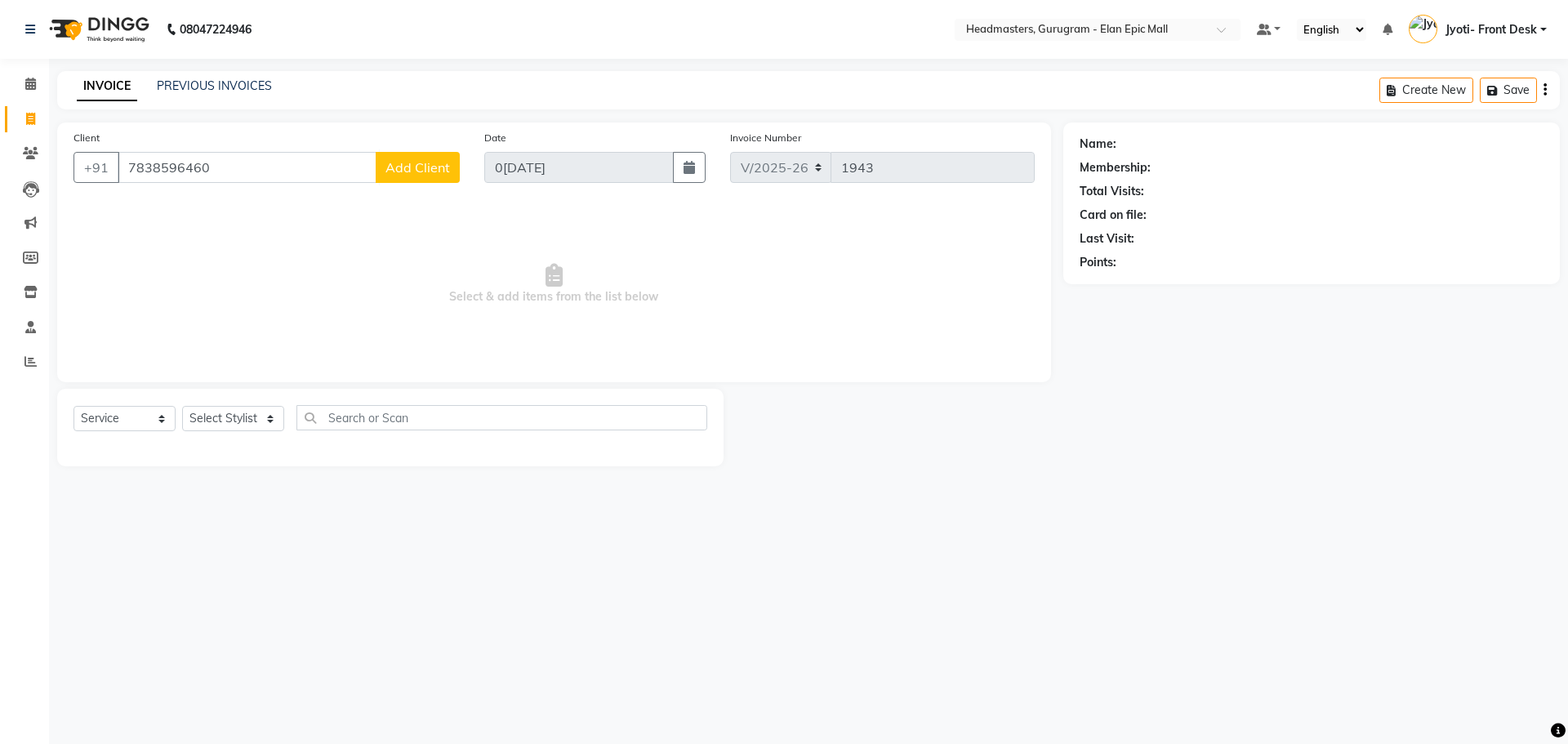
click at [424, 175] on span "Add Client" at bounding box center [417, 167] width 64 height 16
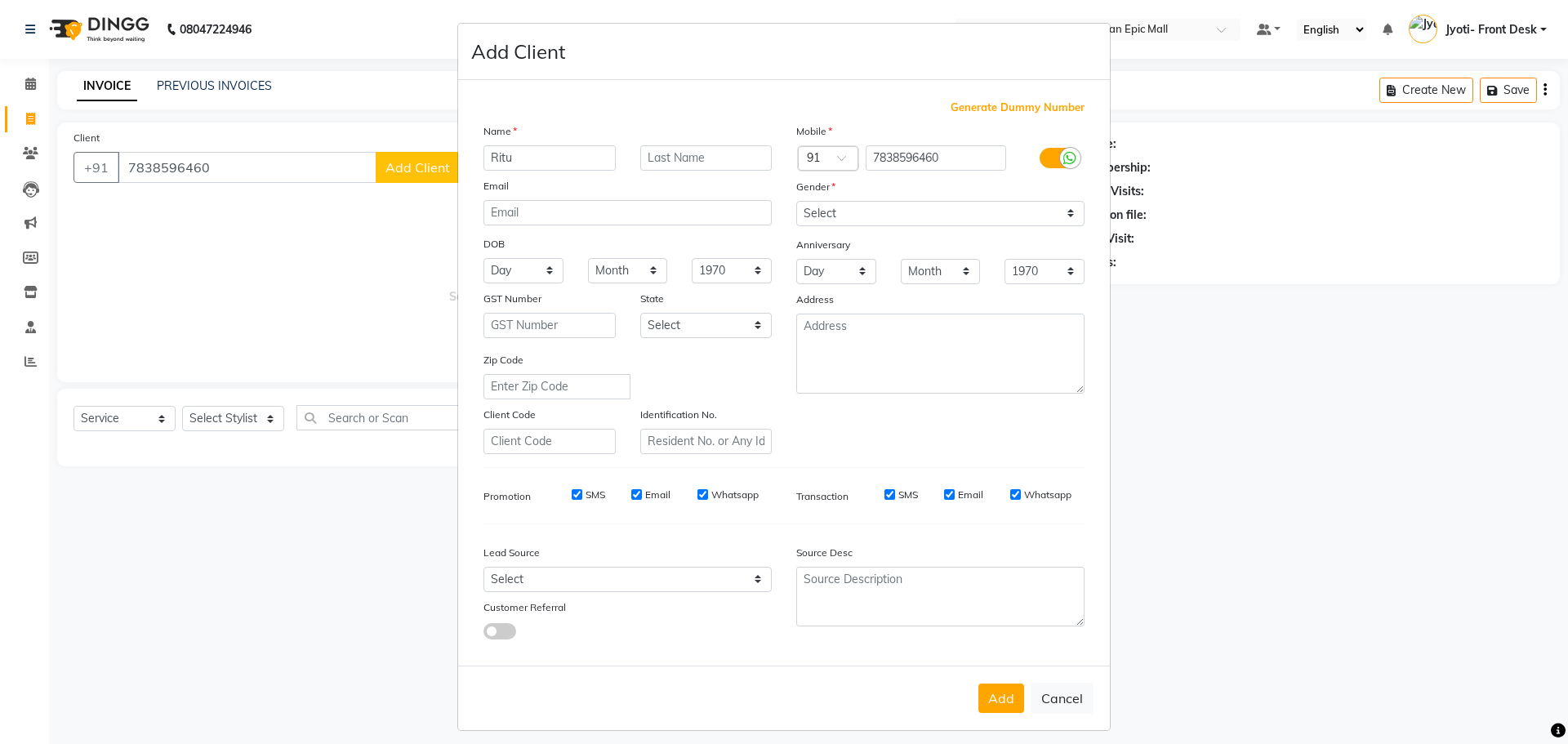
type input "Ritu"
click at [853, 210] on select "Select Male Female Other Prefer Not To Say" at bounding box center [941, 213] width 288 height 25
select select "other"
click at [796, 201] on select "Select Male Female Other Prefer Not To Say" at bounding box center [941, 213] width 288 height 25
click at [1010, 697] on button "Add" at bounding box center [1001, 698] width 45 height 29
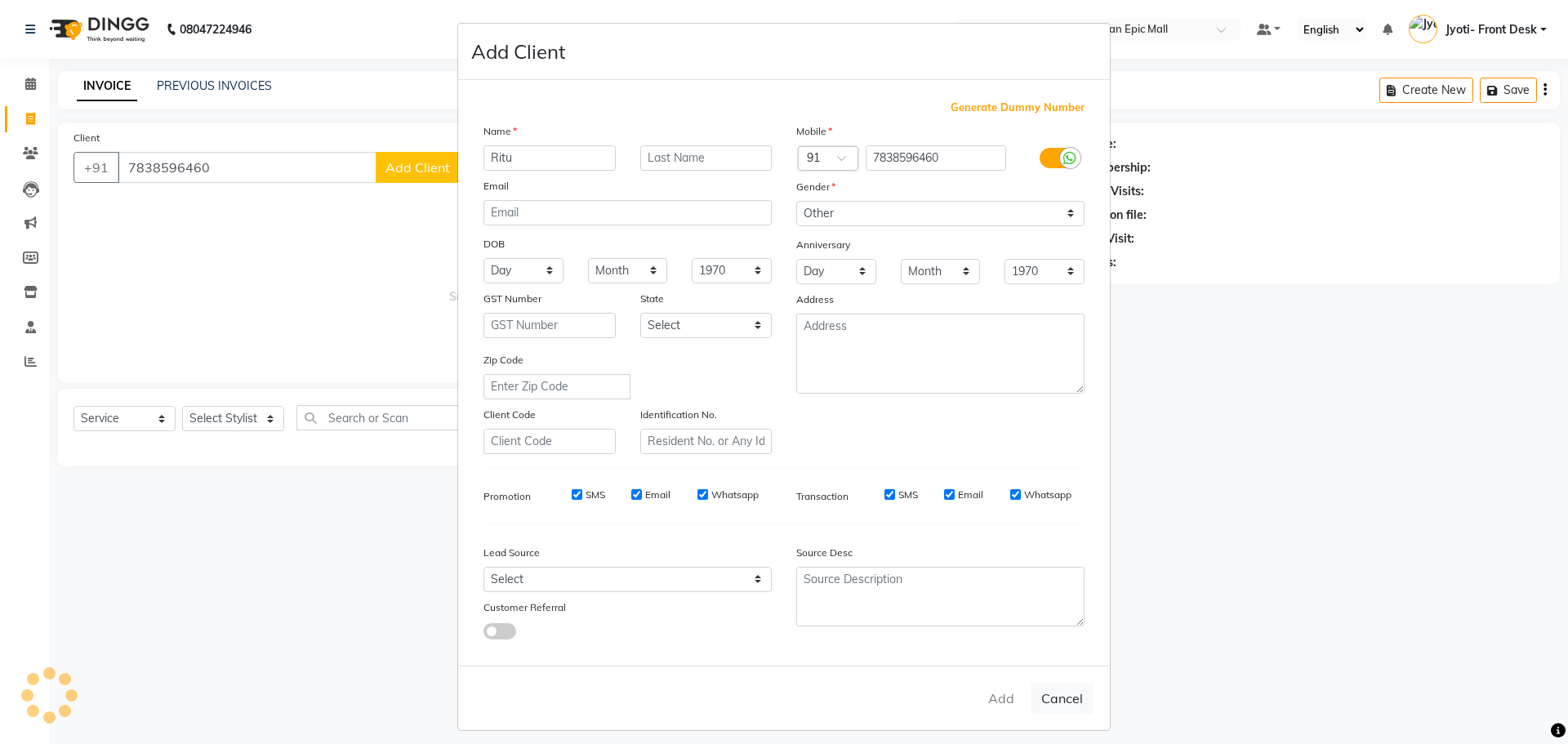
click at [200, 420] on ngb-modal-window "Add Client Generate Dummy Number Name Ritu Email DOB Day 01 02 03 04 05 06 07 0…" at bounding box center [784, 372] width 1568 height 744
select select
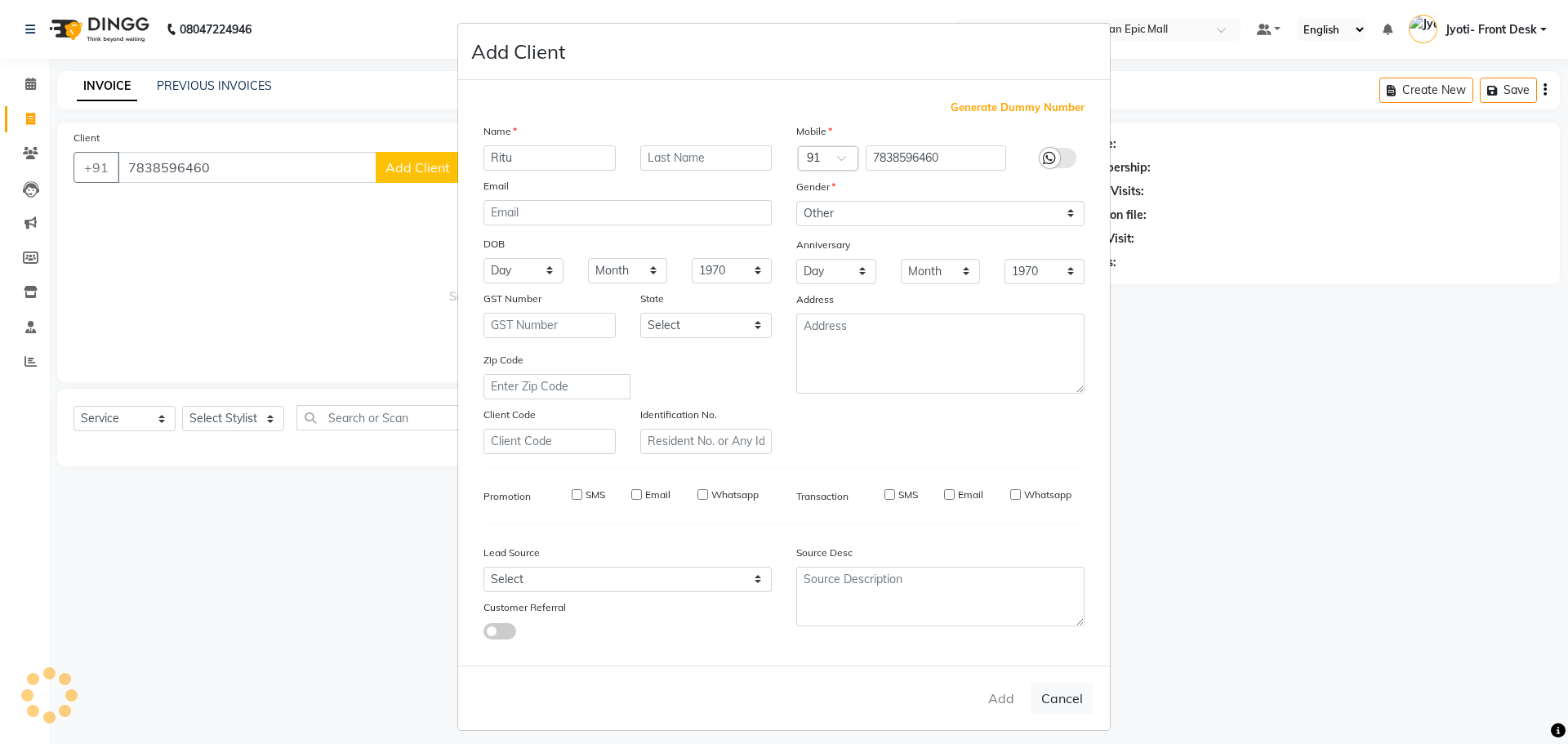
select select
checkbox input "false"
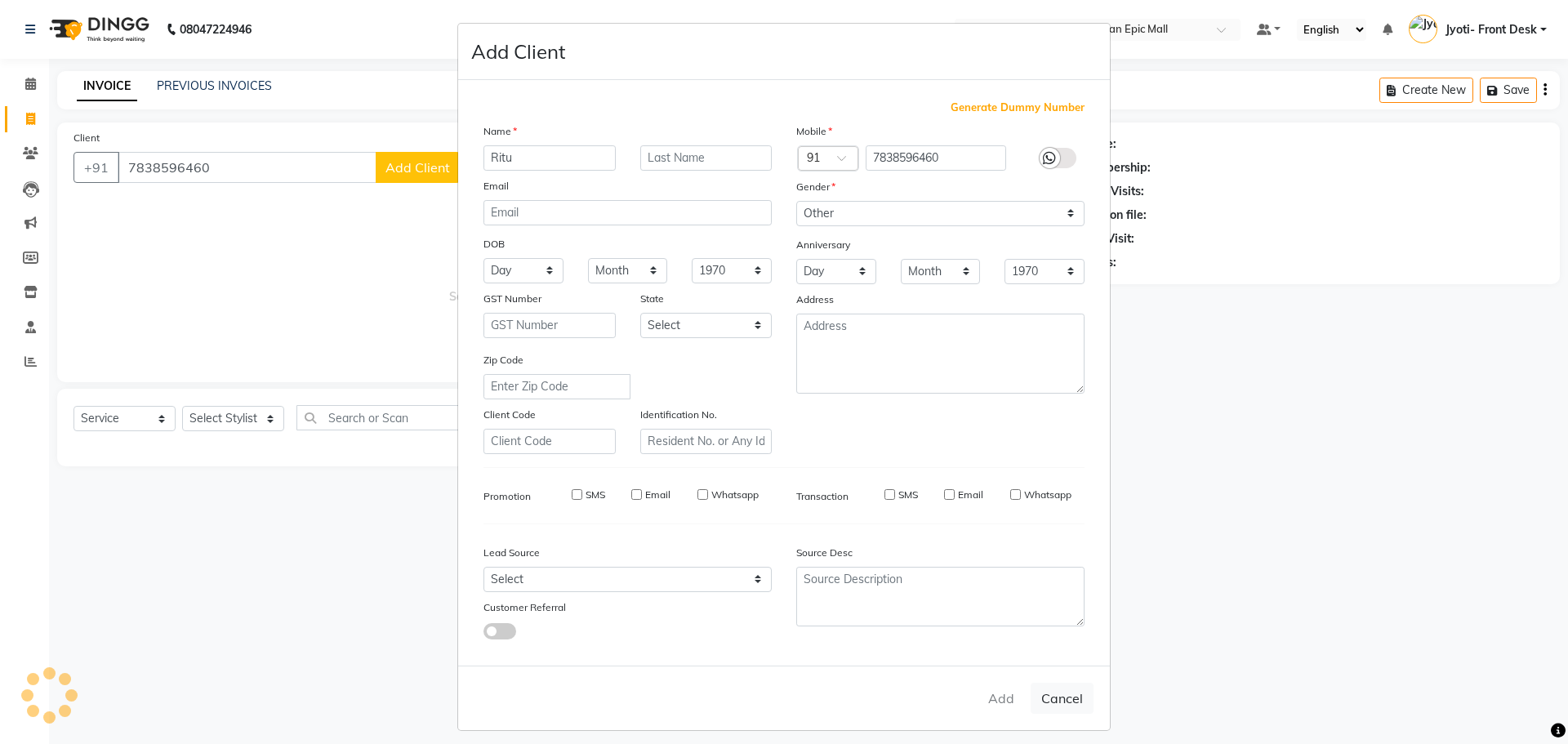
checkbox input "false"
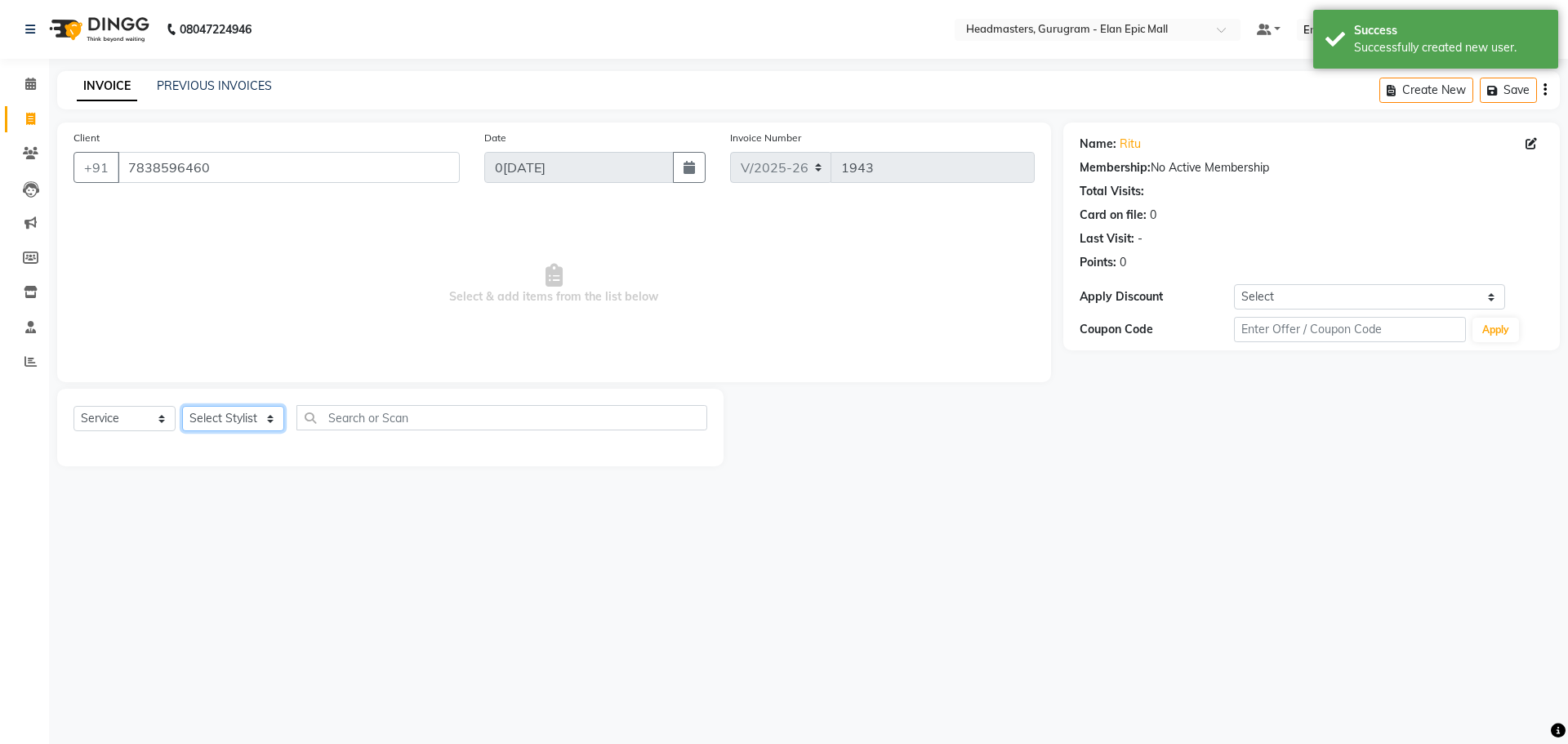
click at [227, 410] on select "Select Stylist Alex Amit Ankul Arun Bipan Brijesh Chetan Deepanshi Headmasters …" at bounding box center [233, 418] width 102 height 25
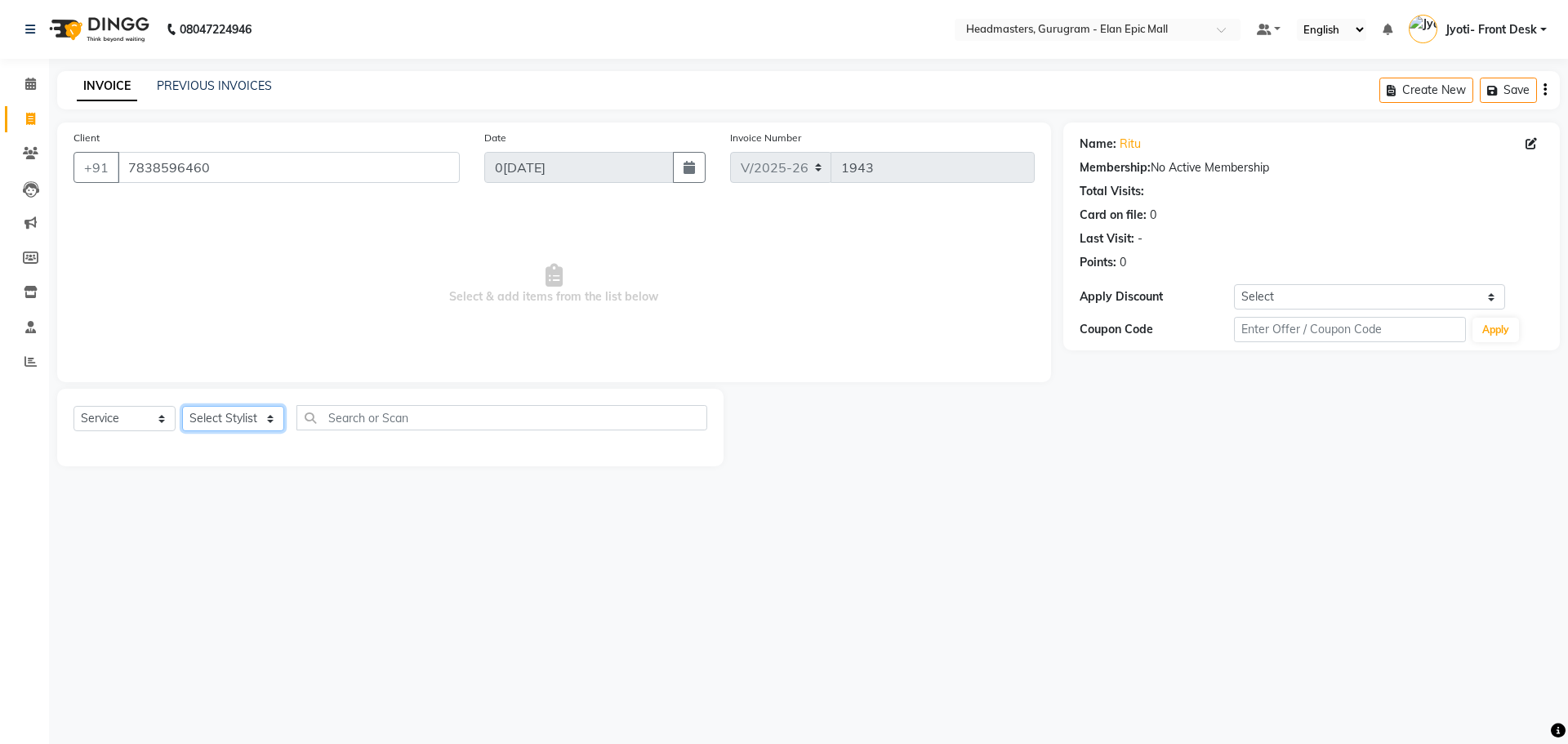
click at [237, 427] on select "Select Stylist Alex Amit Ankul Arun Bipan Brijesh Chetan Deepanshi Headmasters …" at bounding box center [233, 418] width 102 height 25
select select "88840"
click at [182, 406] on select "Select Stylist Alex Amit Ankul Arun Bipan Brijesh Chetan Deepanshi Headmasters …" at bounding box center [233, 418] width 102 height 25
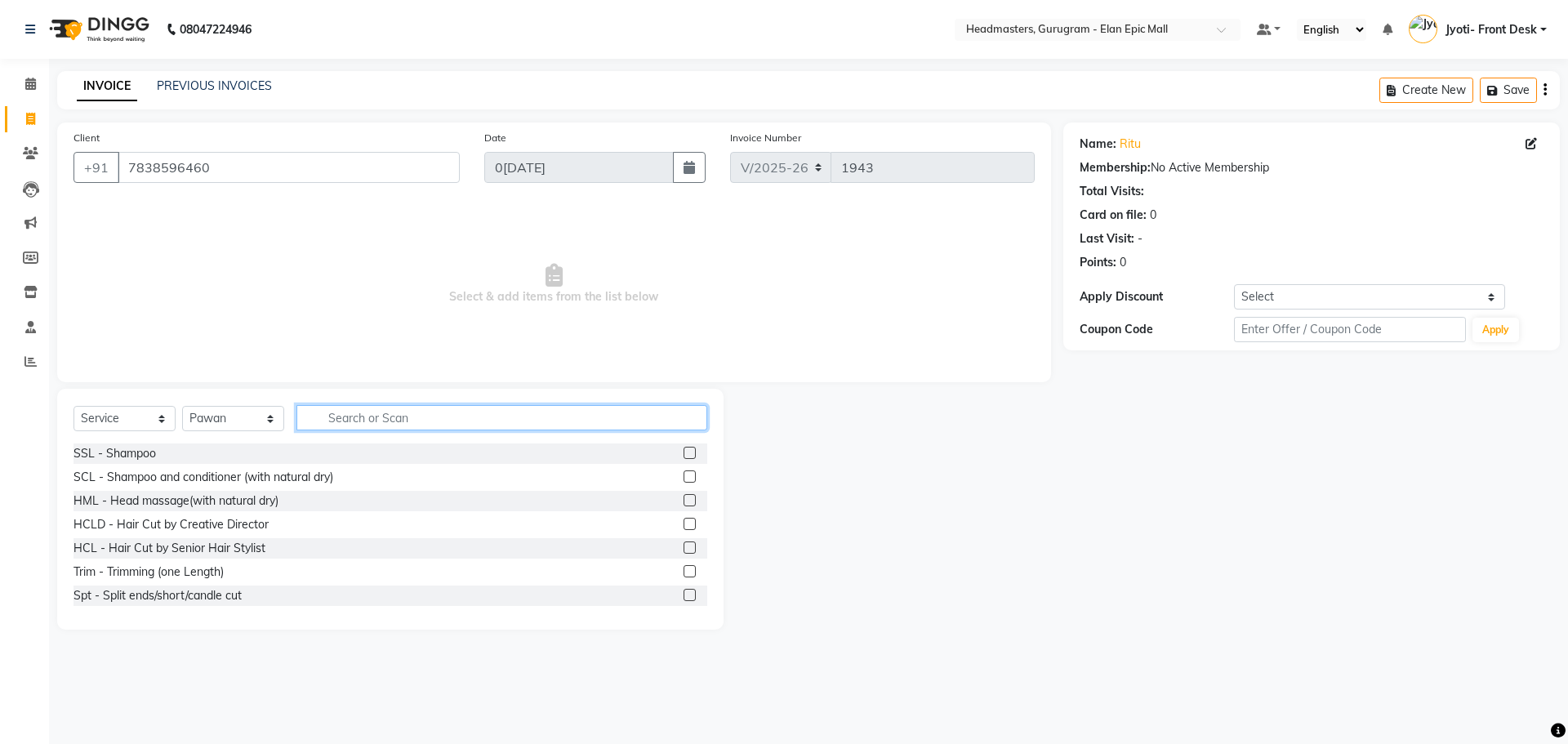
click at [355, 414] on input "text" at bounding box center [501, 417] width 411 height 25
type input "Hair cut"
click at [683, 479] on label at bounding box center [689, 476] width 12 height 12
click at [683, 479] on input "checkbox" at bounding box center [688, 477] width 10 height 10
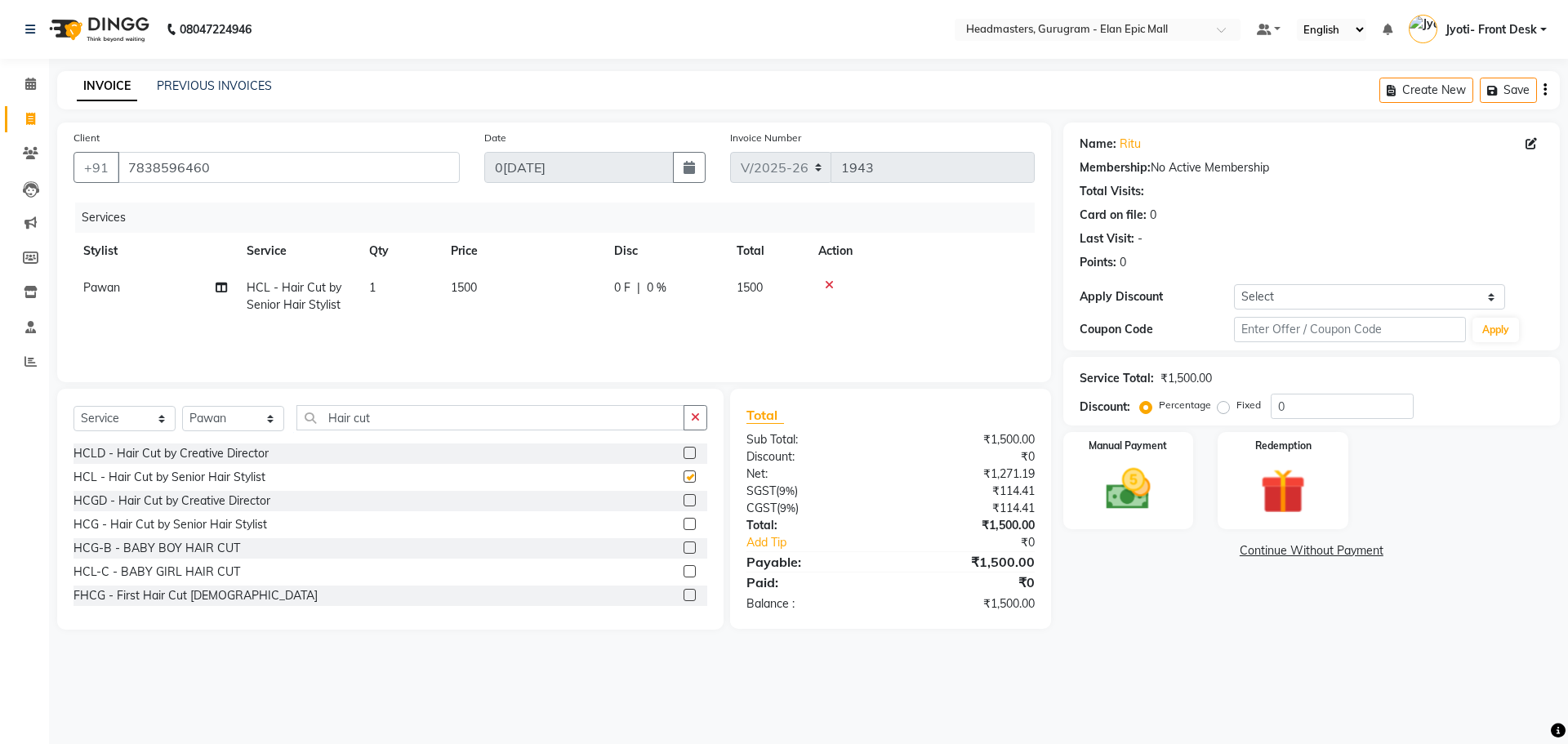
checkbox input "false"
click at [463, 282] on span "1500" at bounding box center [463, 287] width 26 height 15
select select "88840"
click at [548, 298] on input "1500" at bounding box center [599, 291] width 143 height 25
type input "1200"
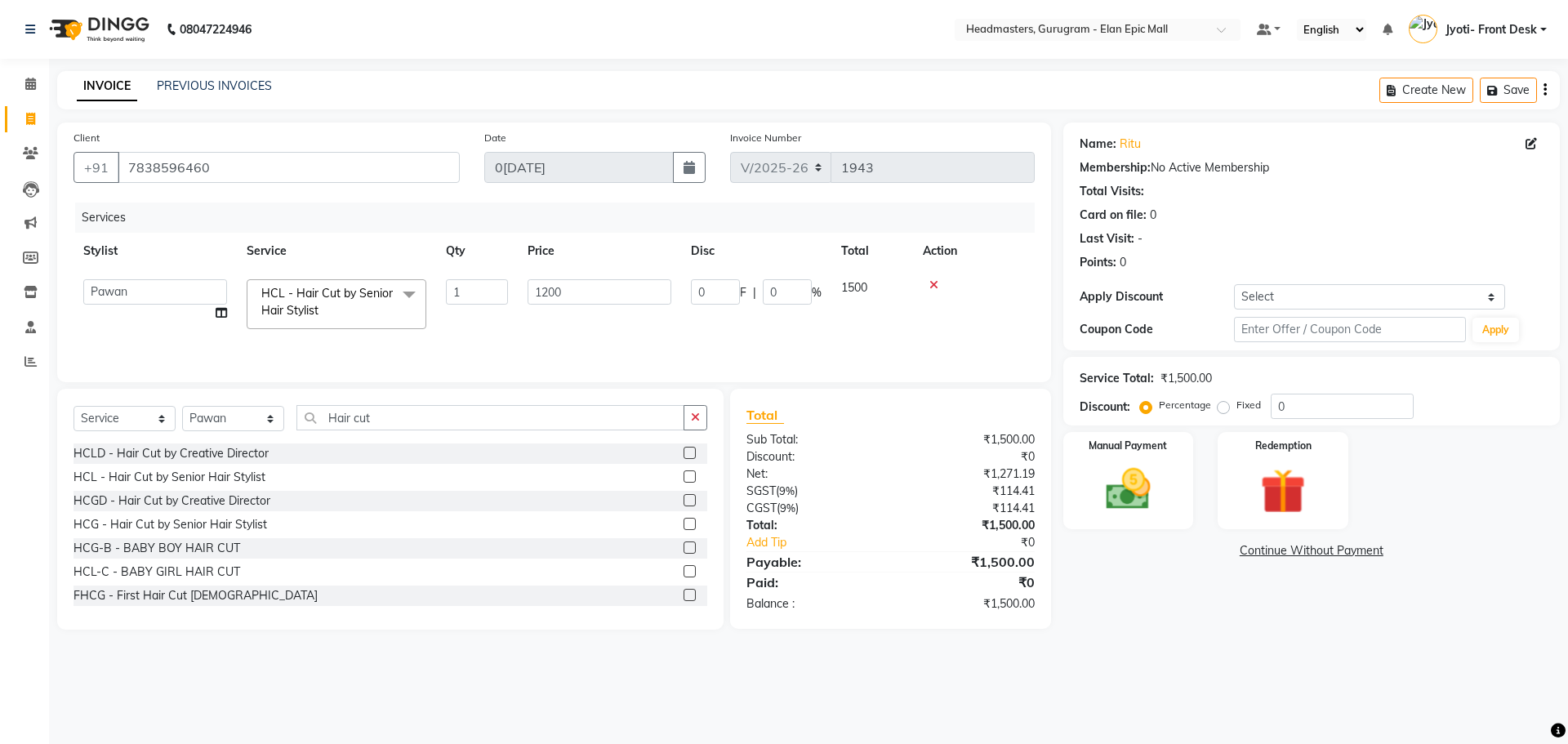
click at [1111, 611] on div "Name: Ritu Membership: No Active Membership Total Visits: Card on file: 0 Last …" at bounding box center [1317, 376] width 509 height 507
drag, startPoint x: 1141, startPoint y: 520, endPoint x: 1199, endPoint y: 533, distance: 59.4
click at [1142, 520] on div "Manual Payment" at bounding box center [1129, 480] width 130 height 97
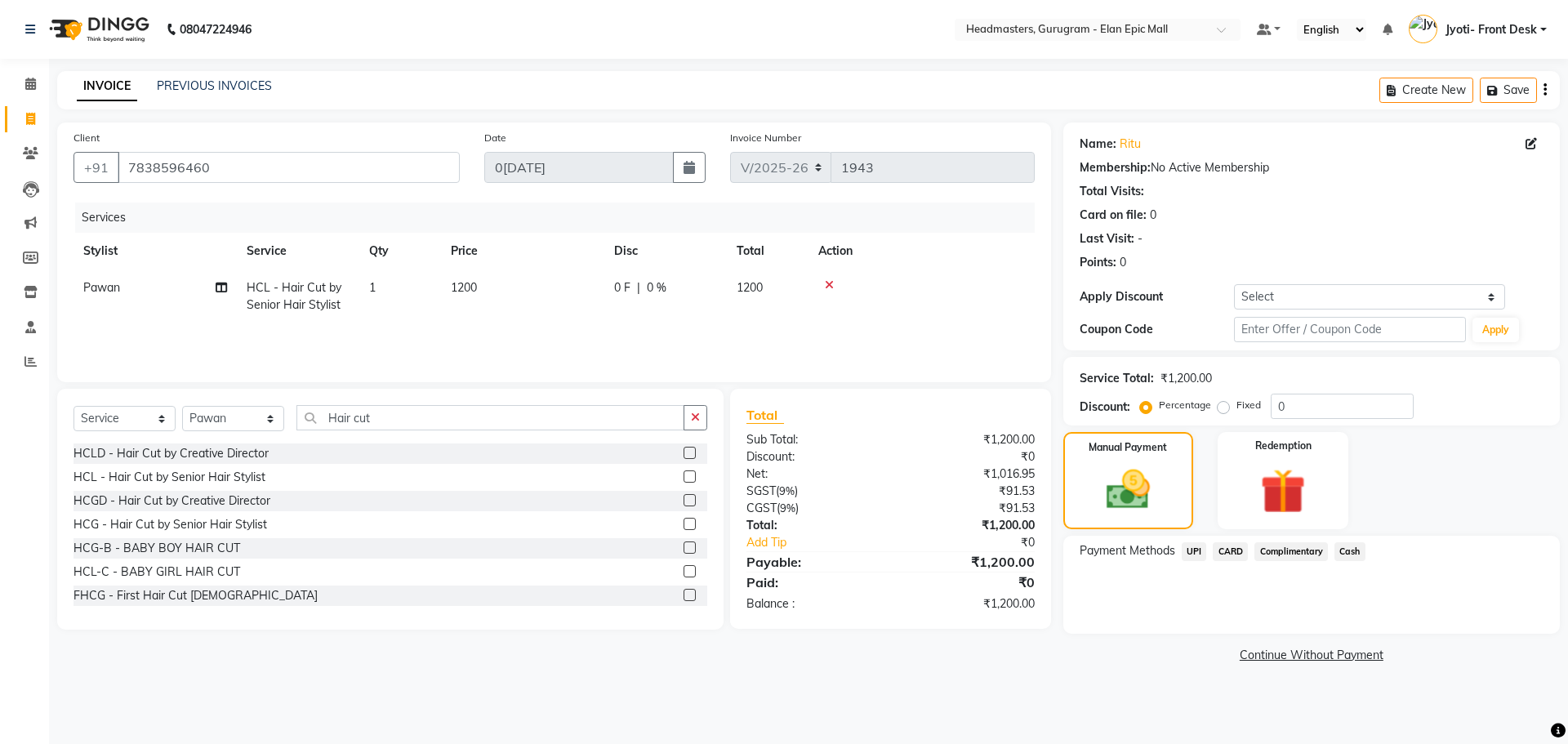
click at [1341, 552] on span "Cash" at bounding box center [1350, 552] width 31 height 19
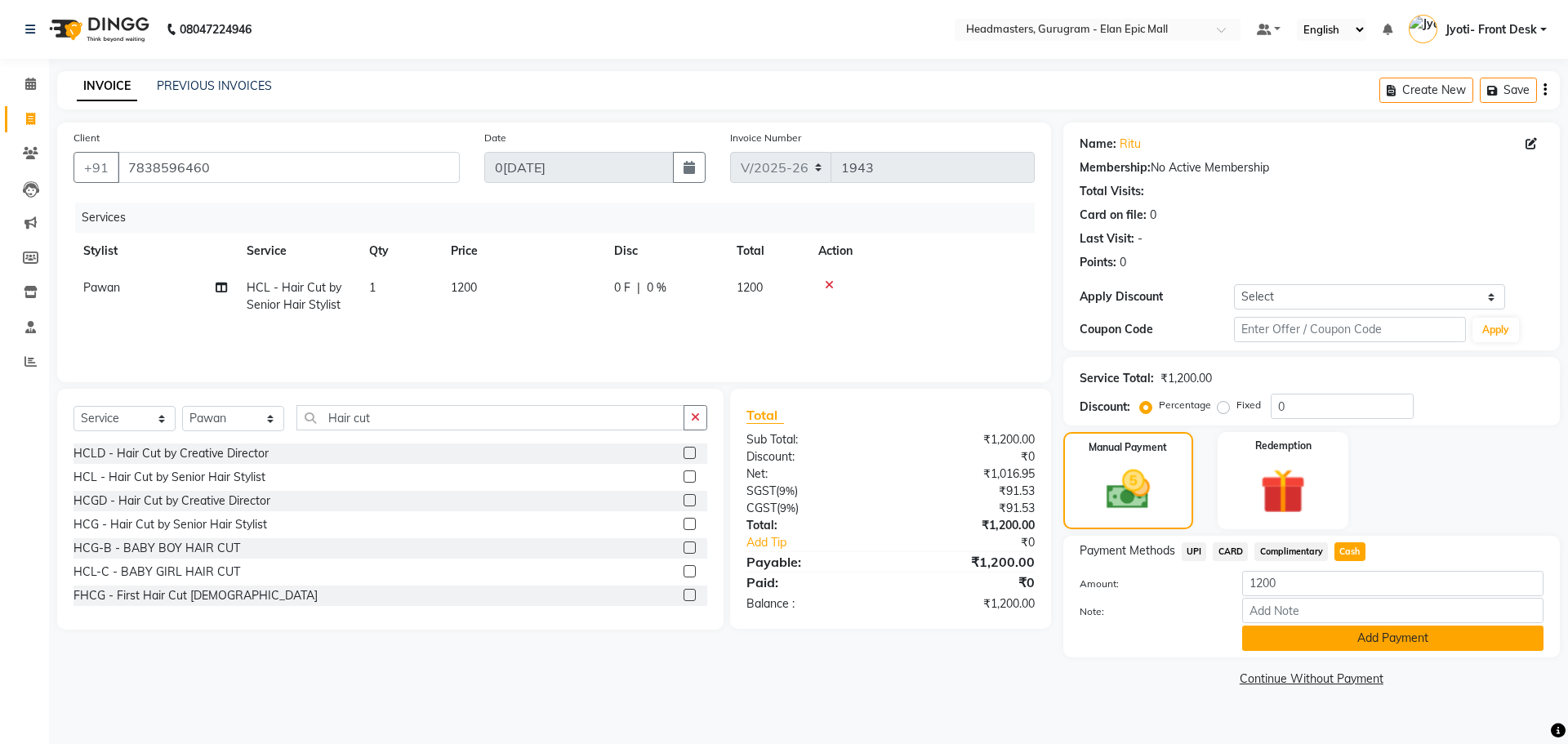
click at [1347, 643] on button "Add Payment" at bounding box center [1392, 638] width 301 height 25
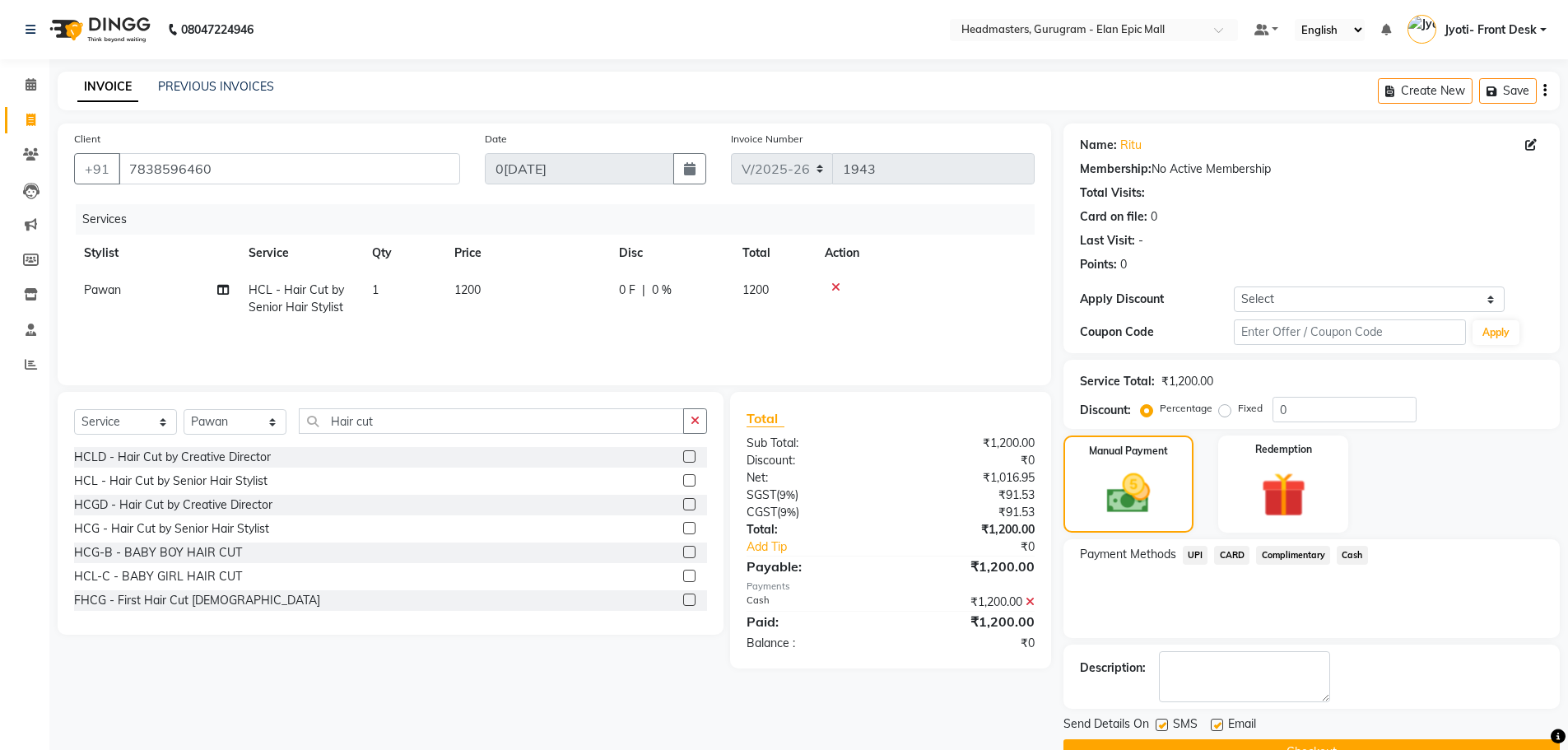
click at [1332, 739] on button "Checkout" at bounding box center [1312, 751] width 497 height 25
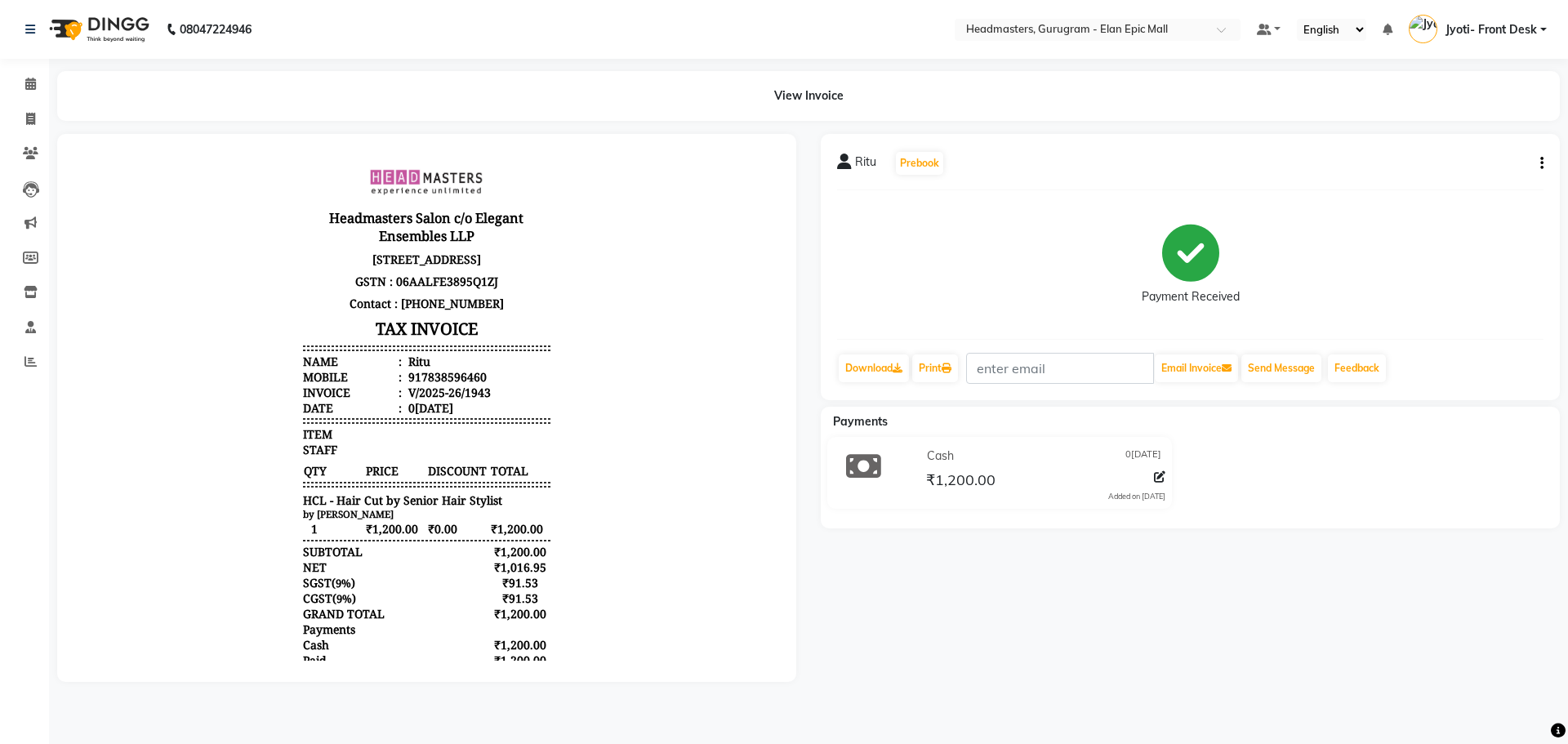
select select "service"
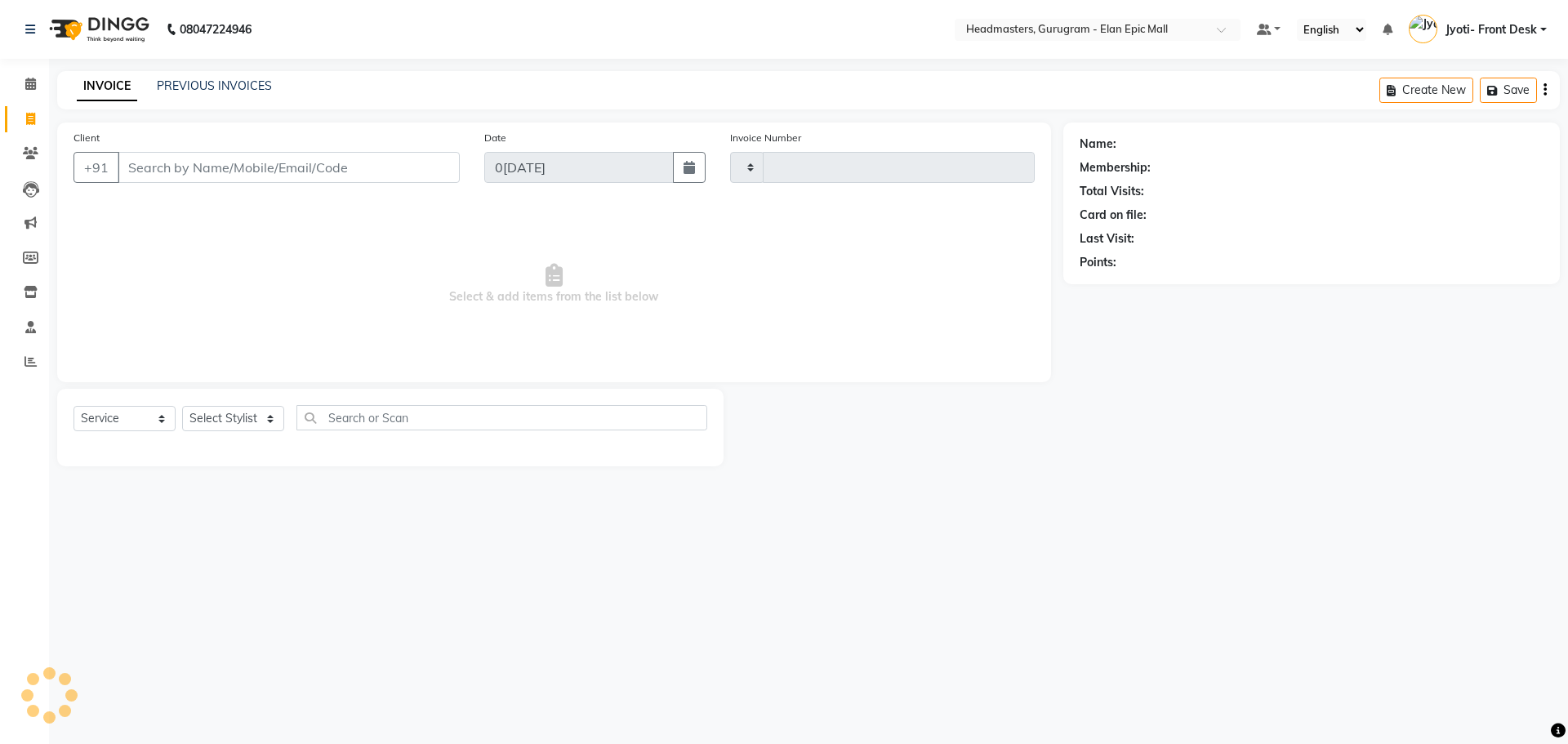
type input "1944"
select select "7499"
click at [229, 423] on select "Select Stylist Alex Amit Ankul Arun Bipan Brijesh Chetan Deepanshi Headmasters …" at bounding box center [233, 418] width 102 height 25
select select "89294"
click at [182, 406] on select "Select Stylist Alex Amit Ankul Arun Bipan Brijesh Chetan Deepanshi Headmasters …" at bounding box center [233, 418] width 102 height 25
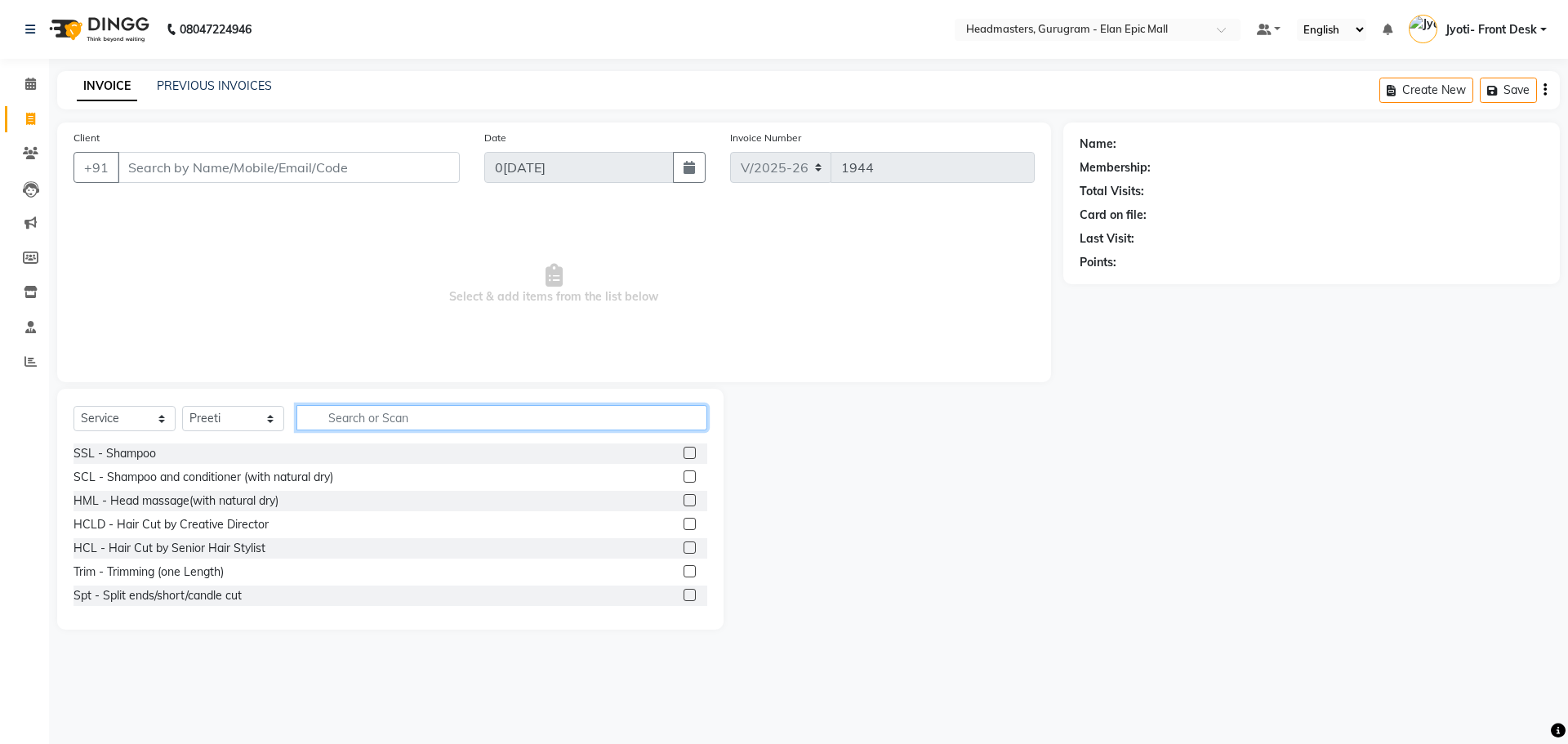
click at [337, 417] on input "text" at bounding box center [501, 417] width 411 height 25
type input "Chi"
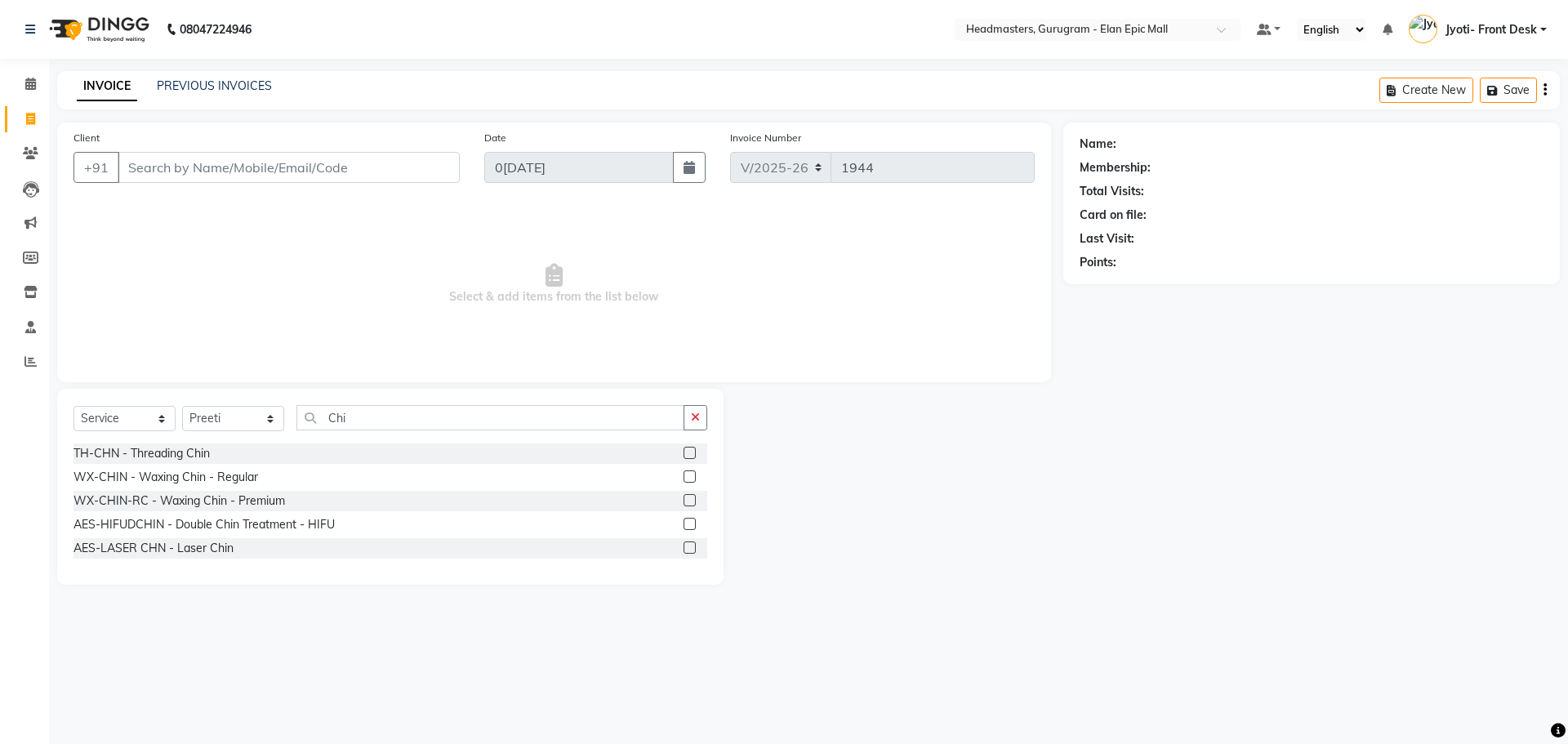
click at [692, 503] on label at bounding box center [689, 500] width 12 height 12
click at [692, 503] on input "checkbox" at bounding box center [688, 501] width 10 height 10
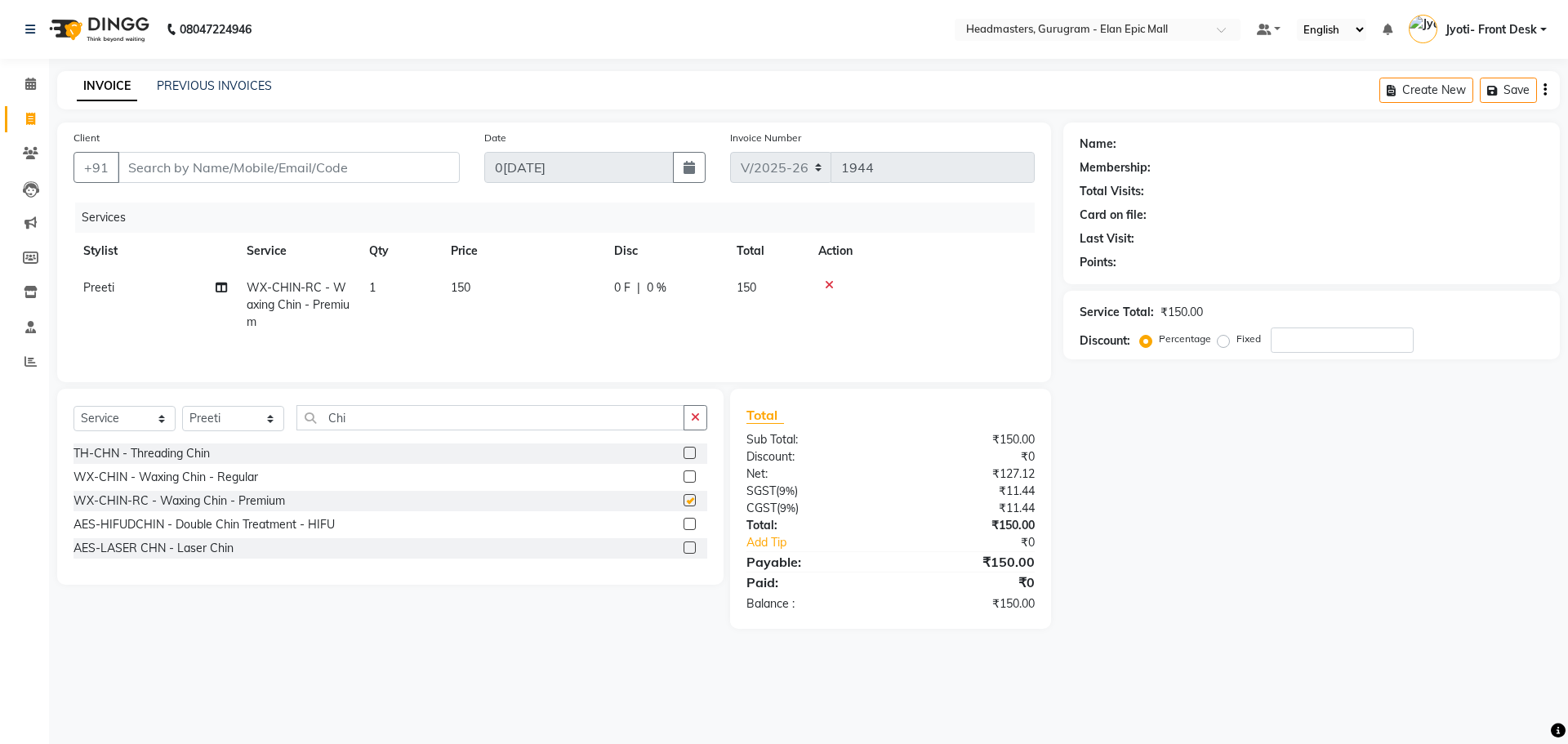
checkbox input "false"
click at [469, 279] on td "150" at bounding box center [523, 305] width 163 height 71
select select "89294"
click at [239, 416] on select "Select Stylist Alex Amit Ankul Arun Bipan Brijesh Chetan Deepanshi Headmasters …" at bounding box center [233, 418] width 102 height 25
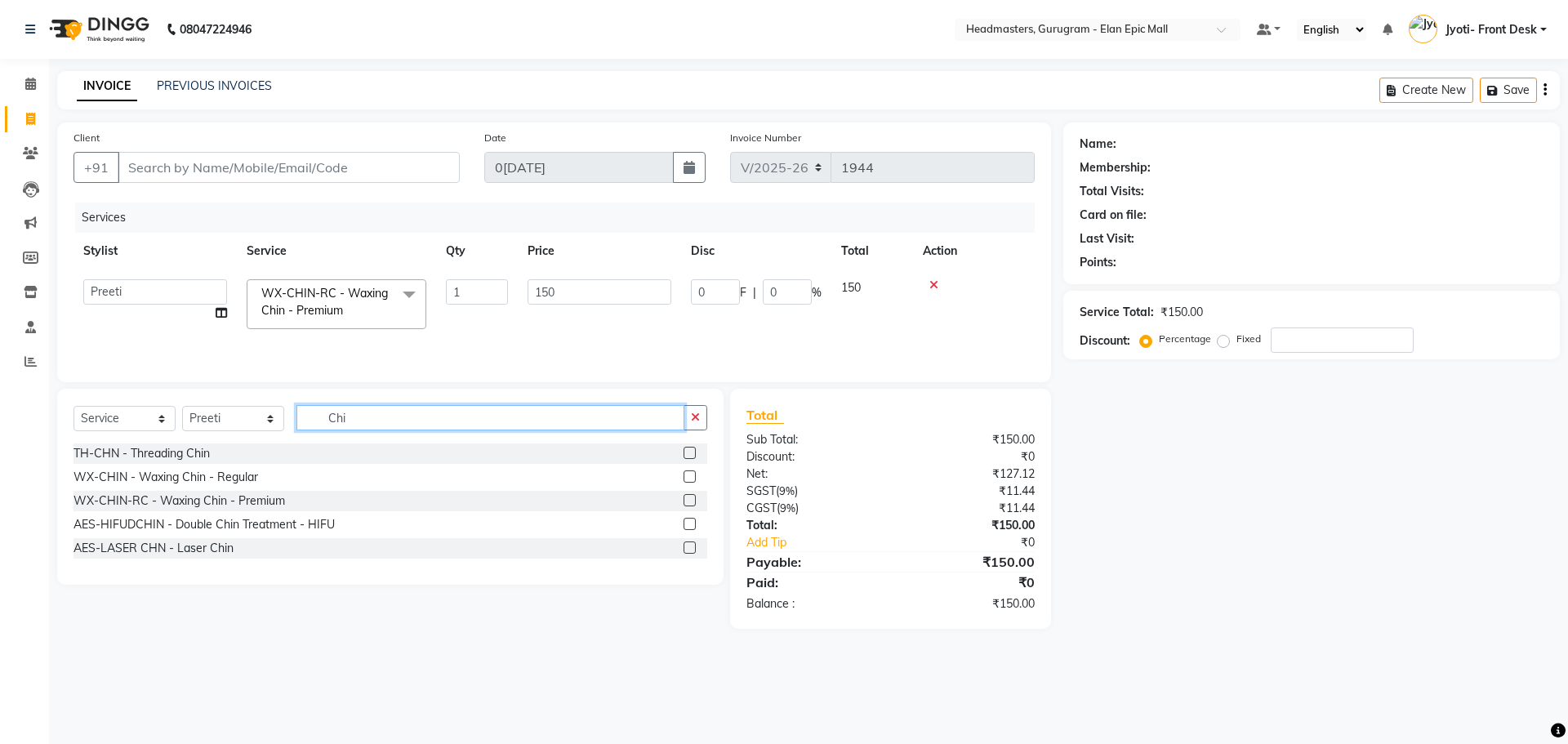
click at [391, 417] on input "Chi" at bounding box center [490, 417] width 388 height 25
type input "C"
type input "Upp"
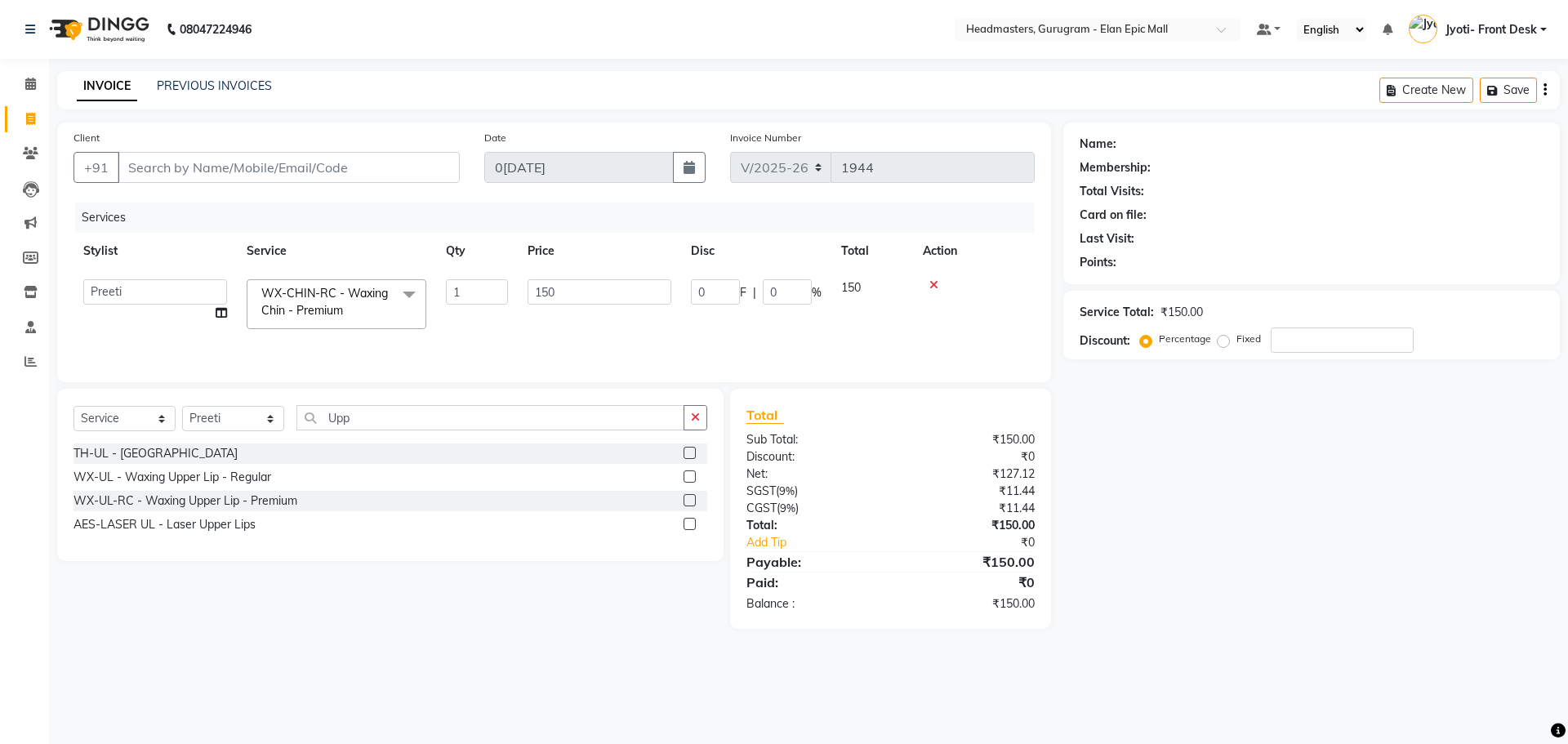
click at [687, 500] on label at bounding box center [689, 500] width 12 height 12
click at [687, 500] on input "checkbox" at bounding box center [688, 501] width 10 height 10
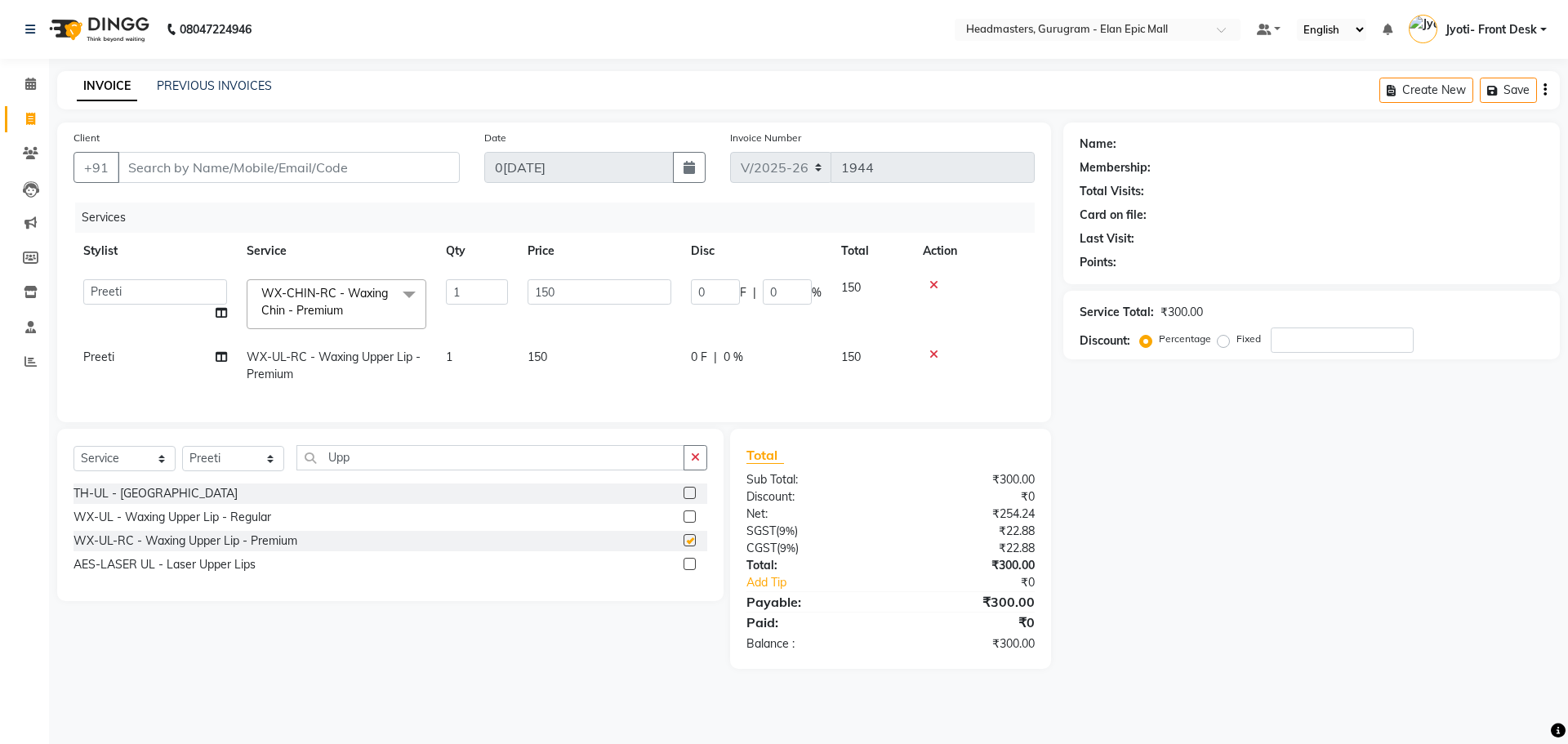
checkbox input "false"
click at [227, 153] on input "Client" at bounding box center [288, 167] width 342 height 31
type input "9"
type input "0"
type input "9599204057"
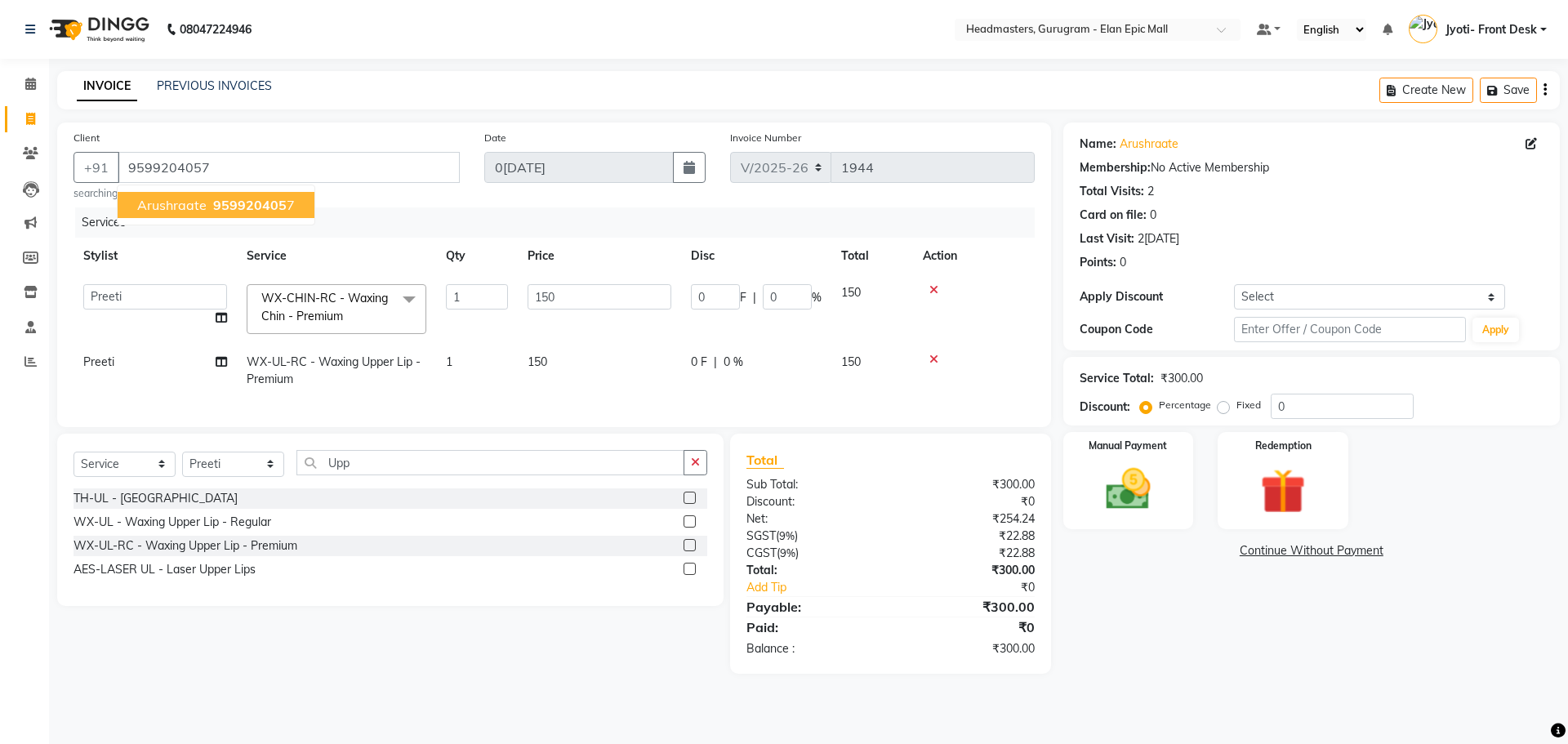
click at [221, 207] on span "959920405" at bounding box center [250, 204] width 74 height 16
click at [930, 291] on icon at bounding box center [934, 289] width 9 height 11
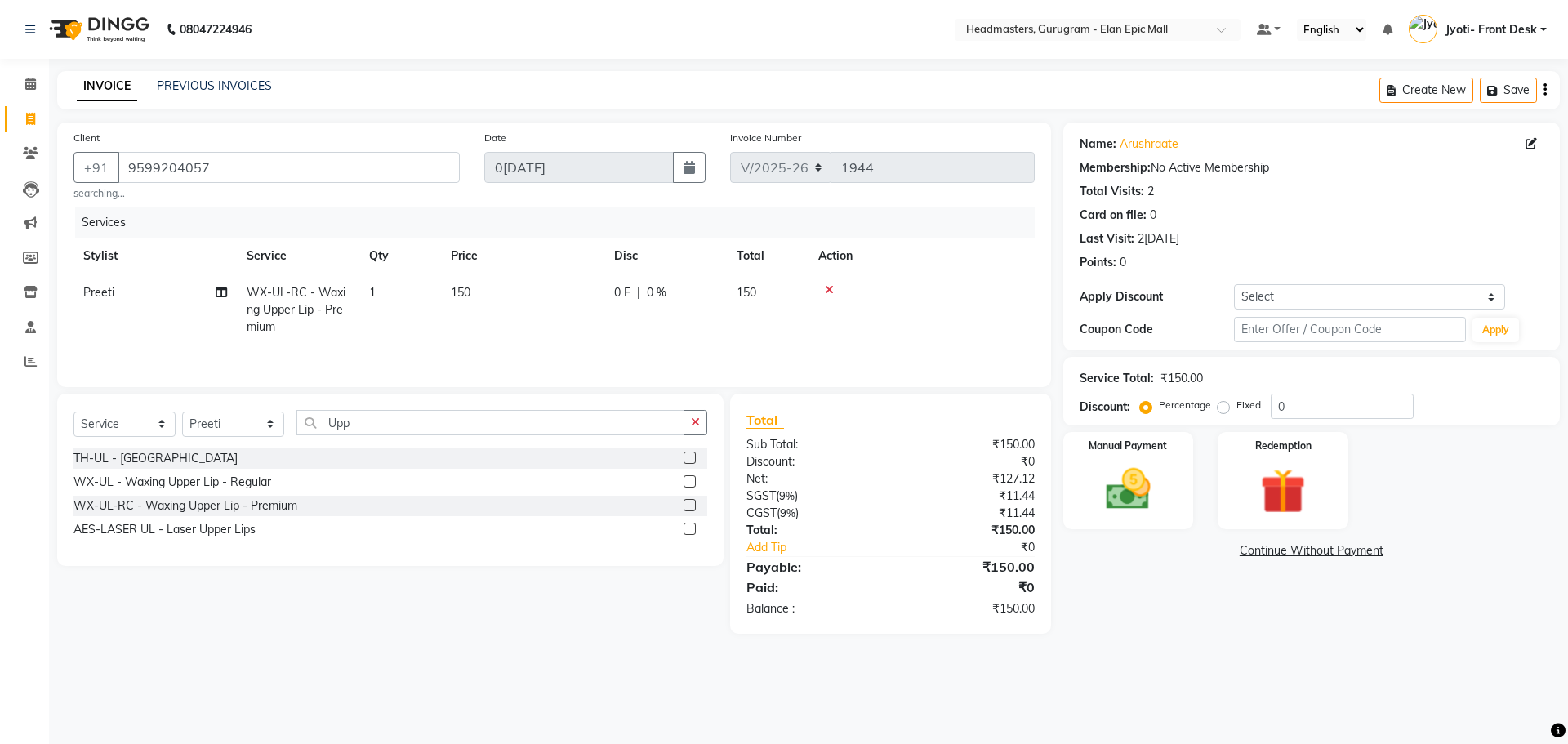
click at [832, 288] on icon at bounding box center [829, 289] width 9 height 11
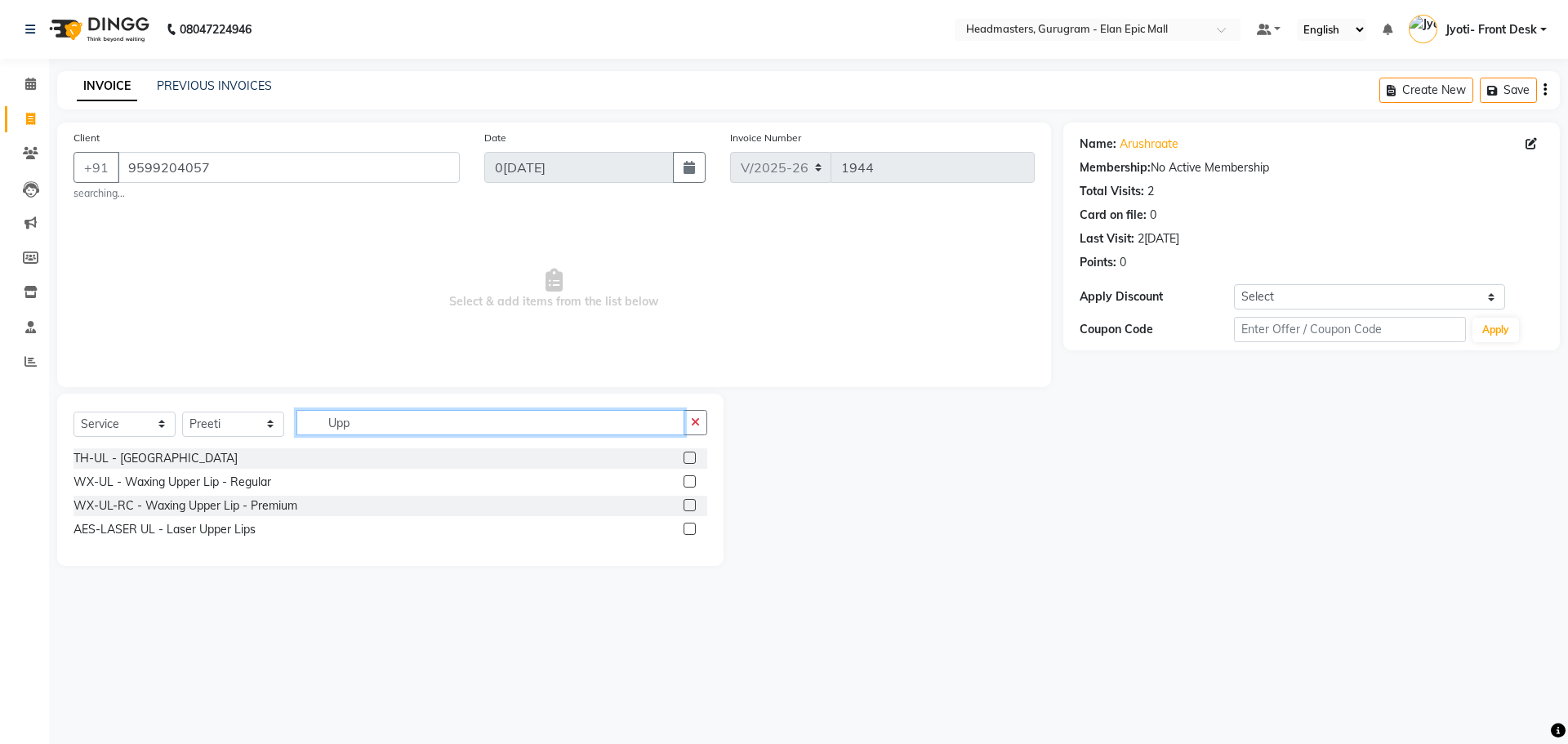
click at [418, 415] on input "Upp" at bounding box center [490, 422] width 388 height 25
type input "Upper"
click at [693, 460] on label at bounding box center [689, 457] width 12 height 12
click at [693, 460] on input "checkbox" at bounding box center [688, 458] width 10 height 10
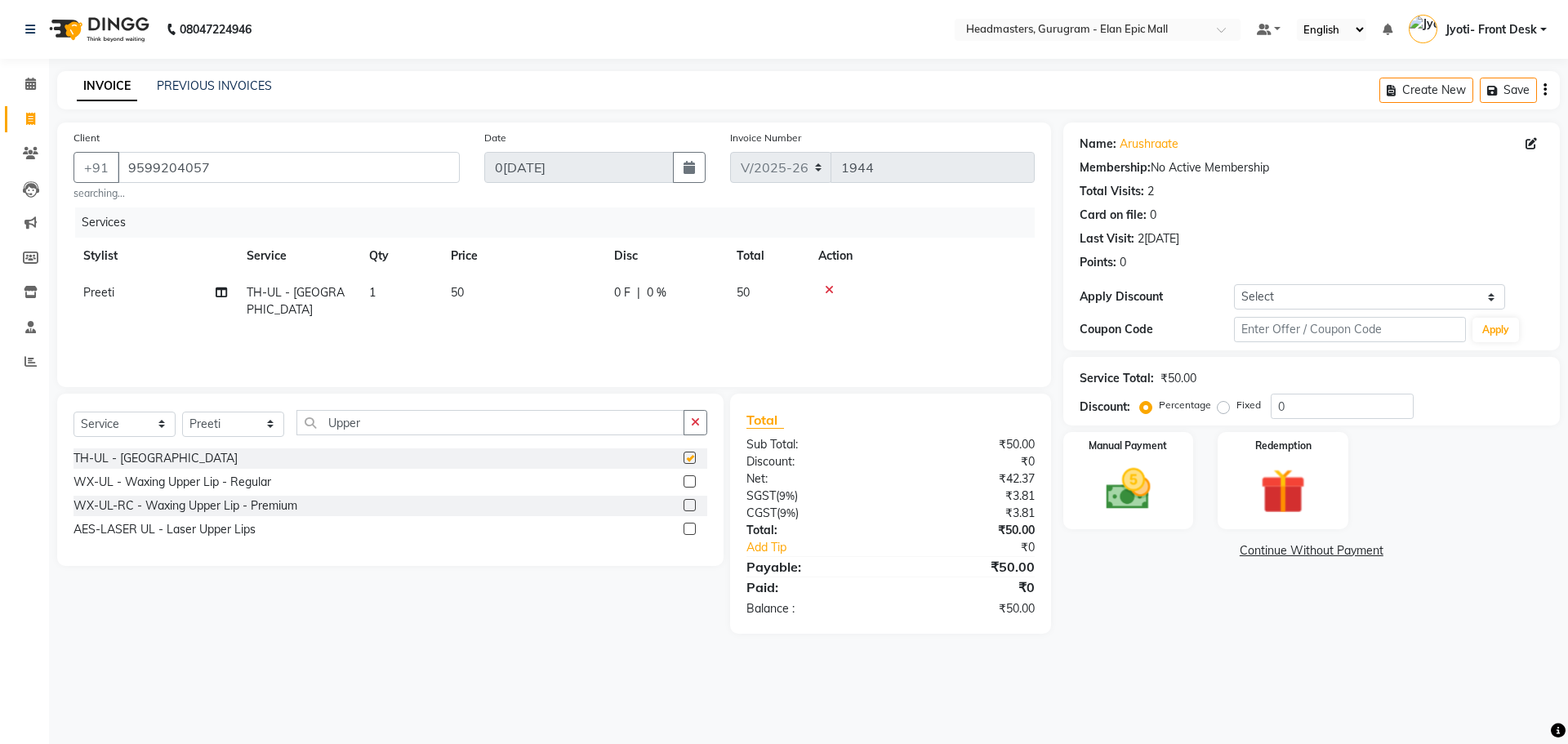
checkbox input "false"
click at [450, 419] on input "Upper" at bounding box center [490, 422] width 388 height 25
type input "U"
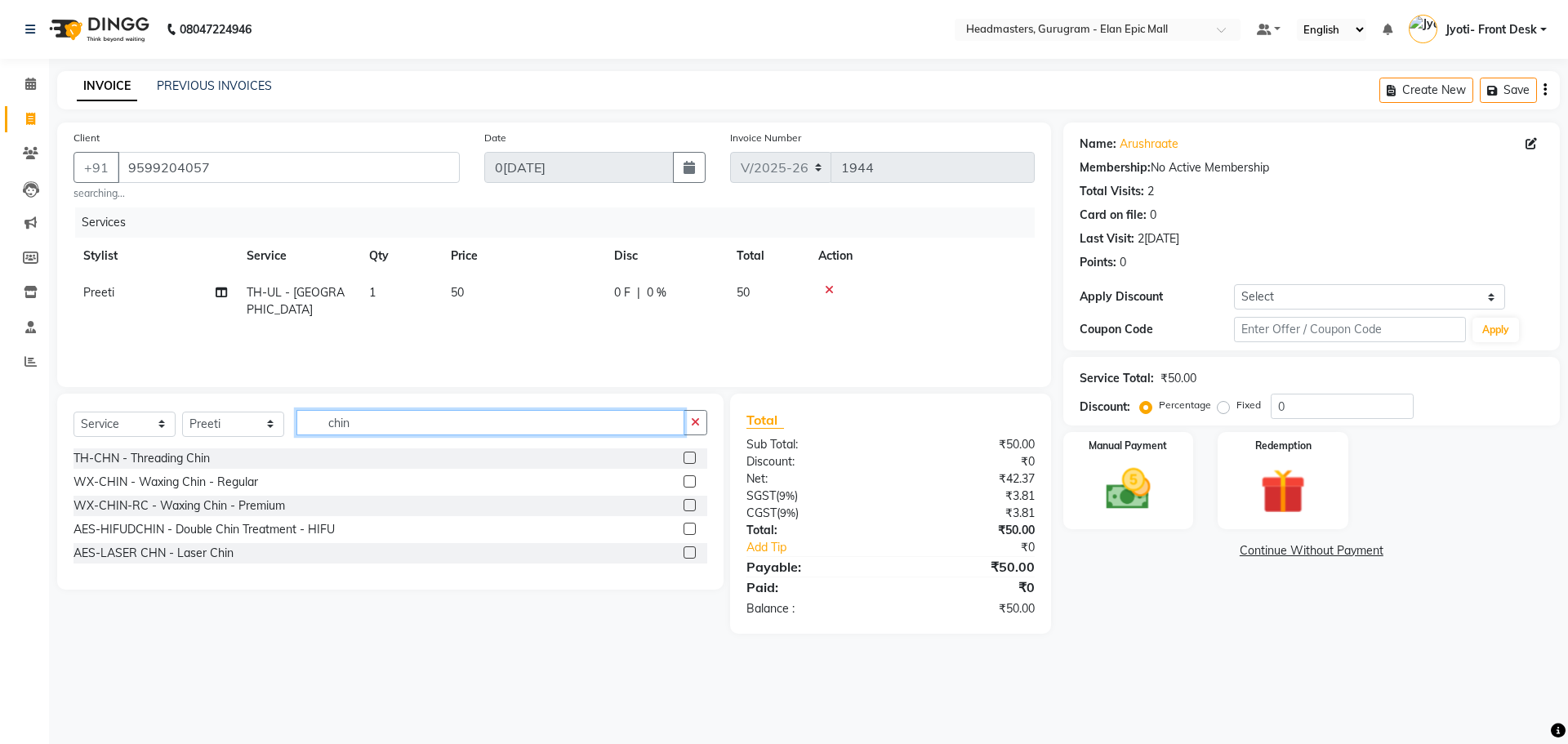
type input "chin"
click at [690, 458] on label at bounding box center [689, 457] width 12 height 12
click at [690, 458] on input "checkbox" at bounding box center [688, 458] width 10 height 10
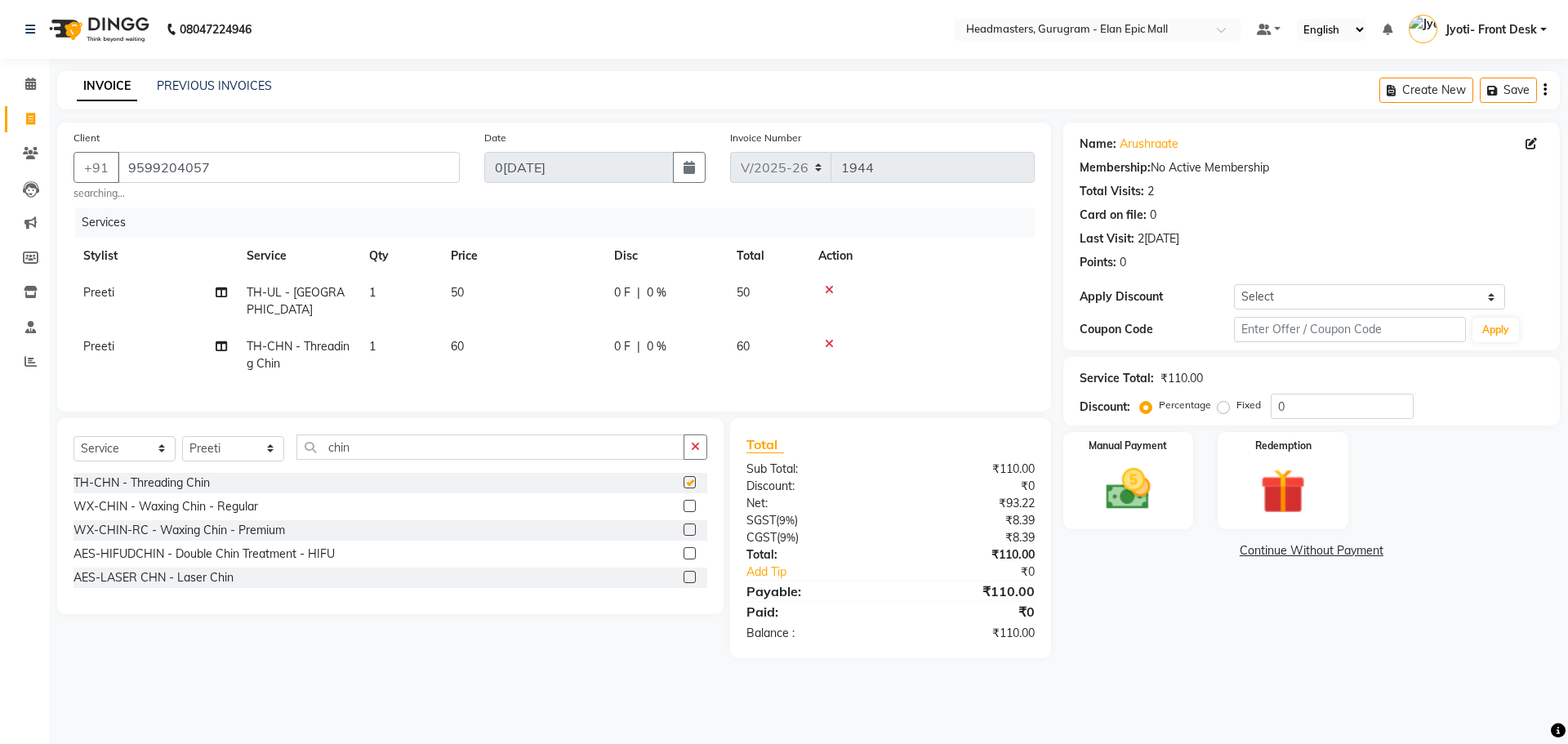
checkbox input "false"
click at [455, 290] on span "50" at bounding box center [457, 292] width 13 height 15
select select "89294"
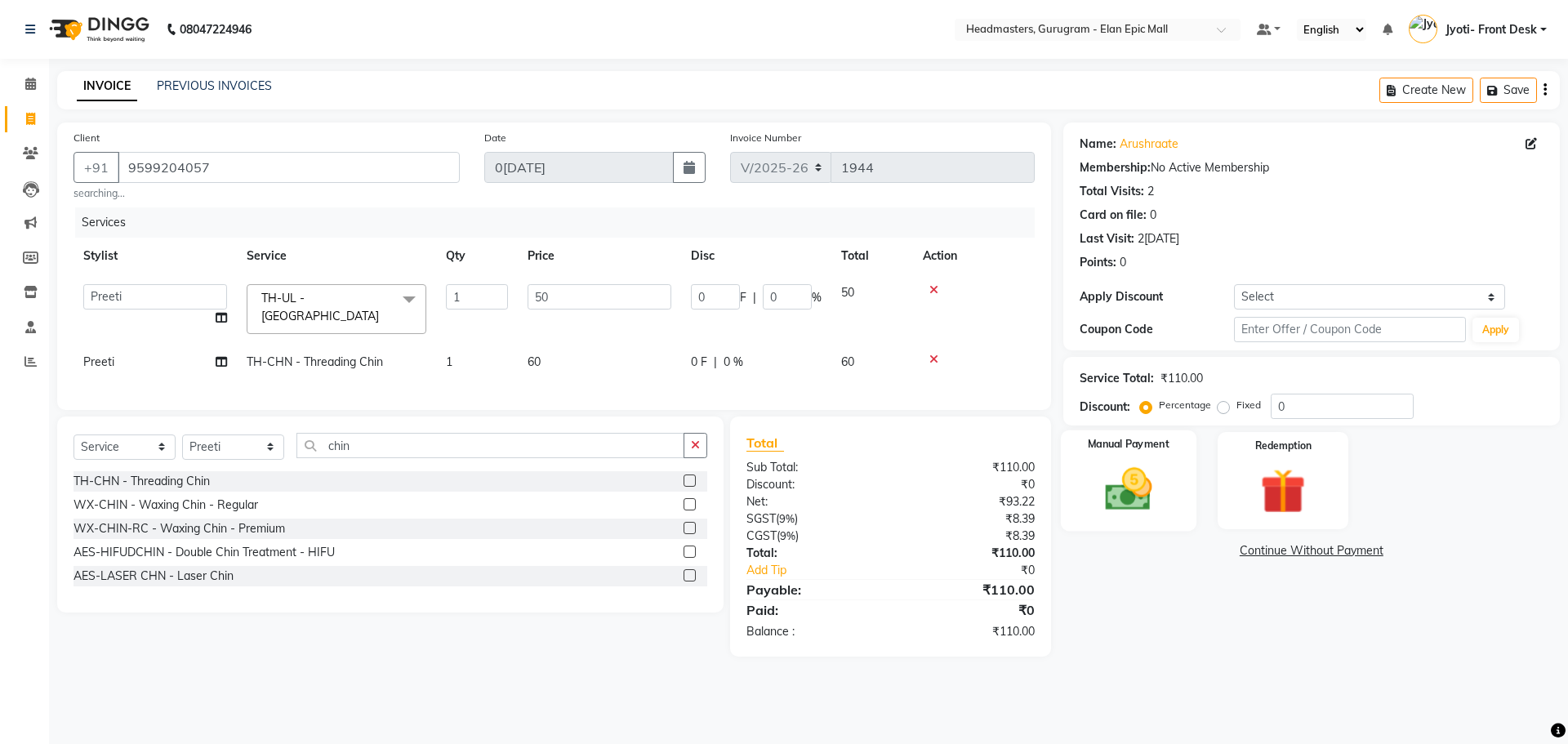
click at [1167, 475] on div "Manual Payment" at bounding box center [1128, 480] width 136 height 100
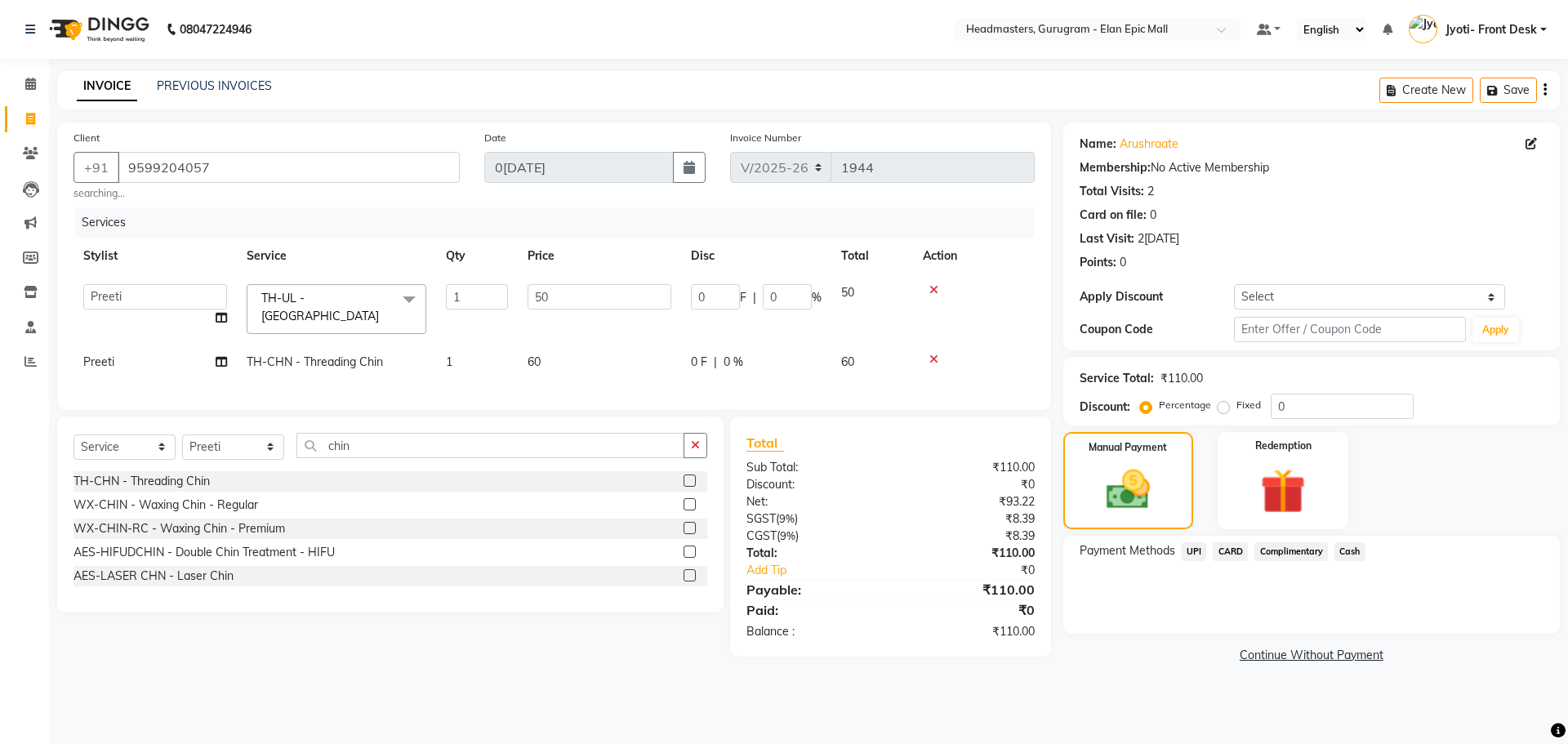
click at [1199, 547] on span "UPI" at bounding box center [1194, 552] width 25 height 19
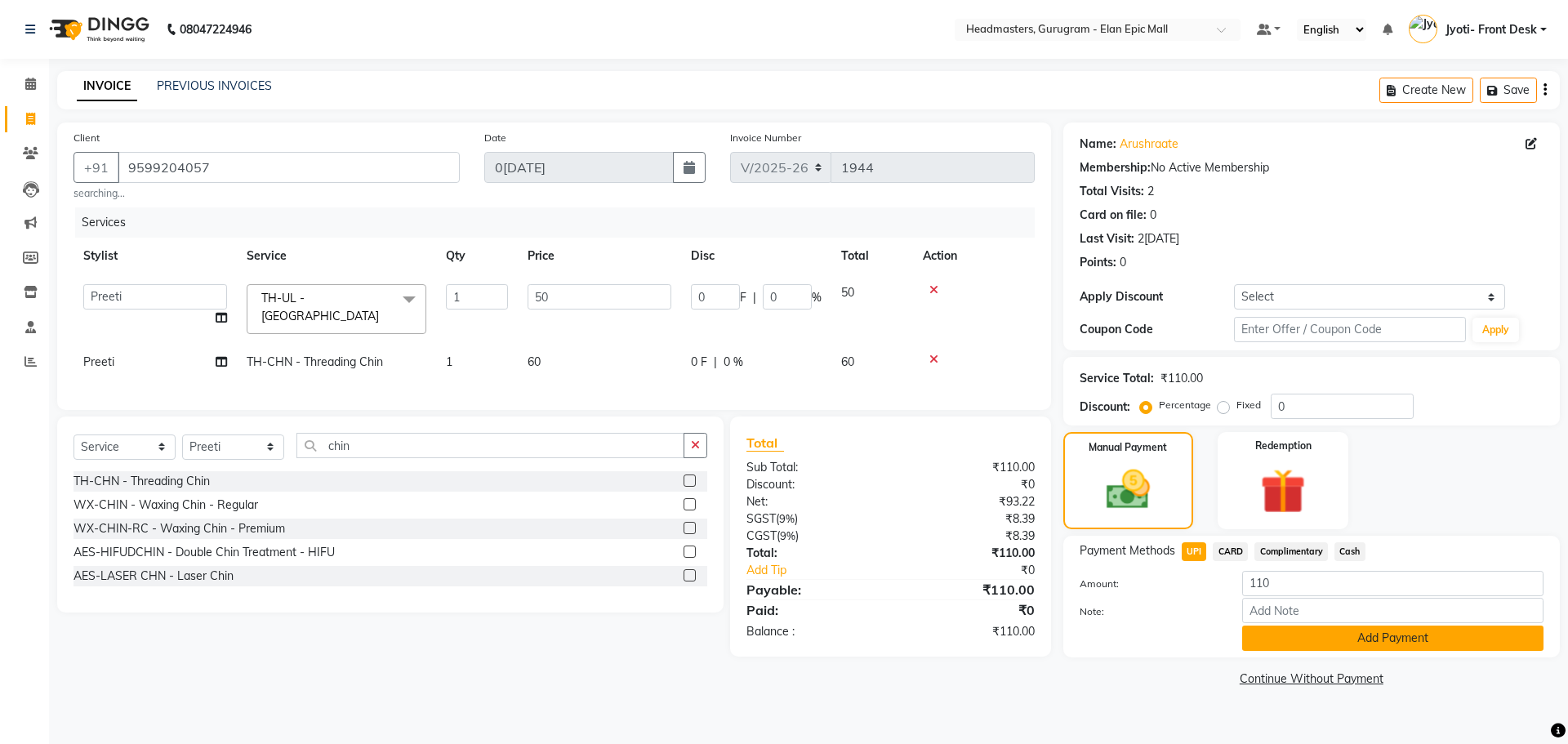
click at [1335, 633] on button "Add Payment" at bounding box center [1392, 638] width 301 height 25
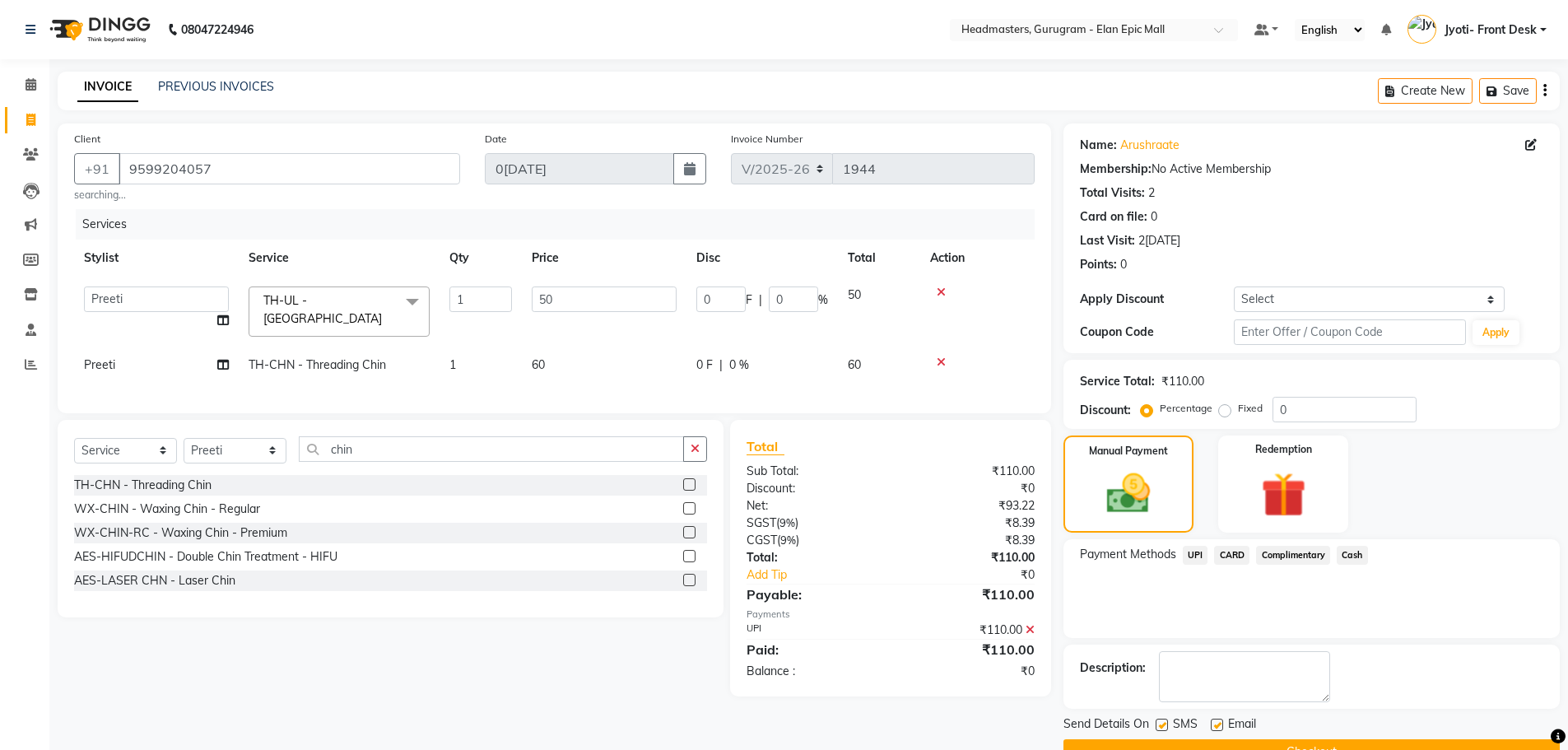
click at [1304, 739] on button "Checkout" at bounding box center [1312, 751] width 497 height 25
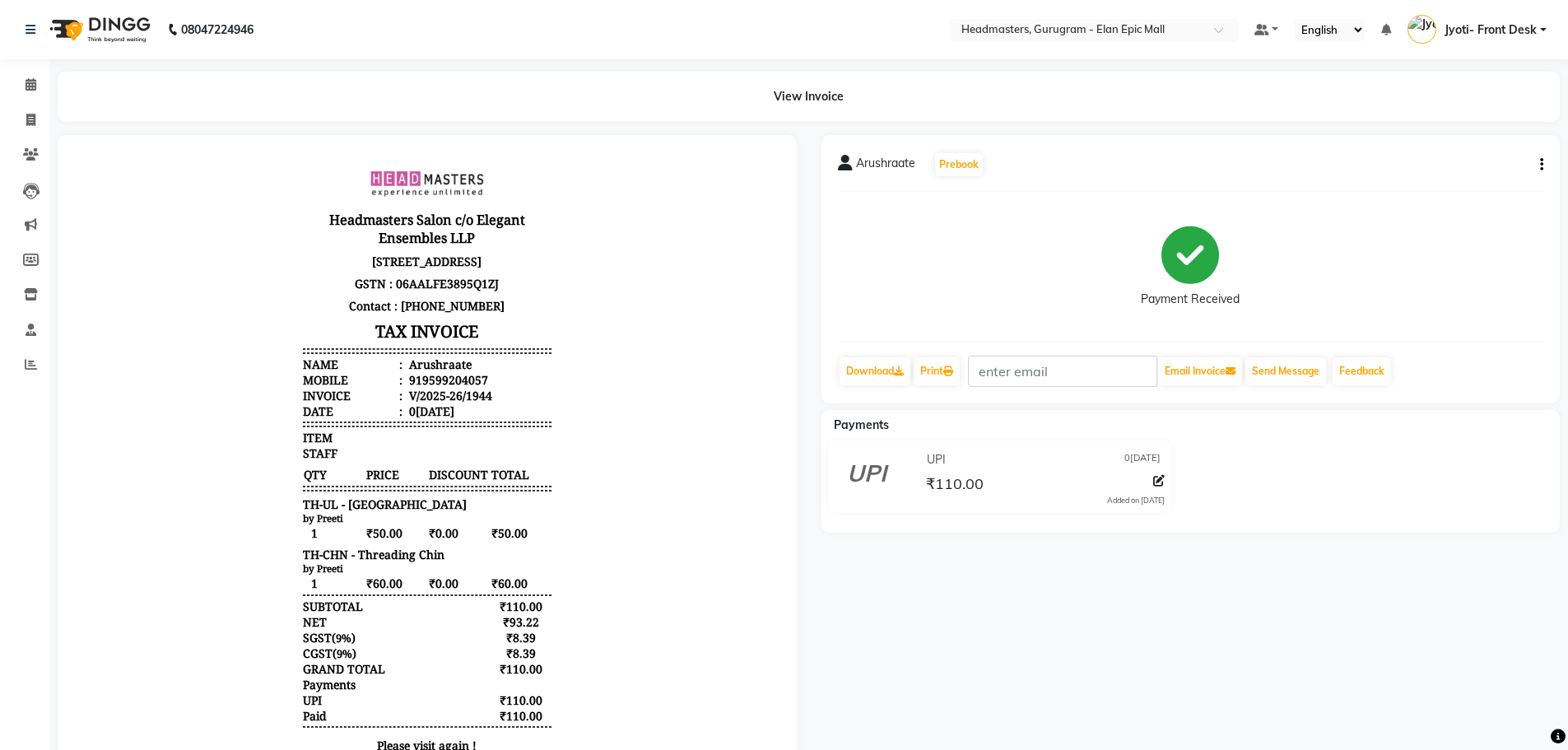
select select "service"
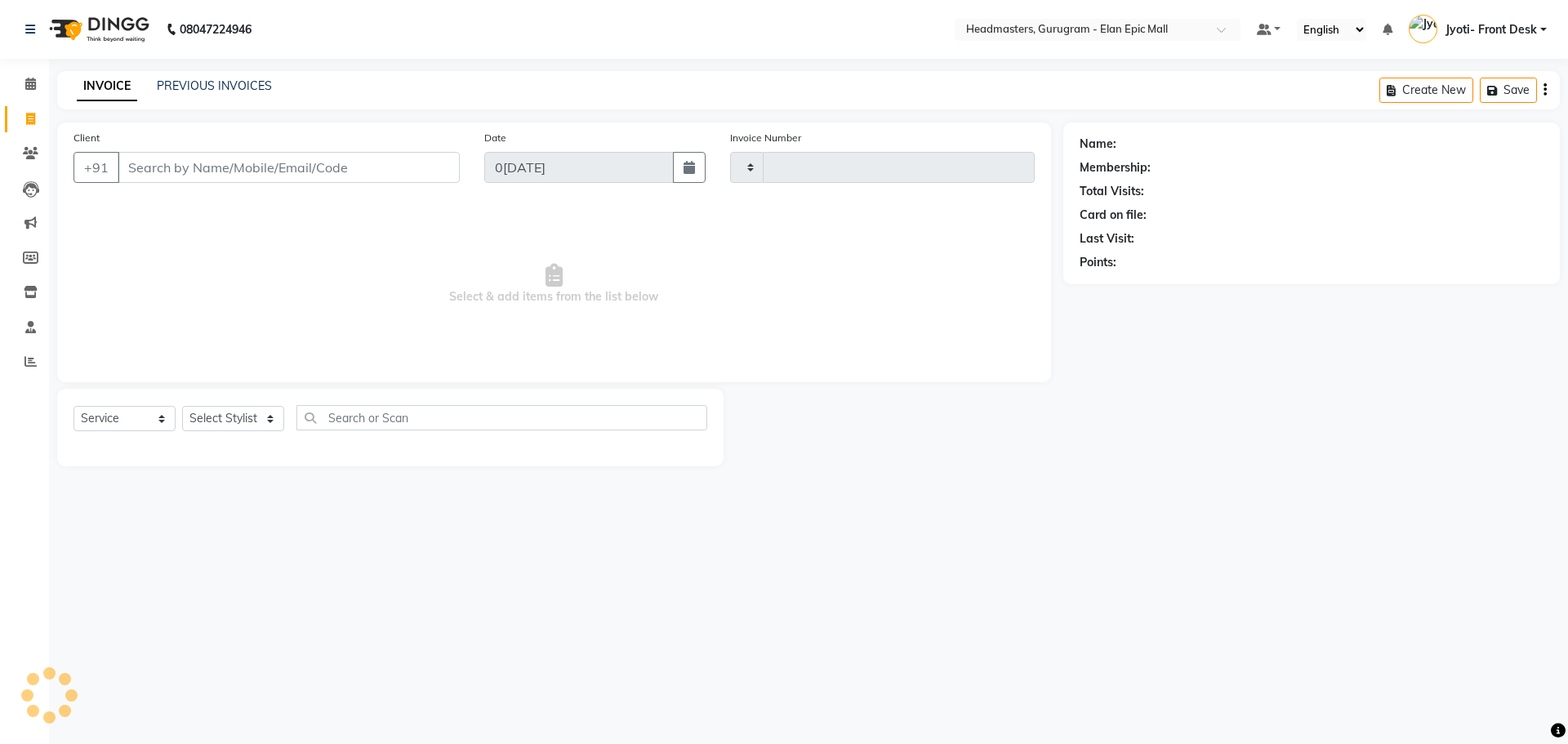
type input "1945"
select select "7499"
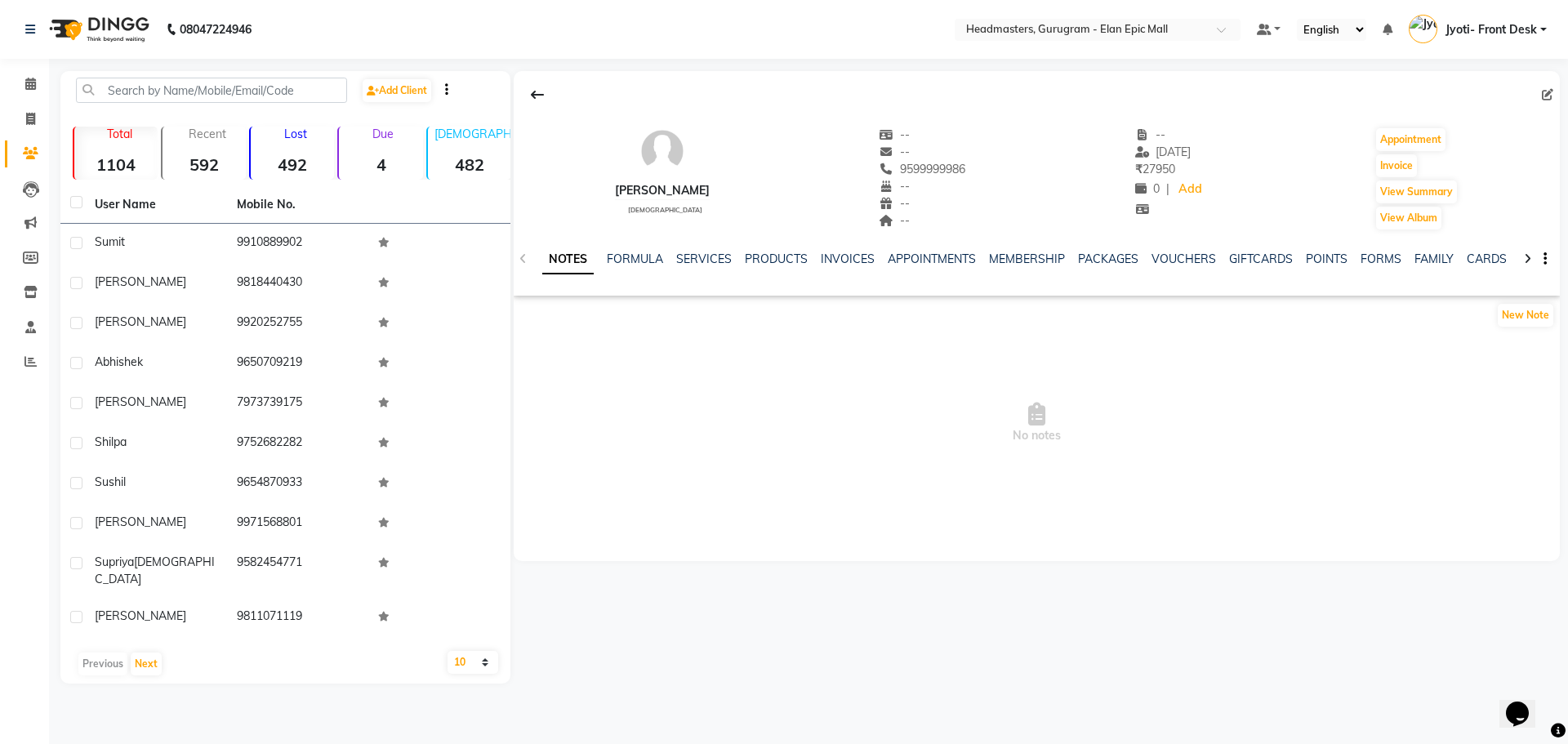
click at [1164, 251] on div "VOUCHERS" at bounding box center [1184, 259] width 64 height 17
click at [1167, 253] on link "VOUCHERS" at bounding box center [1184, 258] width 64 height 15
